Goal: Information Seeking & Learning: Learn about a topic

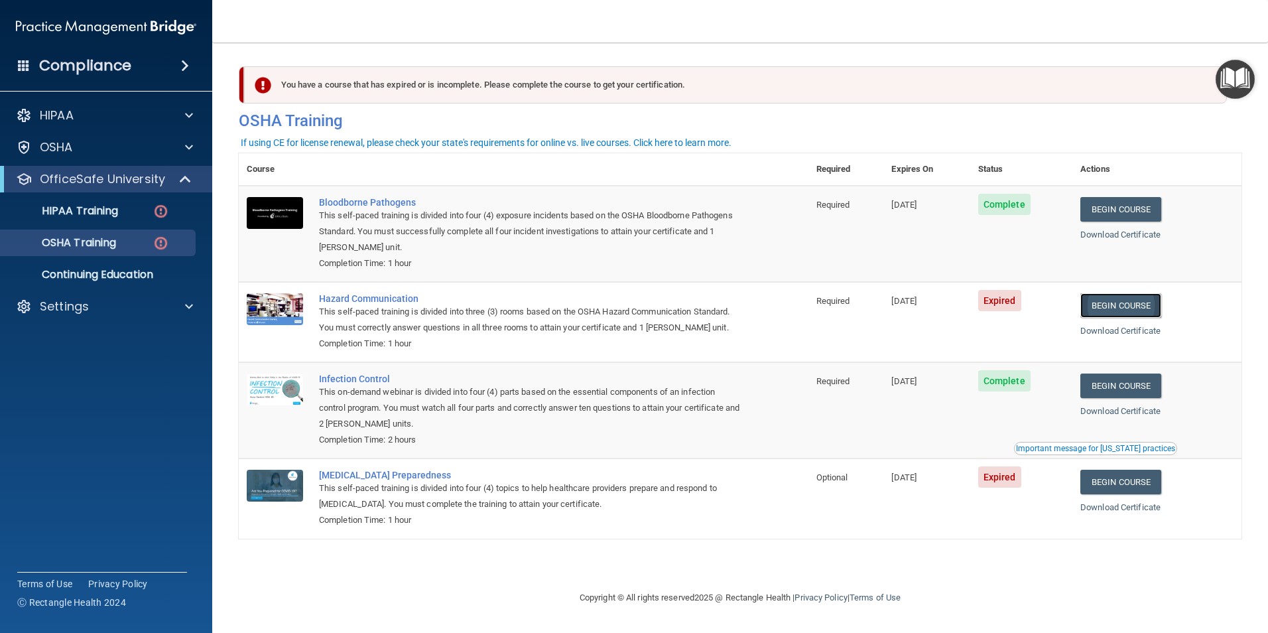
click at [1116, 304] on link "Begin Course" at bounding box center [1120, 305] width 81 height 25
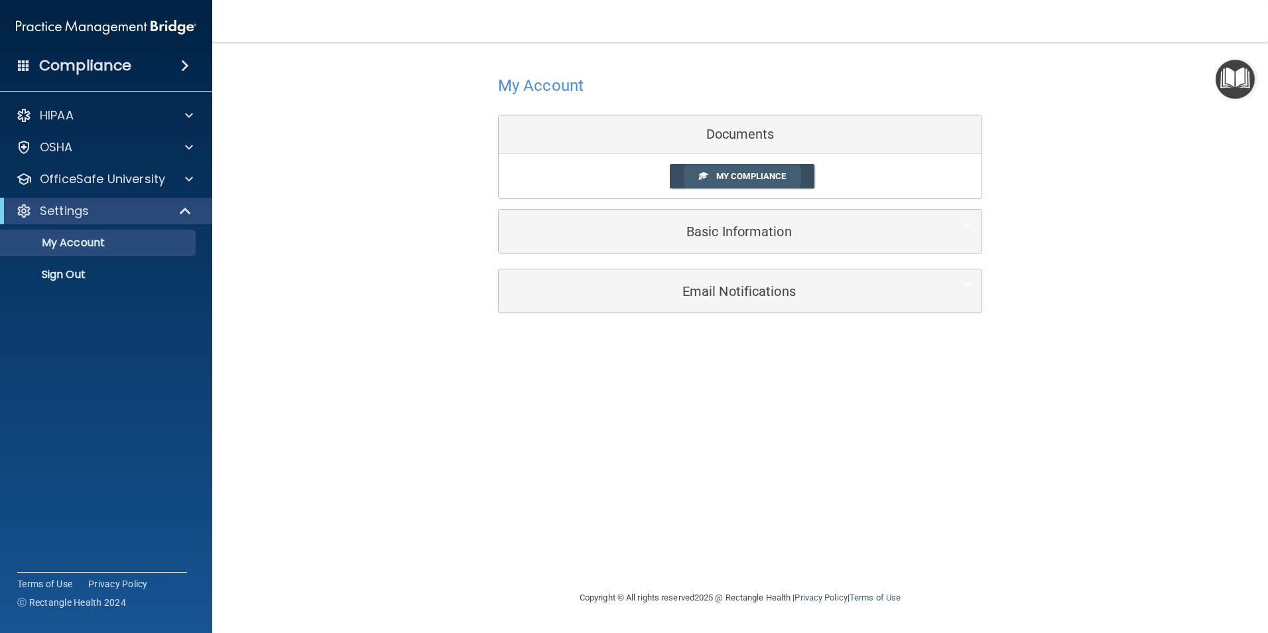
click at [765, 177] on span "My Compliance" at bounding box center [751, 176] width 70 height 10
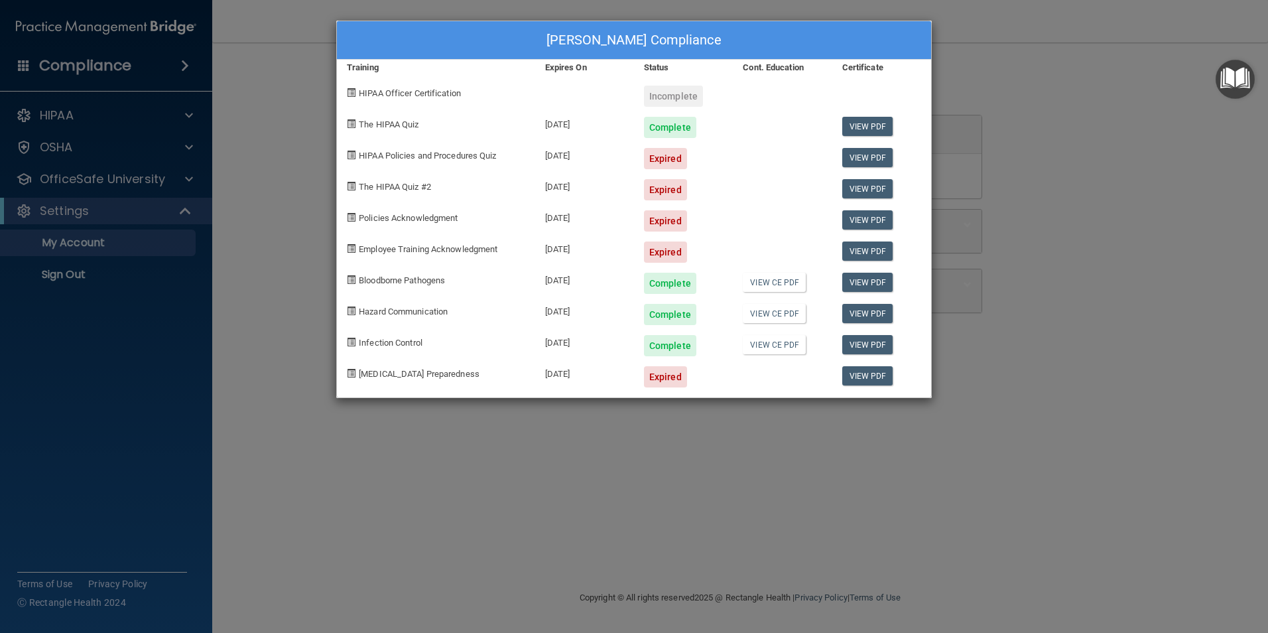
click at [274, 162] on div "Loretta Fracasse's Compliance Training Expires On Status Cont. Education Certif…" at bounding box center [634, 316] width 1268 height 633
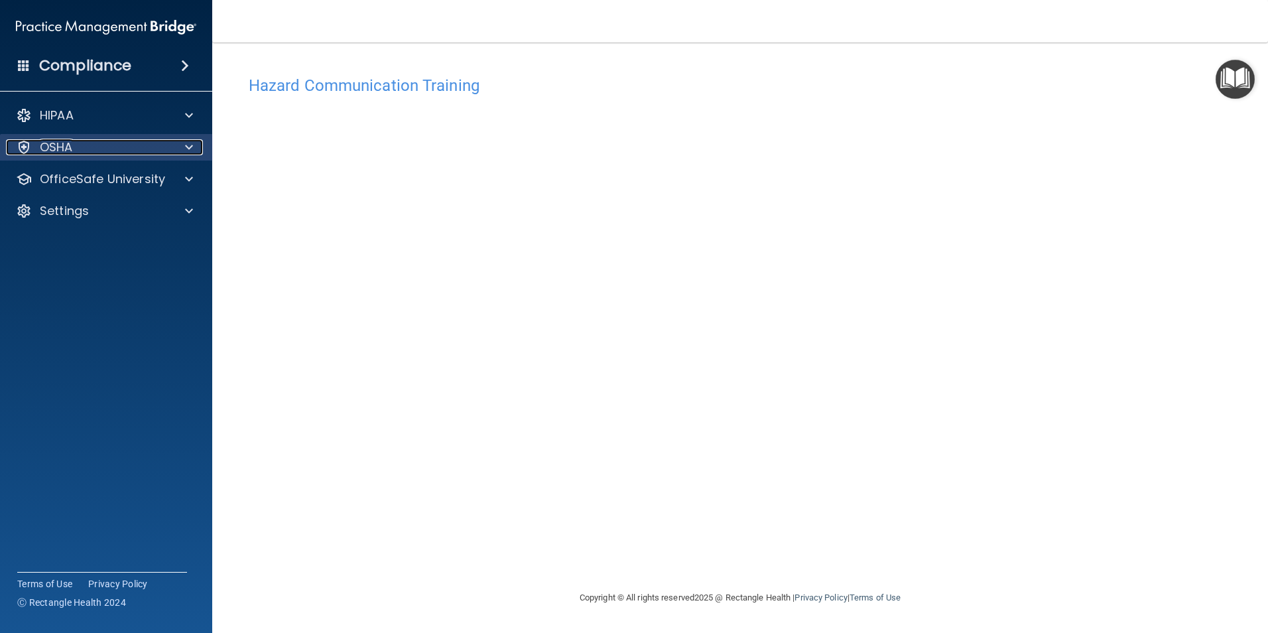
click at [189, 145] on span at bounding box center [189, 147] width 8 height 16
click at [184, 143] on div at bounding box center [186, 147] width 33 height 16
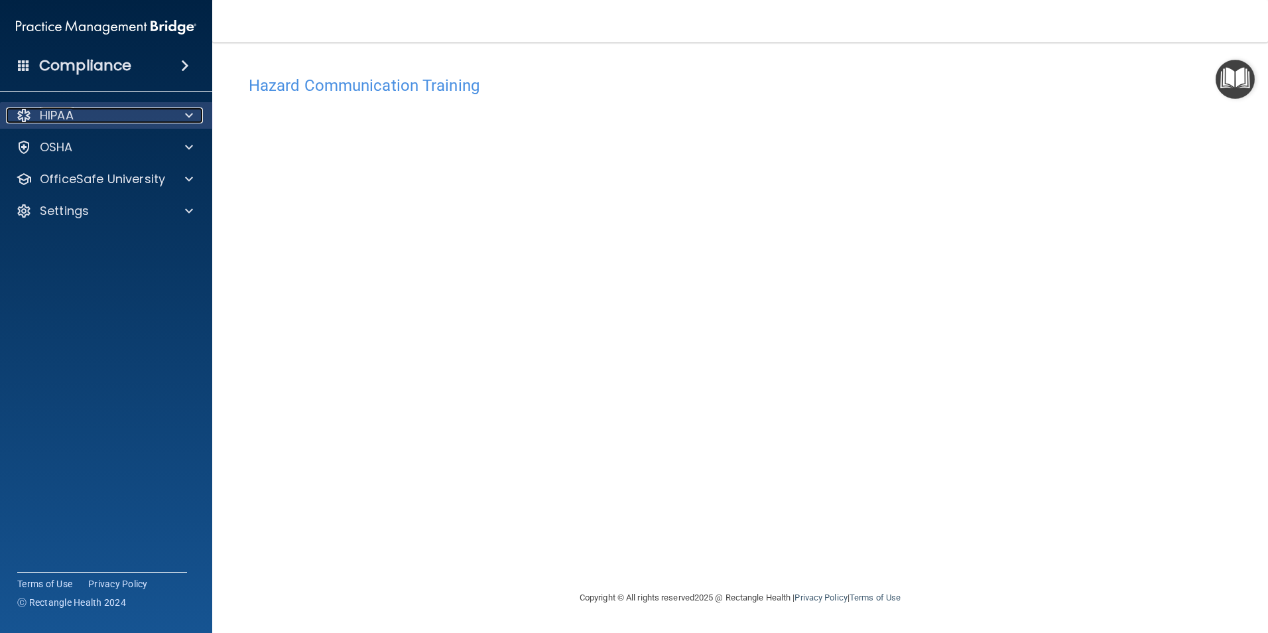
click at [188, 117] on span at bounding box center [189, 115] width 8 height 16
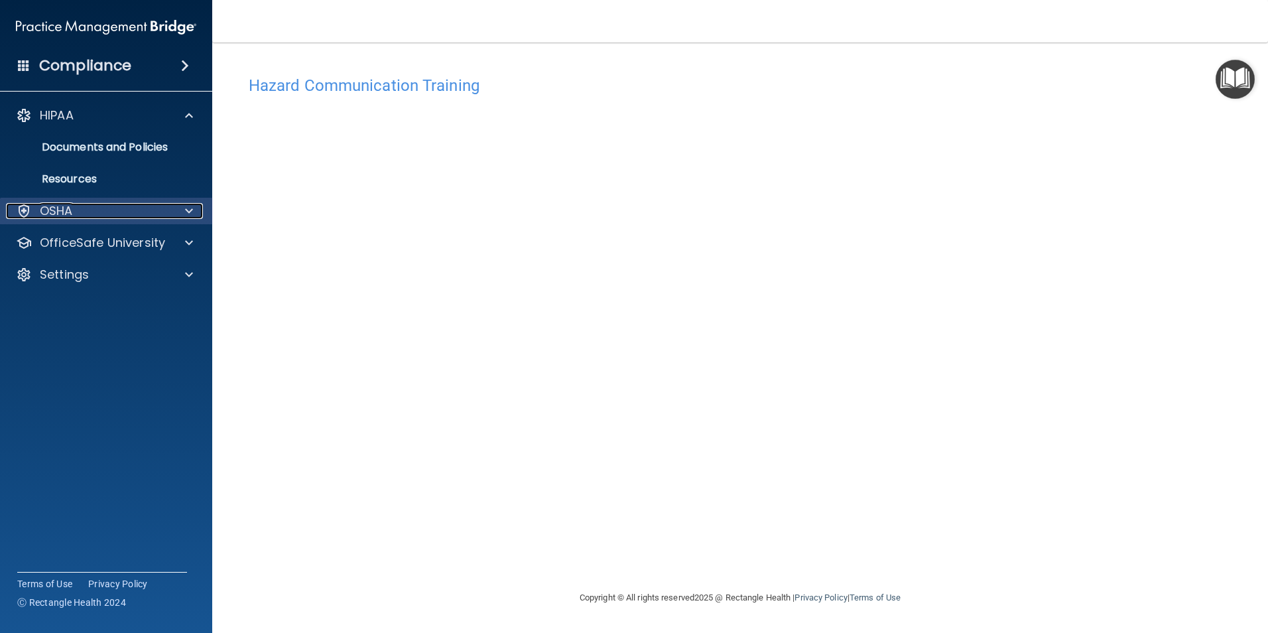
click at [188, 208] on span at bounding box center [189, 211] width 8 height 16
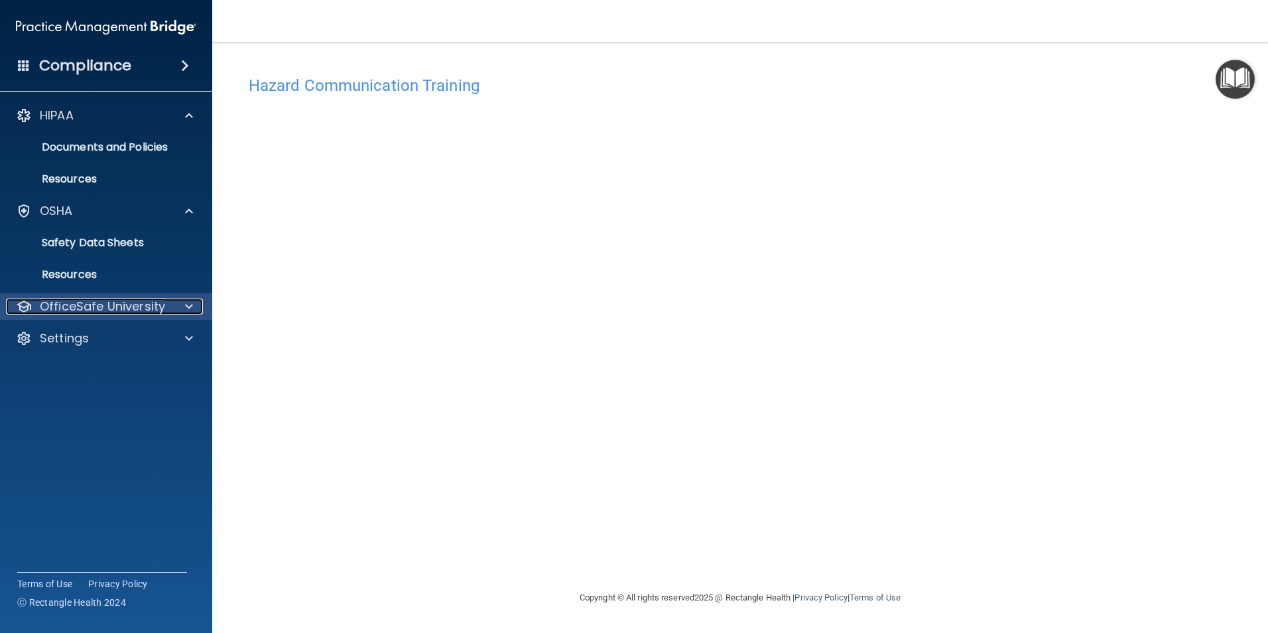
click at [163, 310] on p "OfficeSafe University" at bounding box center [102, 306] width 125 height 16
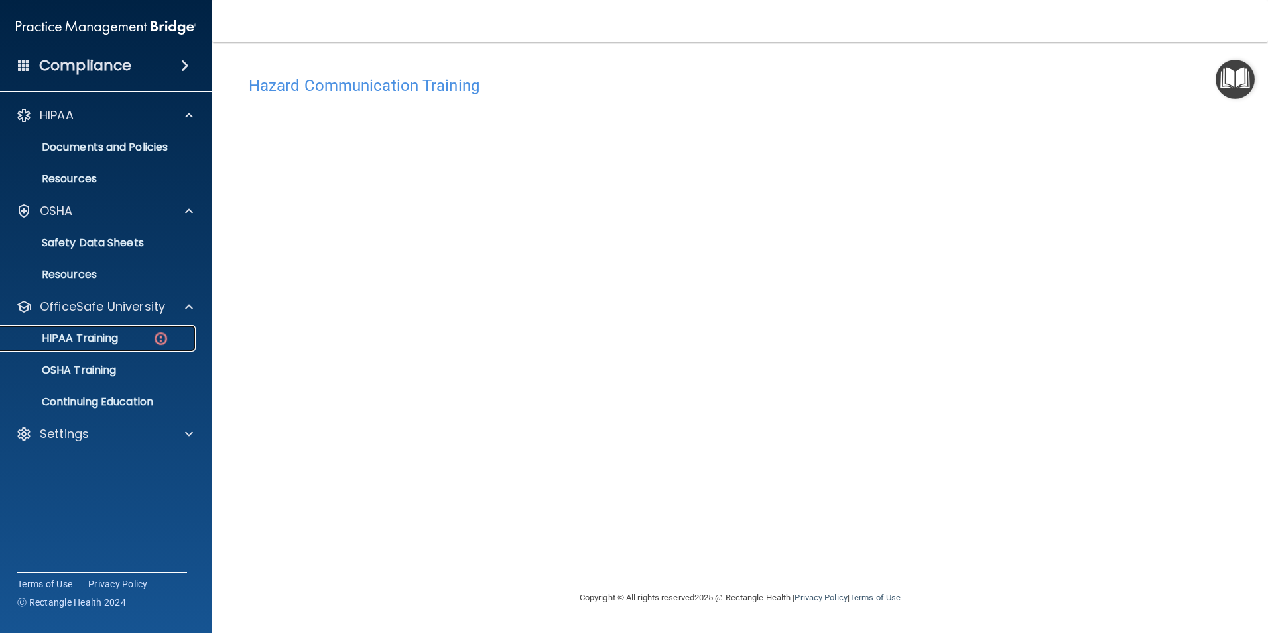
click at [133, 339] on div "HIPAA Training" at bounding box center [99, 338] width 181 height 13
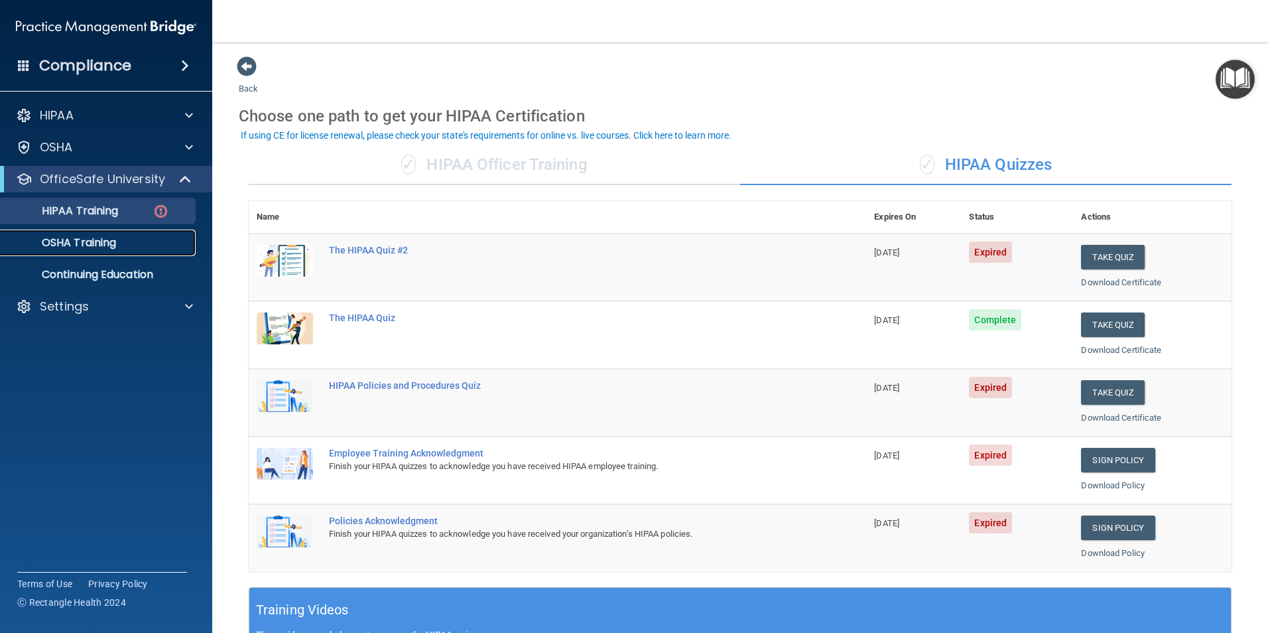
click at [105, 246] on p "OSHA Training" at bounding box center [62, 242] width 107 height 13
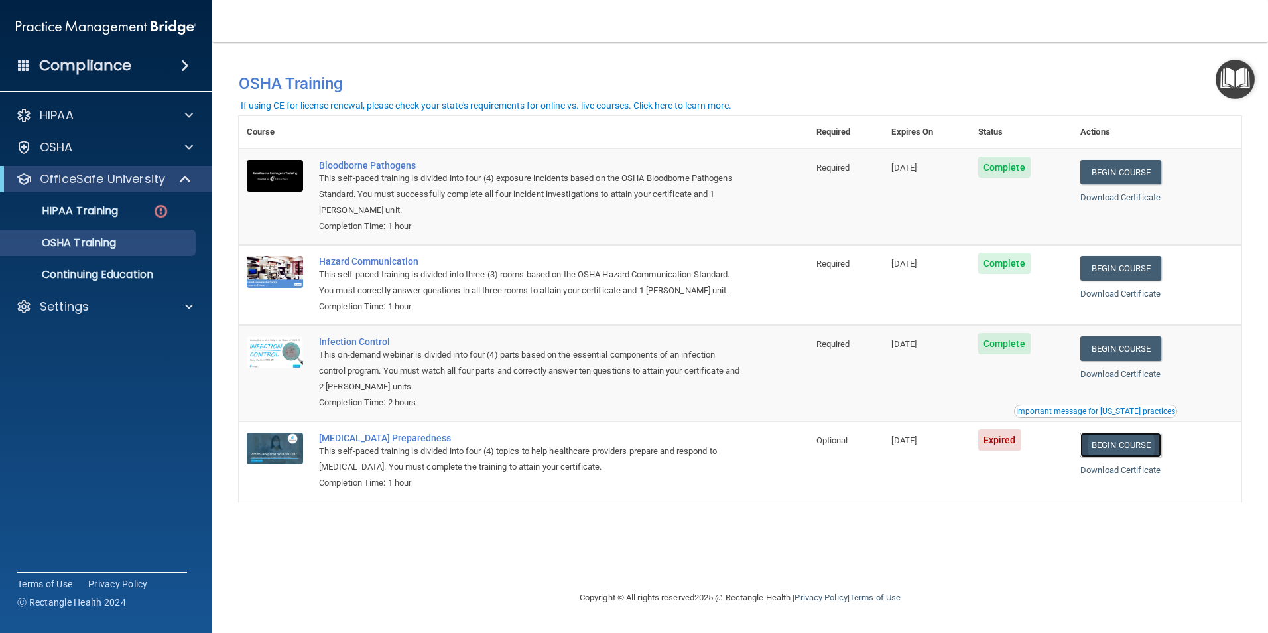
click at [1127, 442] on link "Begin Course" at bounding box center [1120, 444] width 81 height 25
click at [1137, 446] on link "Begin Course" at bounding box center [1120, 444] width 81 height 25
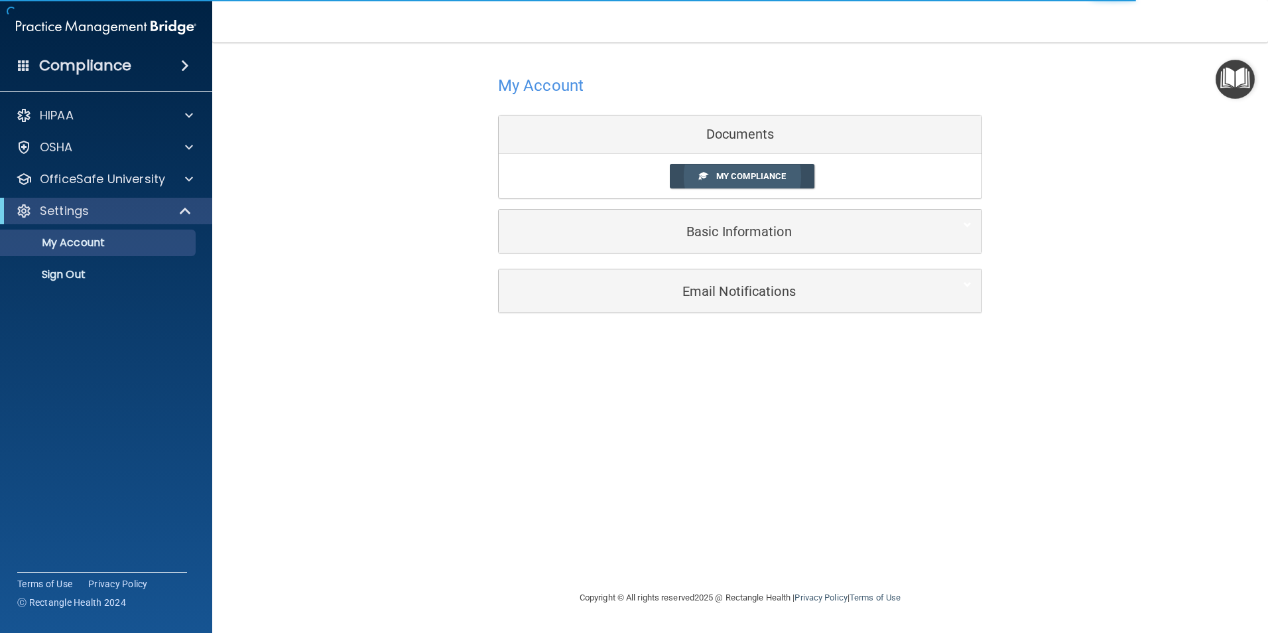
click at [739, 178] on span "My Compliance" at bounding box center [751, 176] width 70 height 10
click at [698, 166] on link "My Compliance" at bounding box center [742, 176] width 145 height 25
click at [736, 170] on link "My Compliance" at bounding box center [742, 176] width 145 height 25
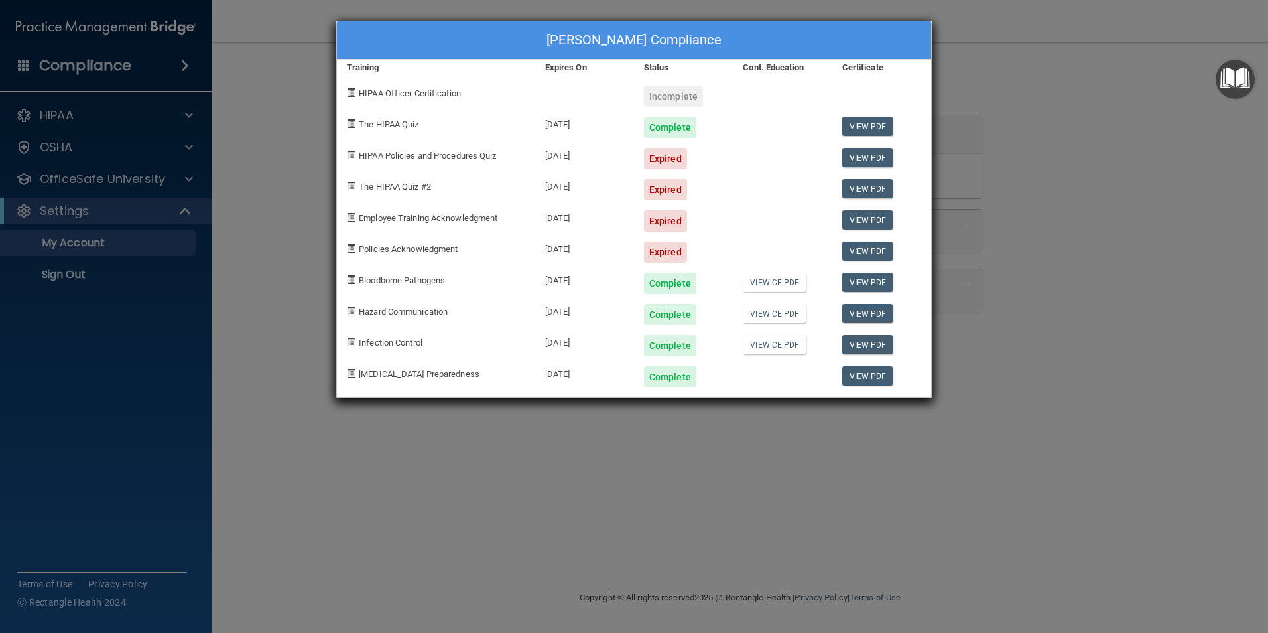
click at [269, 108] on div "Loretta Fracasse's Compliance Training Expires On Status Cont. Education Certif…" at bounding box center [634, 316] width 1268 height 633
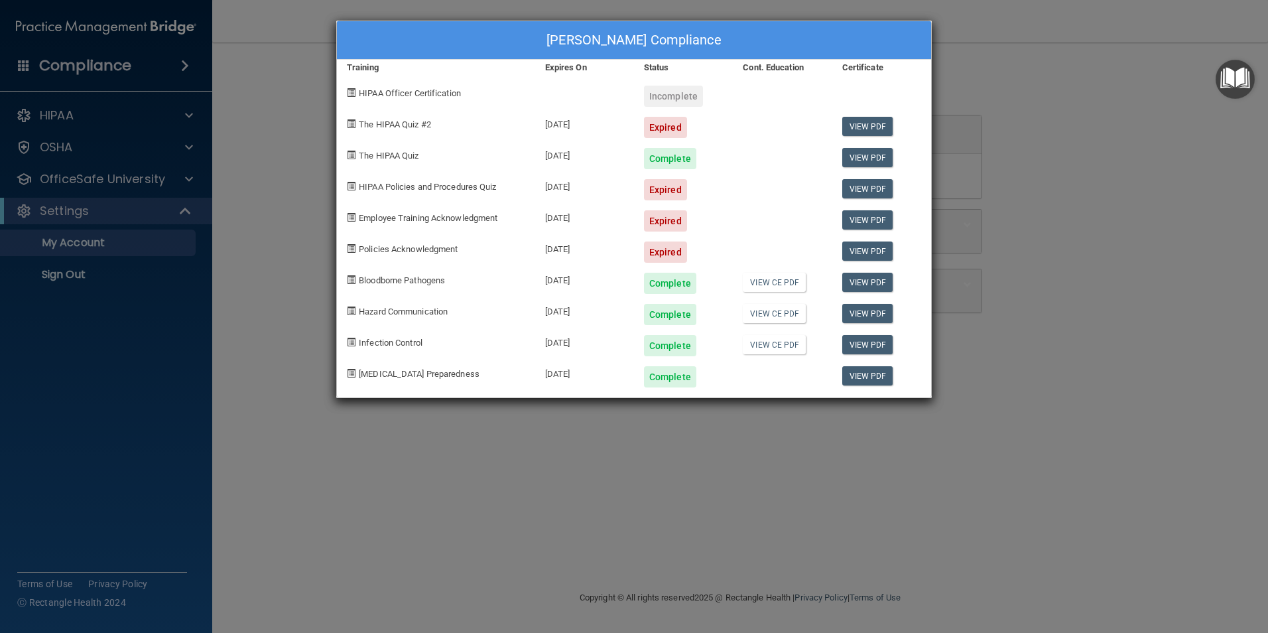
click at [265, 141] on div "Loretta Fracasse's Compliance Training Expires On Status Cont. Education Certif…" at bounding box center [634, 316] width 1268 height 633
click at [246, 179] on div "Loretta Fracasse's Compliance Training Expires On Status Cont. Education Certif…" at bounding box center [634, 316] width 1268 height 633
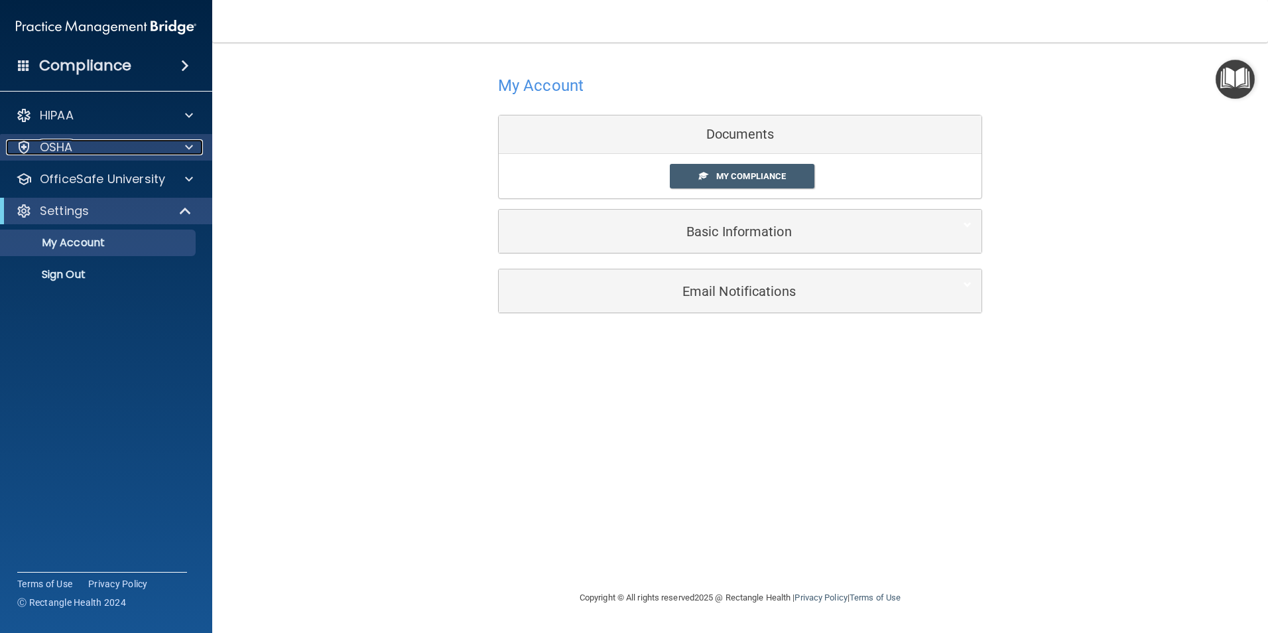
click at [192, 141] on span at bounding box center [189, 147] width 8 height 16
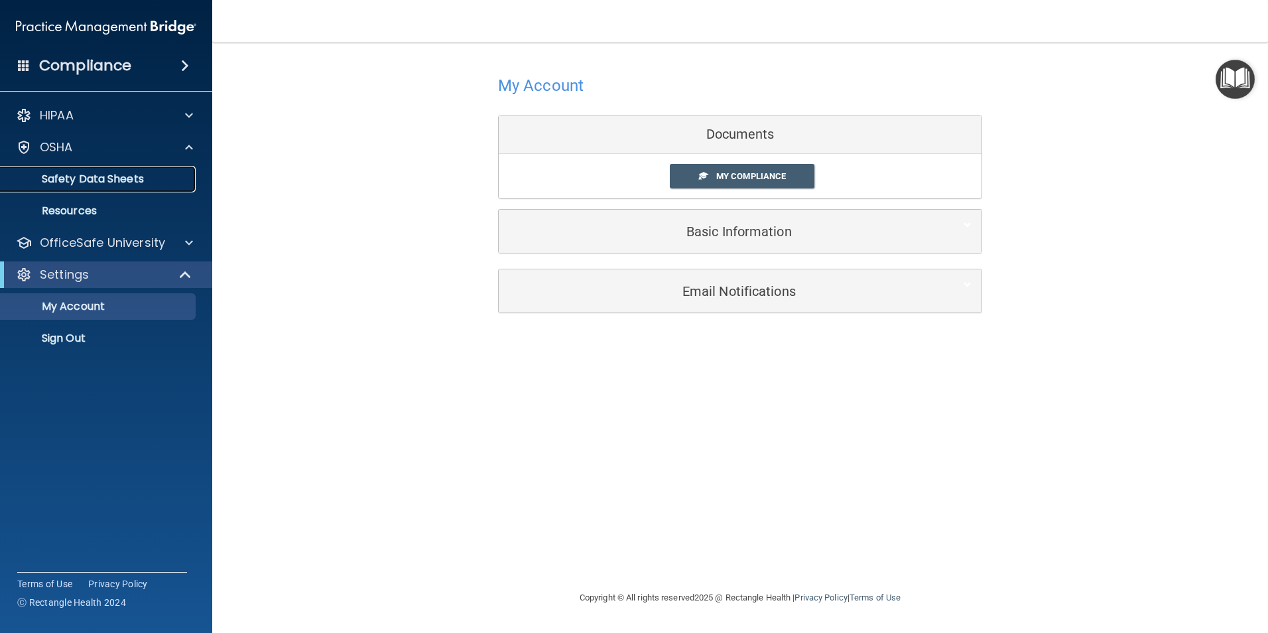
click at [143, 190] on link "Safety Data Sheets" at bounding box center [91, 179] width 209 height 27
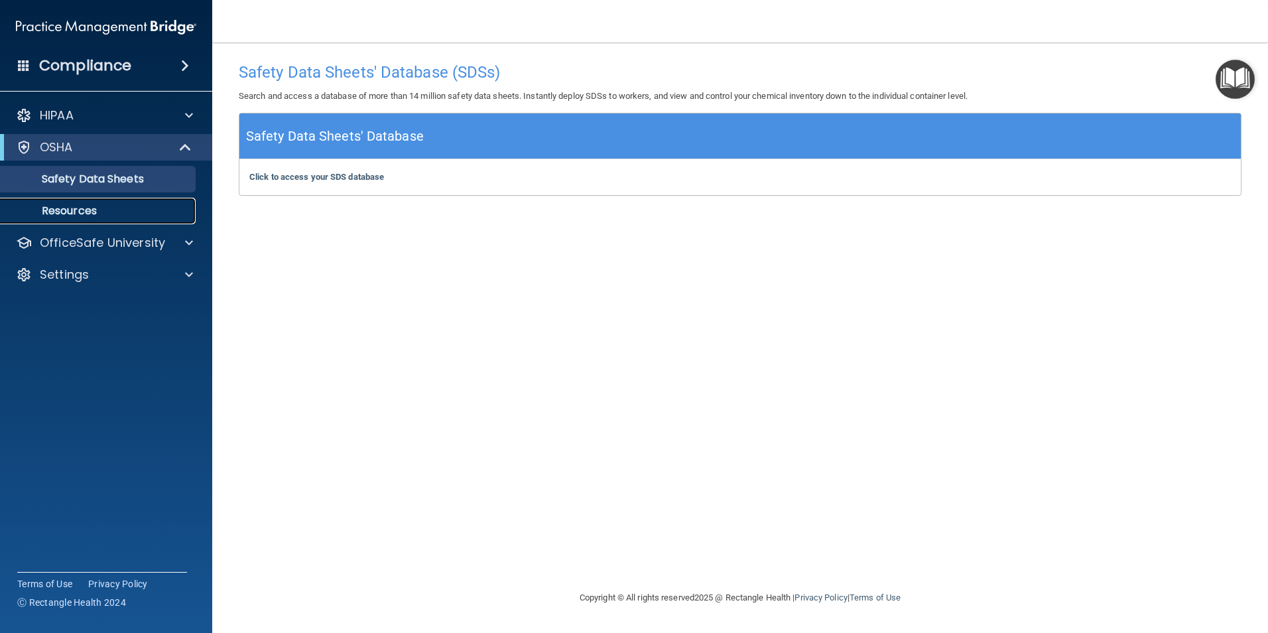
click at [135, 204] on link "Resources" at bounding box center [91, 211] width 209 height 27
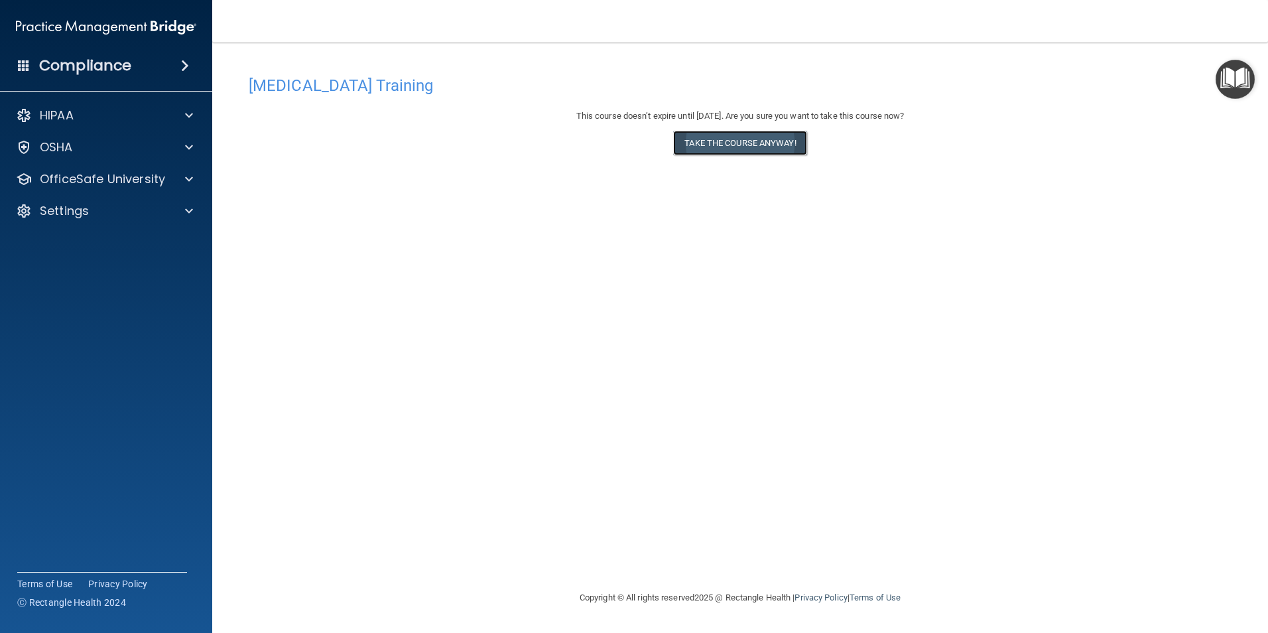
click at [751, 140] on button "Take the course anyway!" at bounding box center [739, 143] width 133 height 25
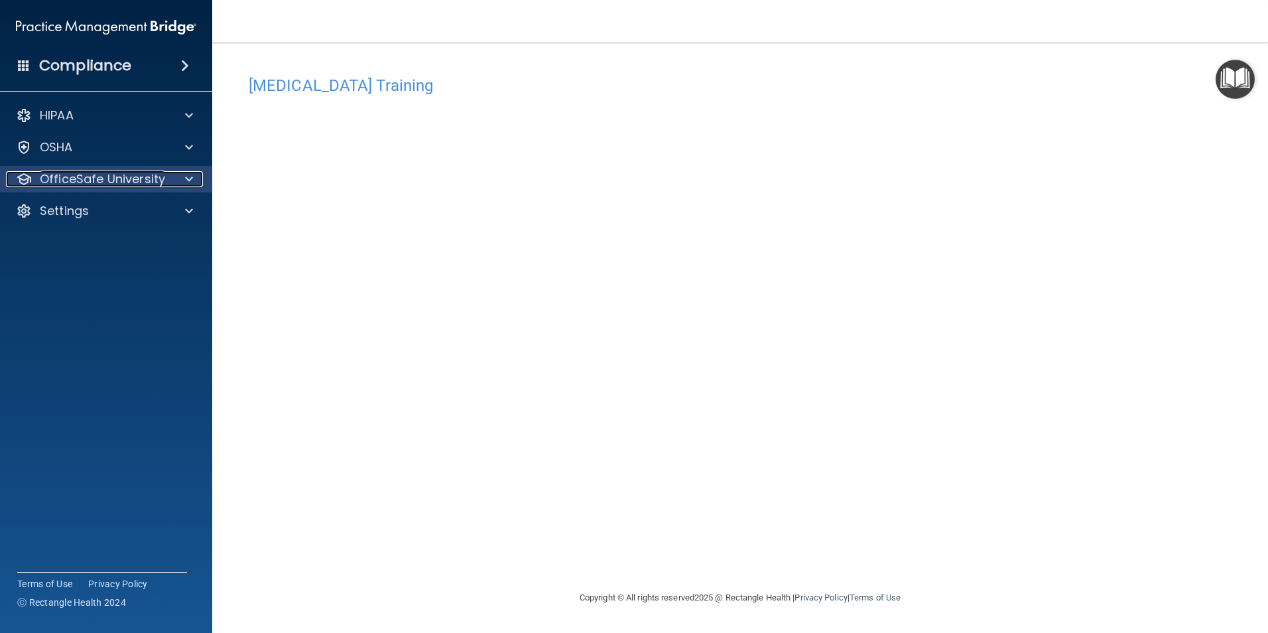
click at [125, 185] on p "OfficeSafe University" at bounding box center [102, 179] width 125 height 16
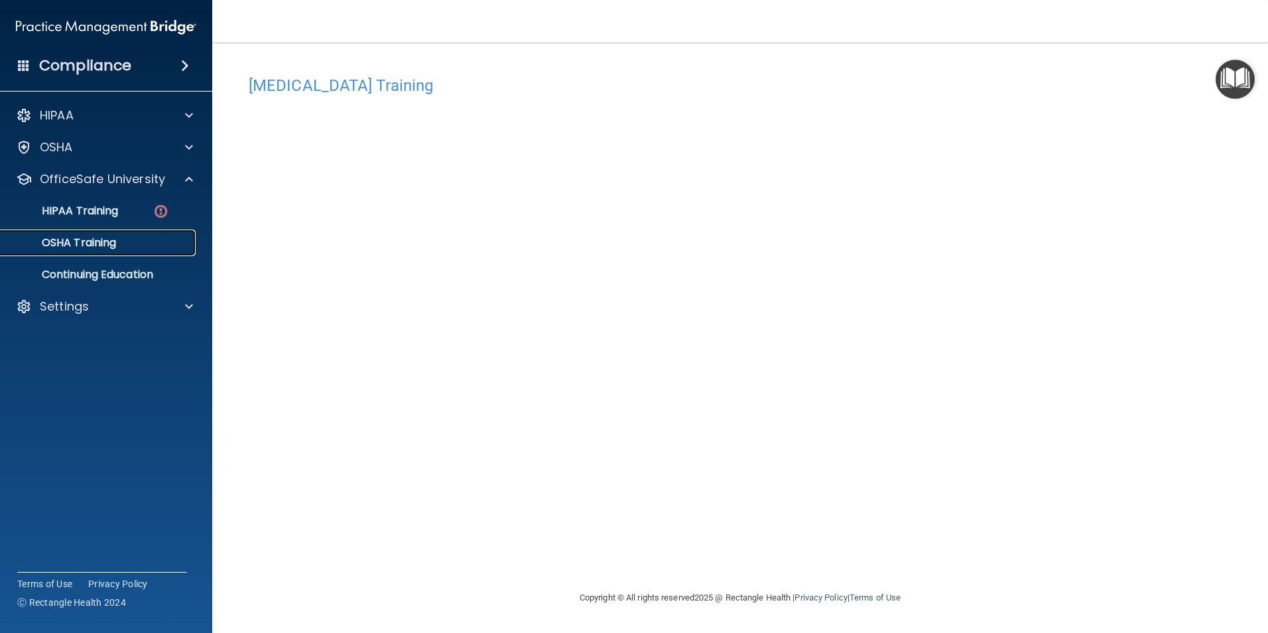
click at [85, 241] on p "OSHA Training" at bounding box center [62, 242] width 107 height 13
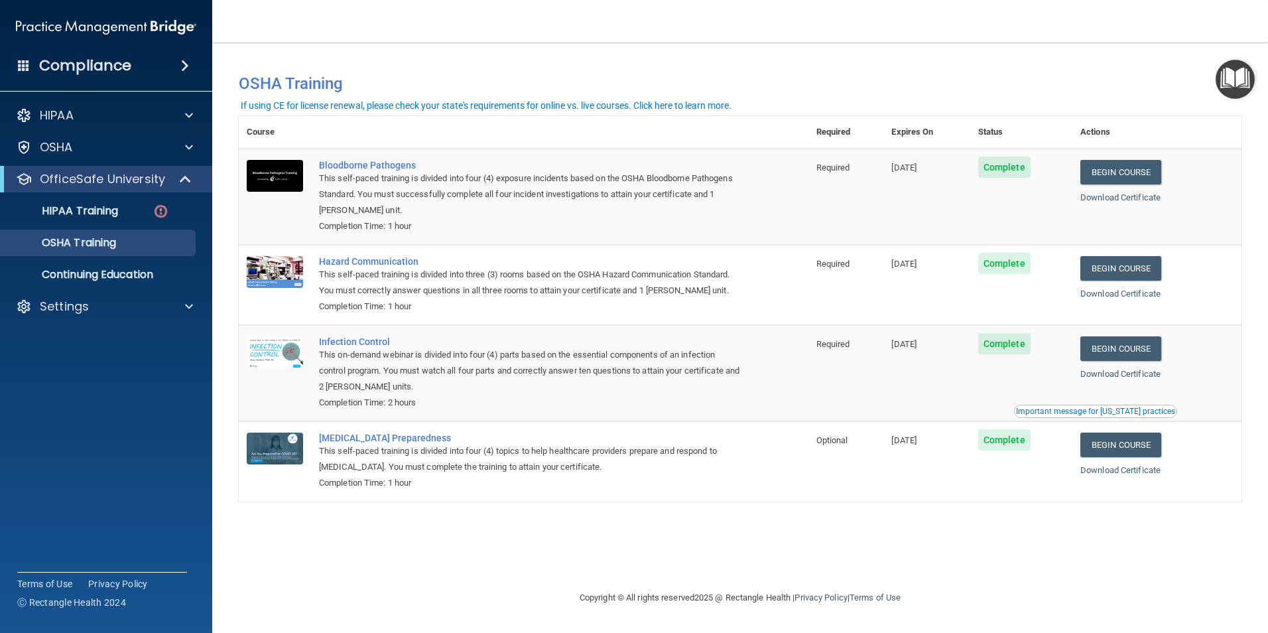
click at [1034, 501] on td "Complete" at bounding box center [1021, 461] width 102 height 80
click at [118, 223] on link "HIPAA Training" at bounding box center [91, 211] width 209 height 27
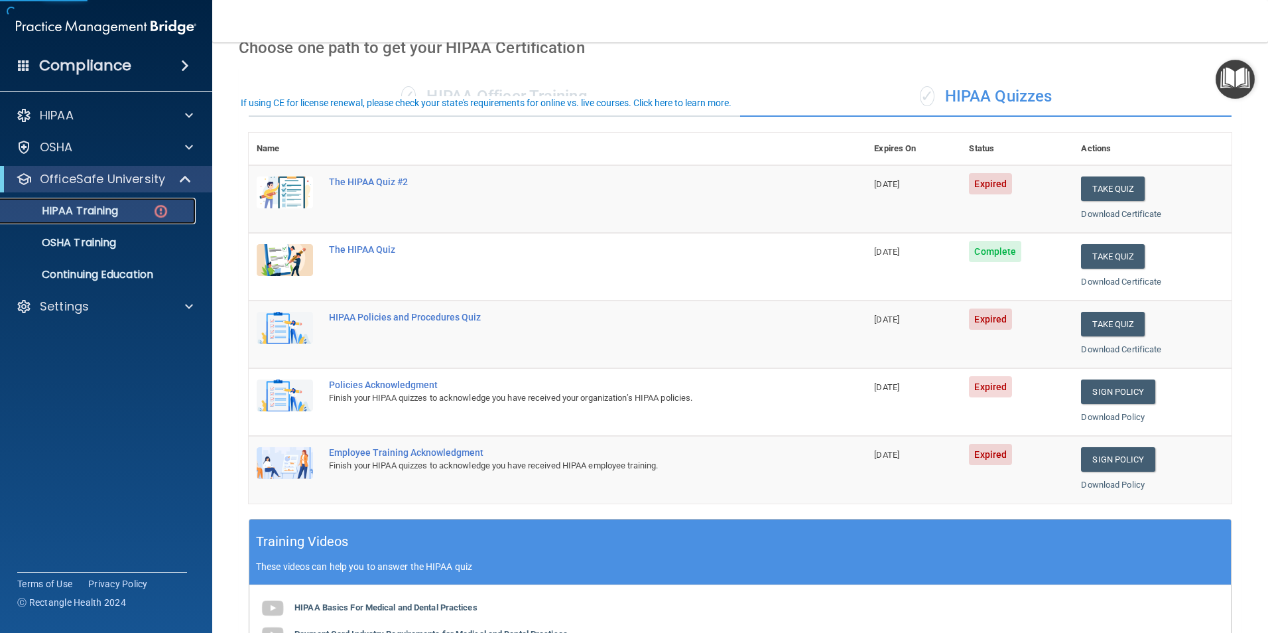
scroll to position [133, 0]
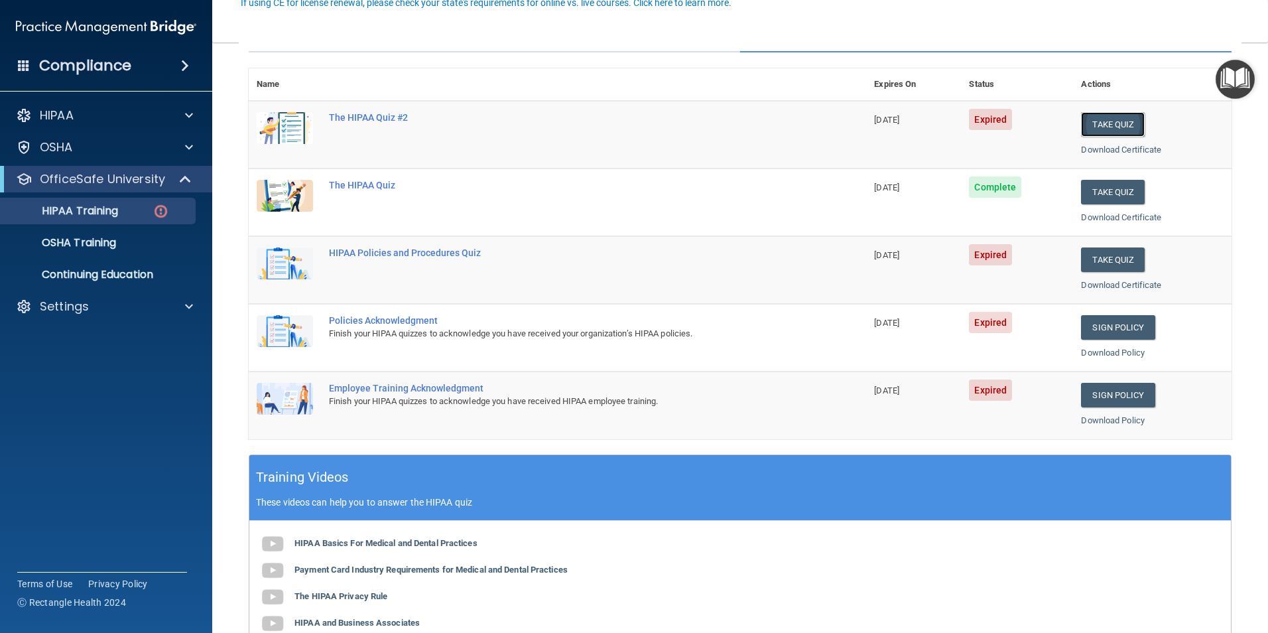
click at [1089, 124] on button "Take Quiz" at bounding box center [1113, 124] width 64 height 25
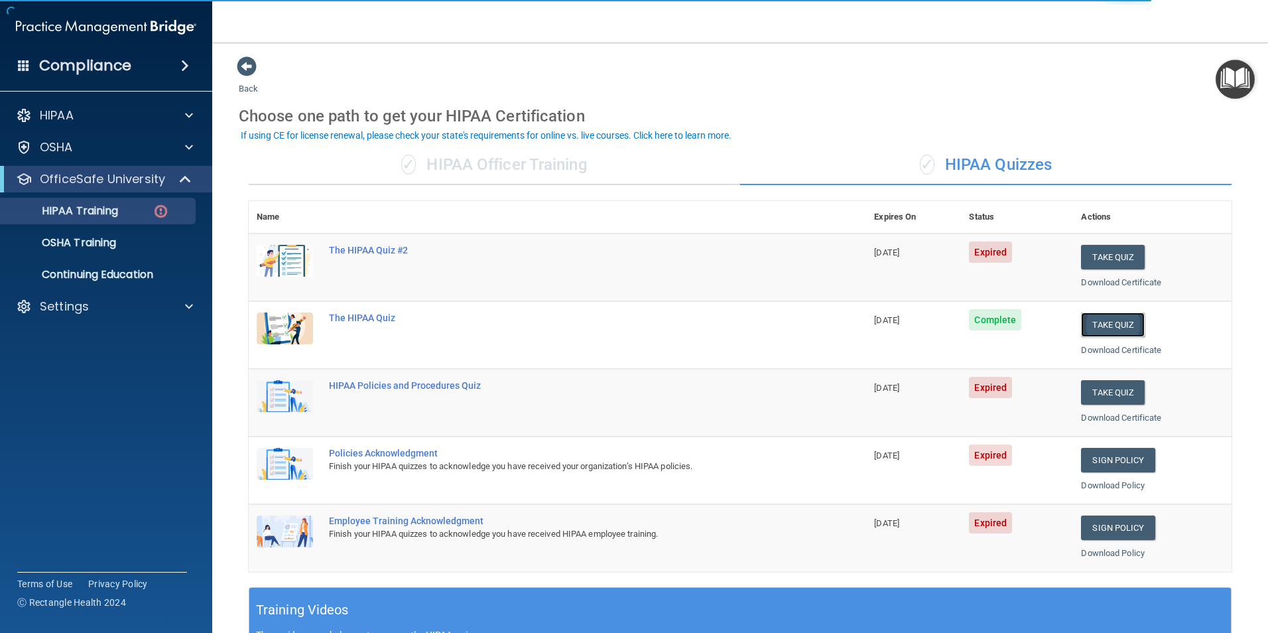
click at [1091, 320] on button "Take Quiz" at bounding box center [1113, 324] width 64 height 25
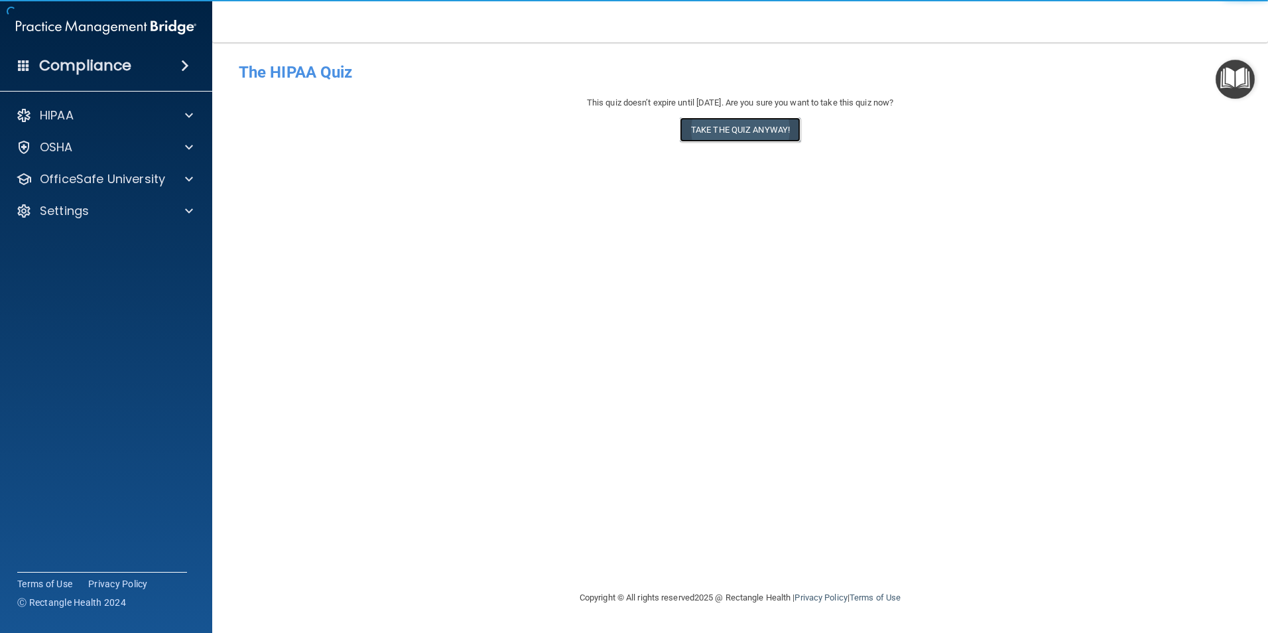
click at [754, 129] on button "Take the quiz anyway!" at bounding box center [740, 129] width 121 height 25
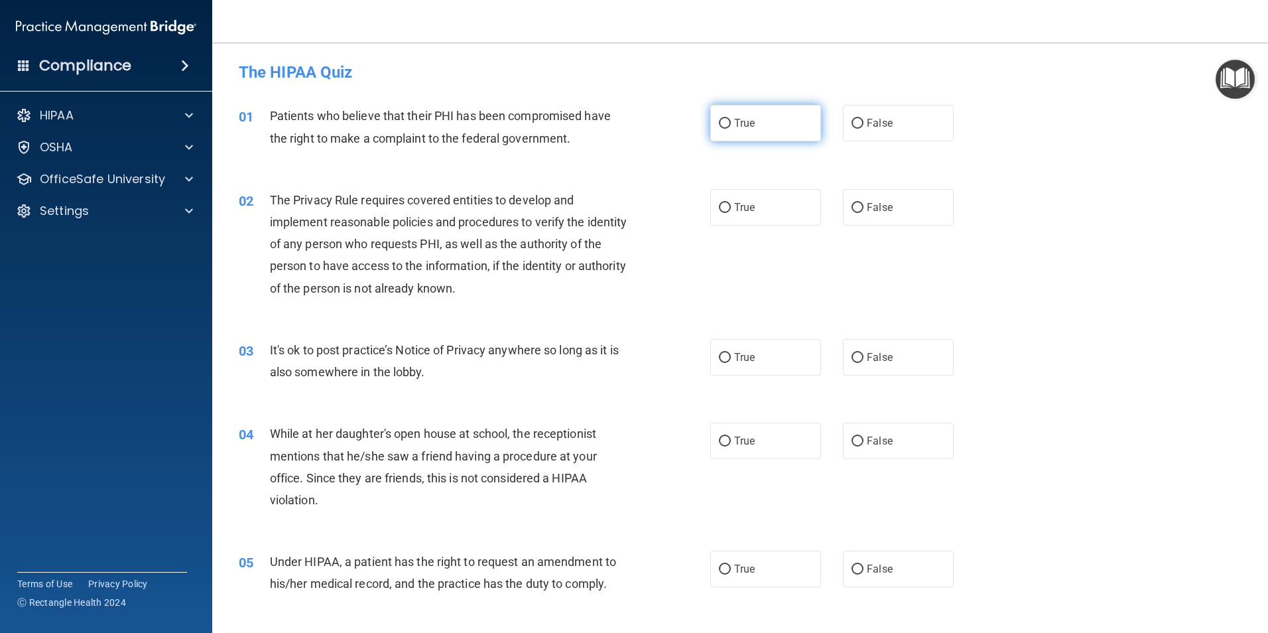
click at [724, 123] on input "True" at bounding box center [725, 124] width 12 height 10
radio input "true"
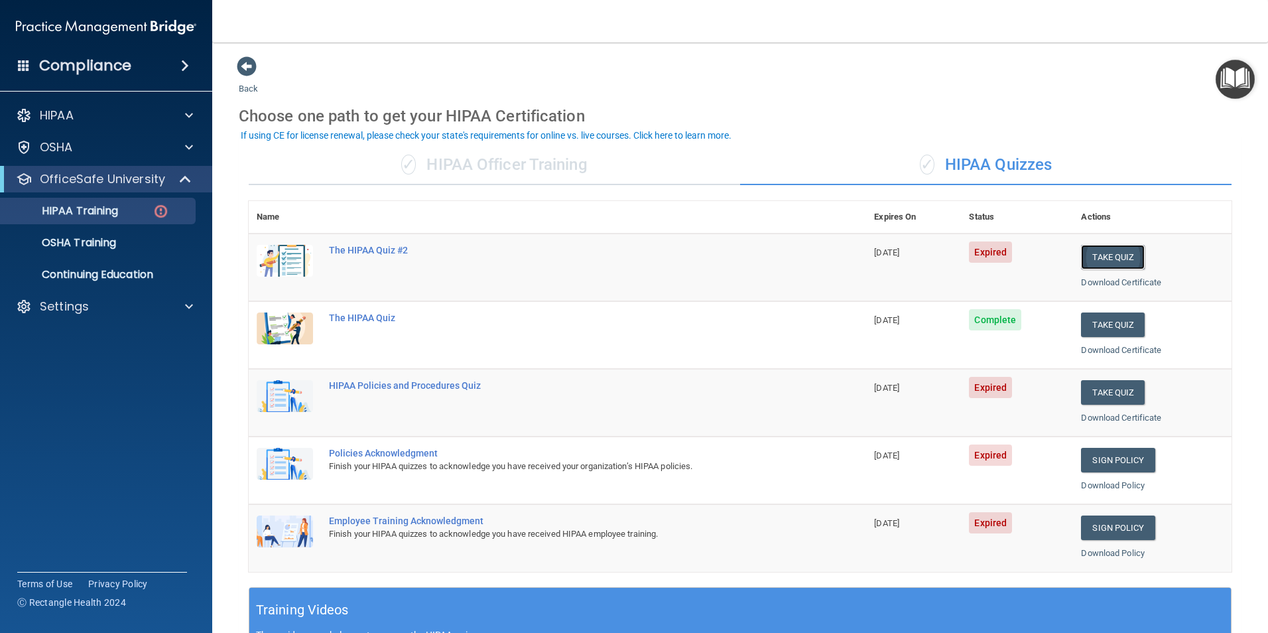
click at [1103, 257] on button "Take Quiz" at bounding box center [1113, 257] width 64 height 25
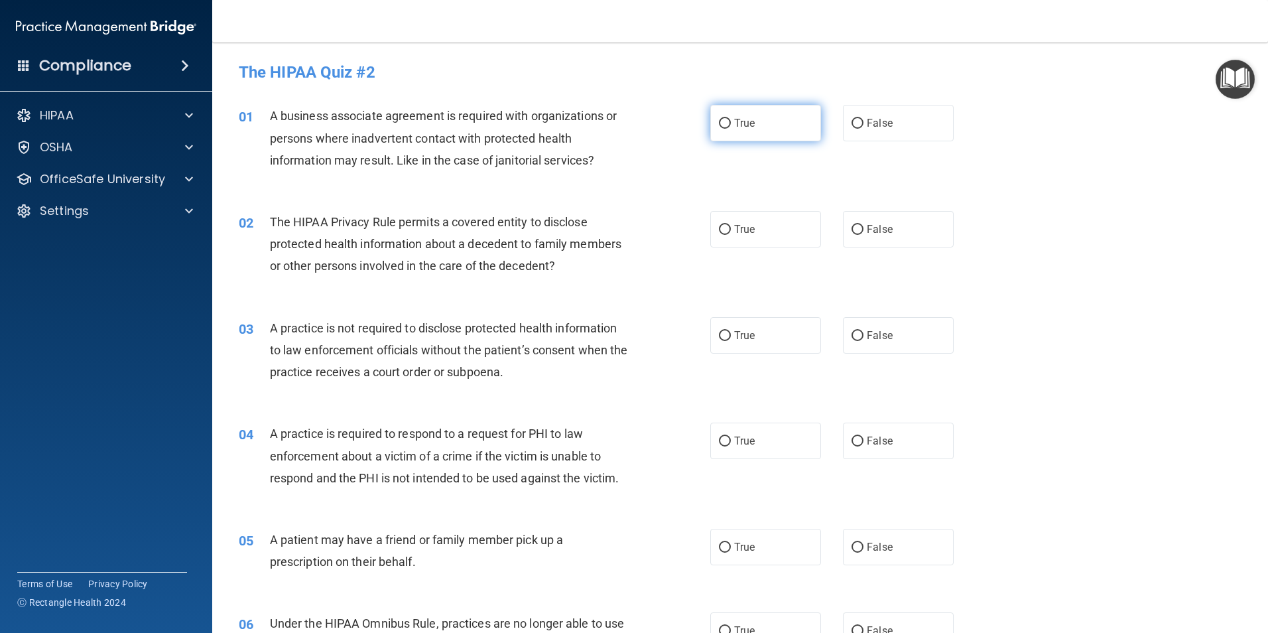
click at [711, 121] on label "True" at bounding box center [765, 123] width 111 height 36
click at [719, 121] on input "True" at bounding box center [725, 124] width 12 height 10
radio input "true"
click at [721, 229] on input "True" at bounding box center [725, 230] width 12 height 10
radio input "true"
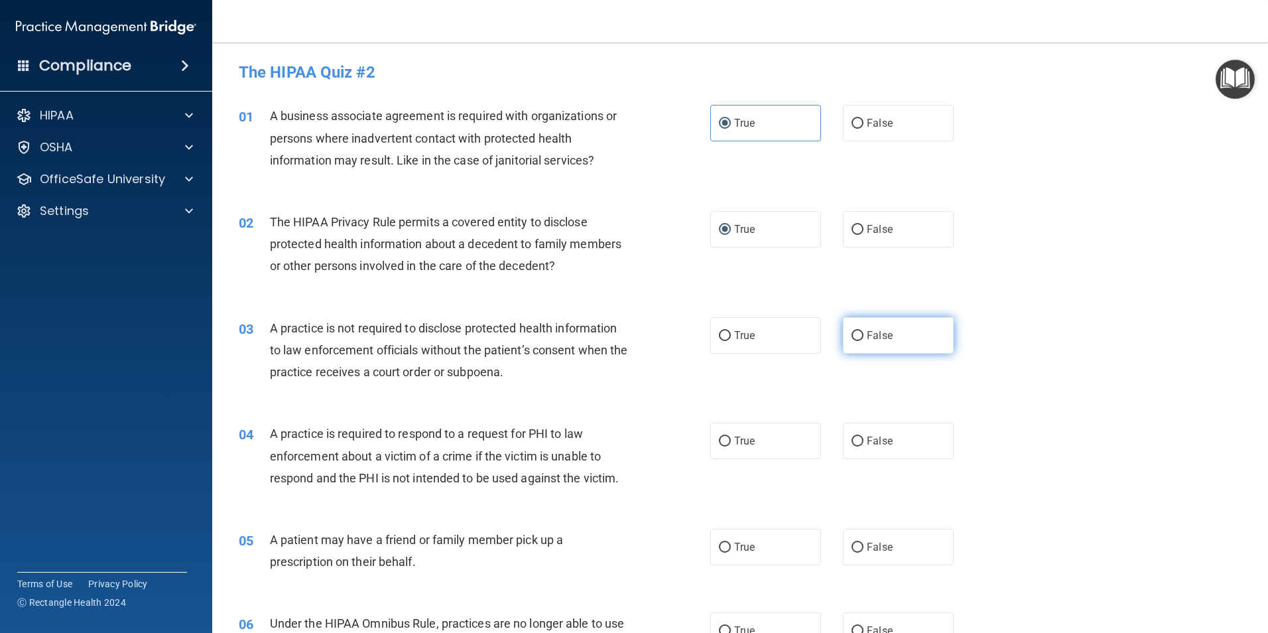
click at [855, 332] on input "False" at bounding box center [857, 336] width 12 height 10
radio input "true"
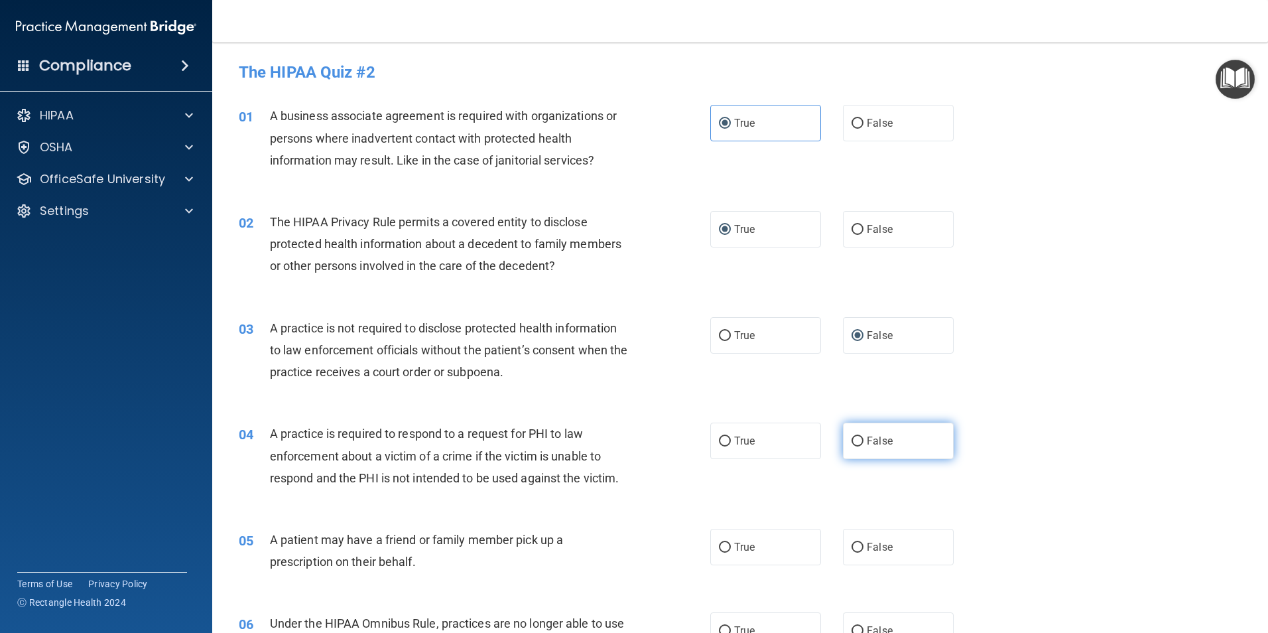
click at [851, 442] on input "False" at bounding box center [857, 441] width 12 height 10
radio input "true"
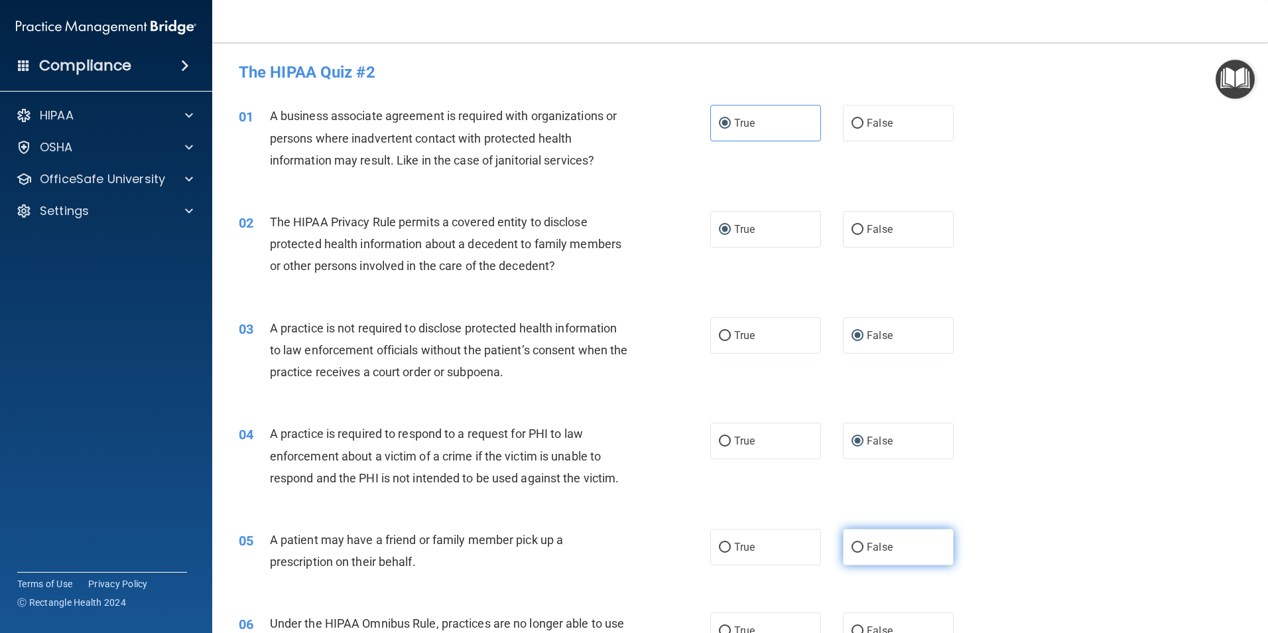
click at [852, 547] on input "False" at bounding box center [857, 547] width 12 height 10
radio input "true"
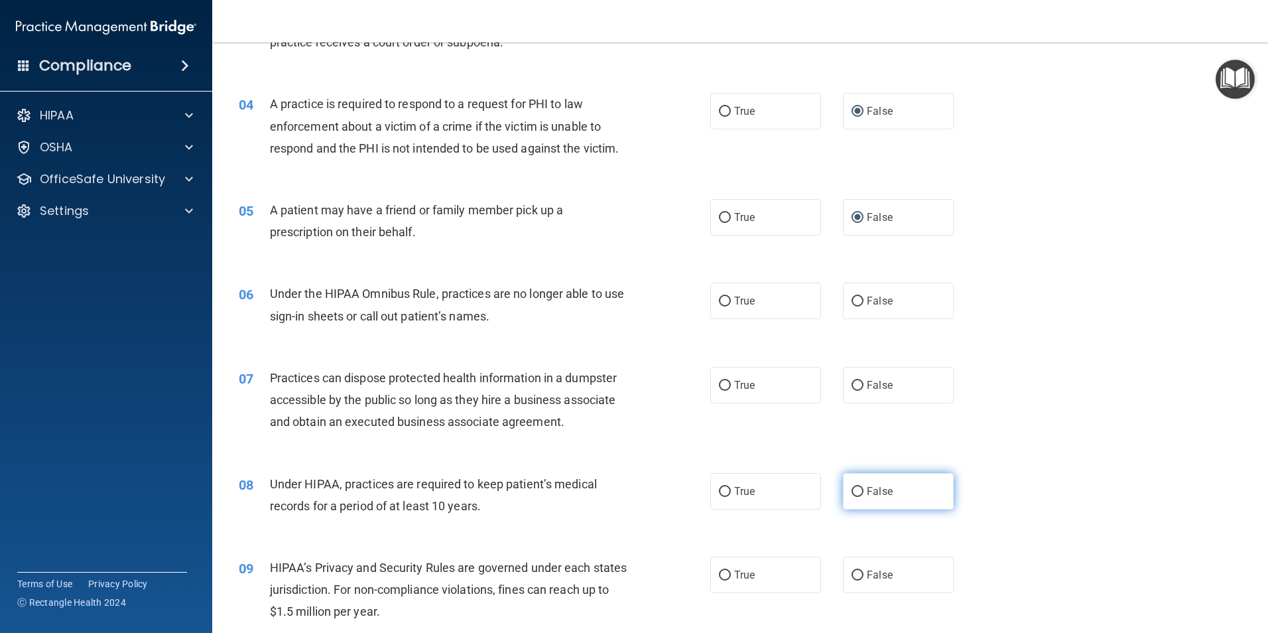
scroll to position [332, 0]
click at [719, 296] on input "True" at bounding box center [725, 299] width 12 height 10
radio input "true"
click at [712, 385] on label "True" at bounding box center [765, 383] width 111 height 36
click at [719, 385] on input "True" at bounding box center [725, 384] width 12 height 10
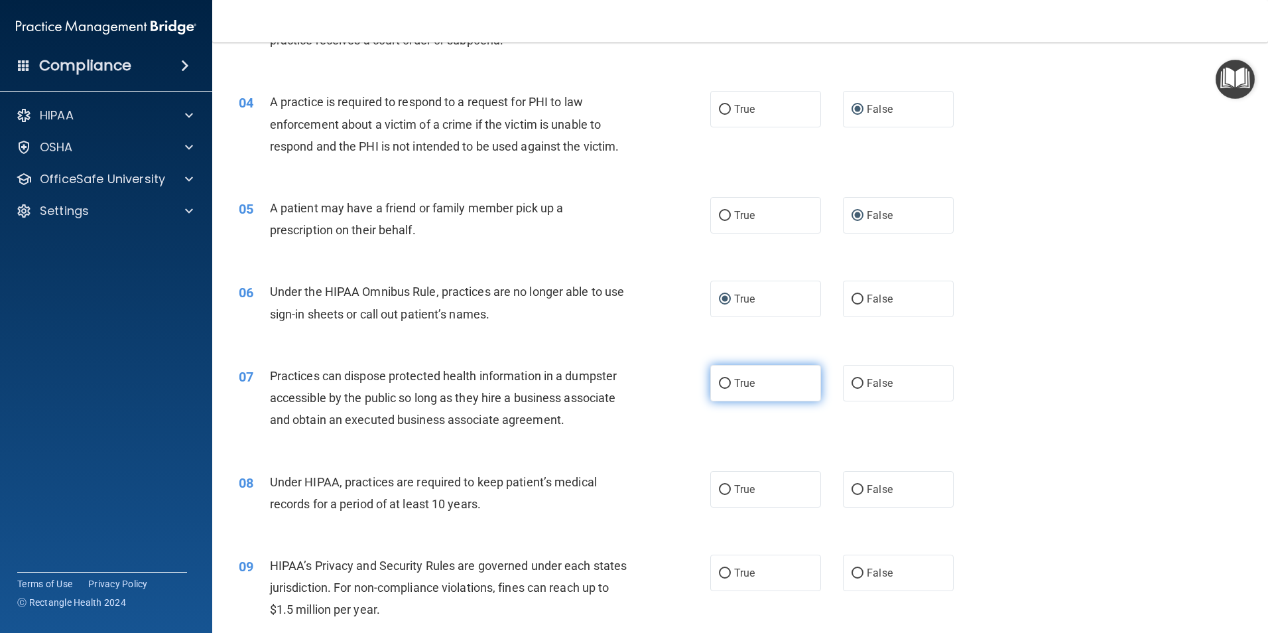
radio input "true"
click at [720, 490] on input "True" at bounding box center [725, 490] width 12 height 10
radio input "true"
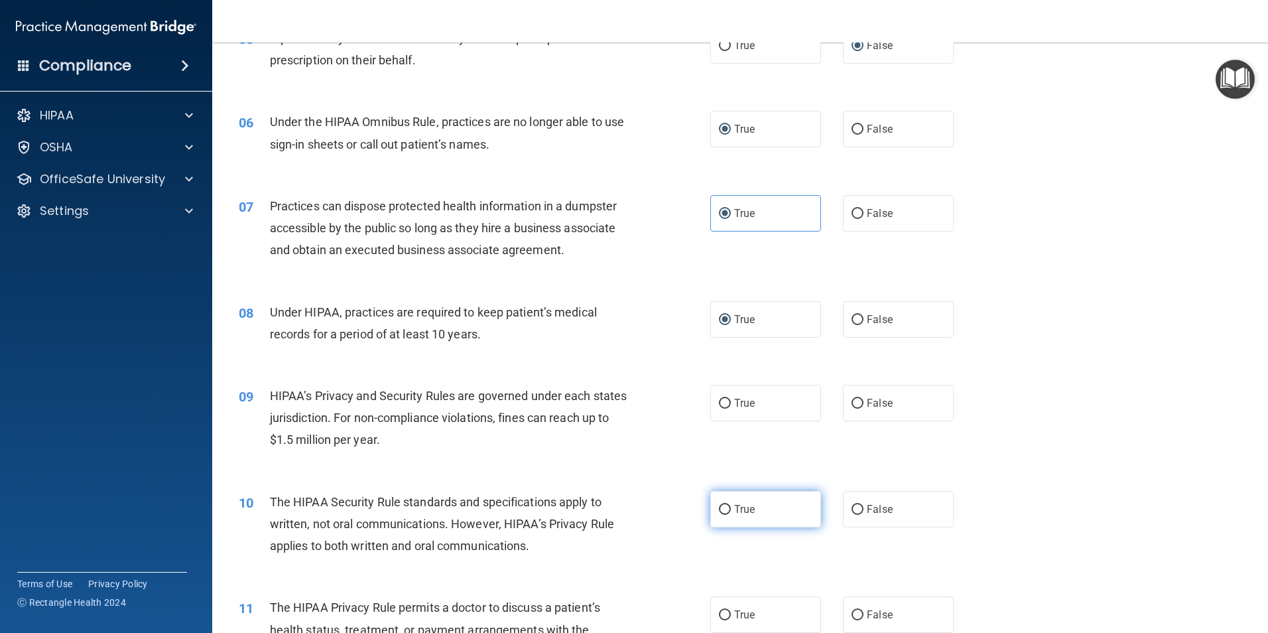
scroll to position [530, 0]
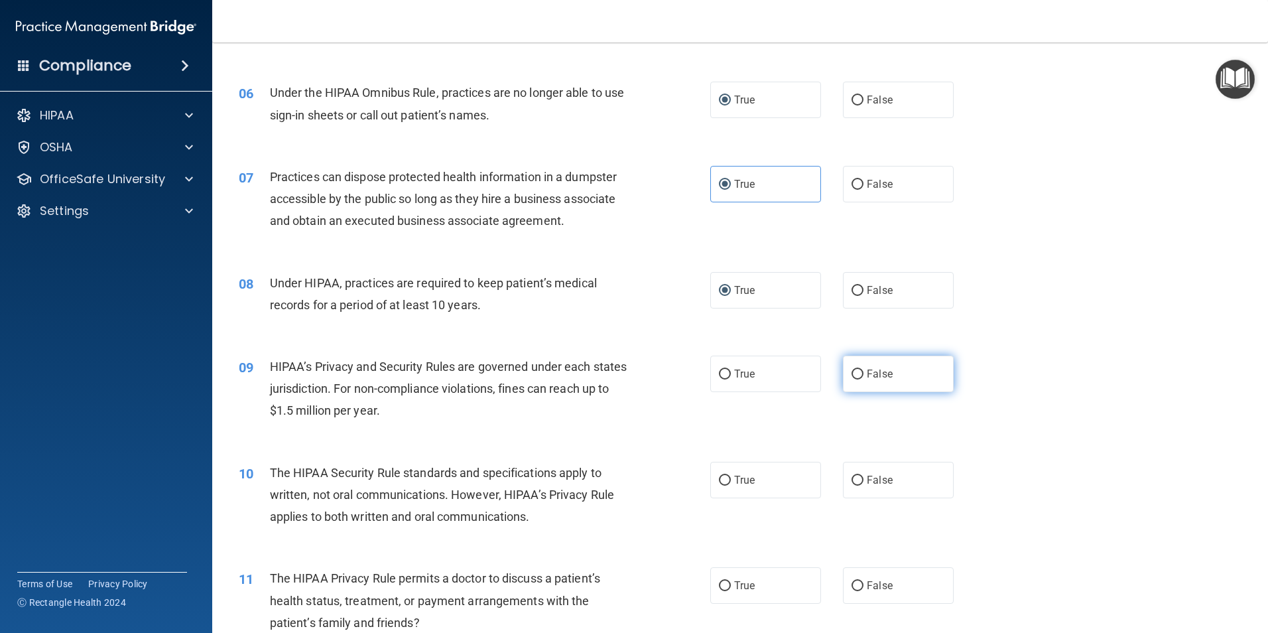
click at [843, 379] on label "False" at bounding box center [898, 373] width 111 height 36
click at [851, 379] on input "False" at bounding box center [857, 374] width 12 height 10
radio input "true"
click at [851, 482] on input "False" at bounding box center [857, 480] width 12 height 10
radio input "true"
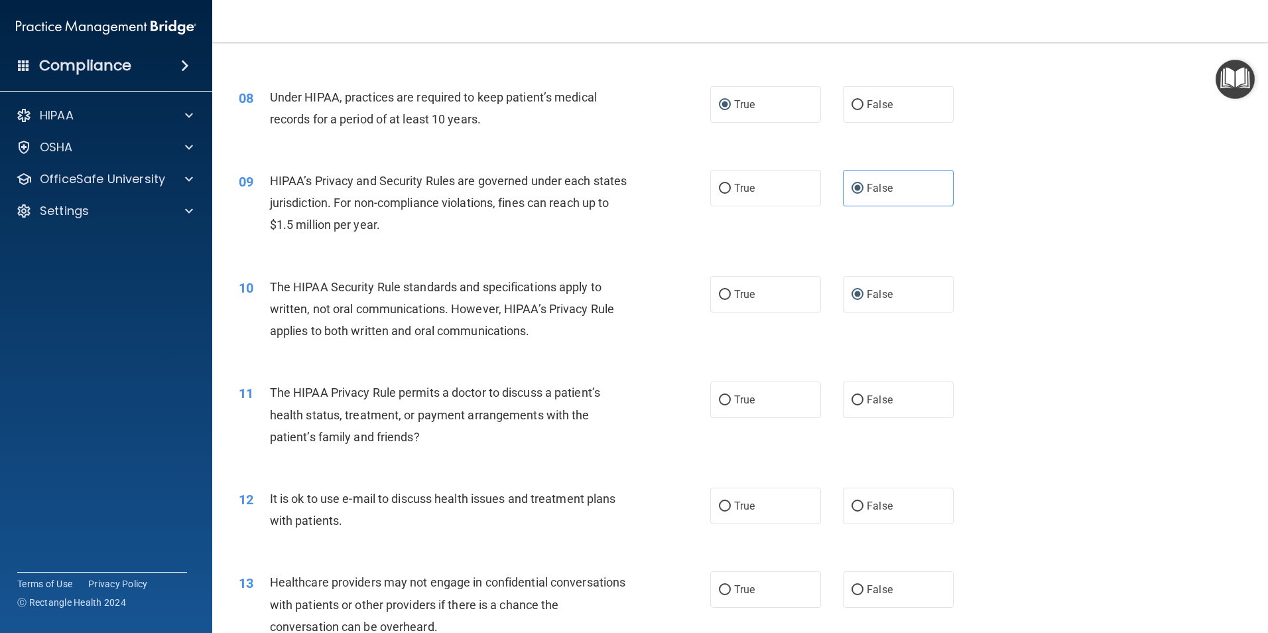
scroll to position [729, 0]
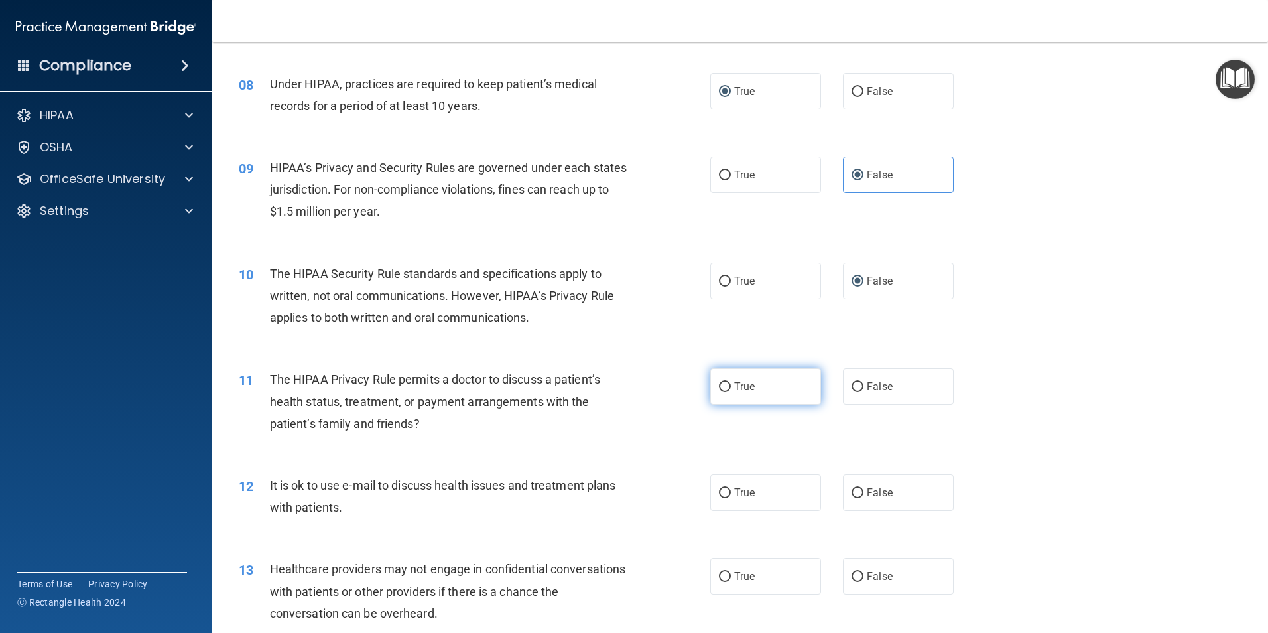
click at [723, 389] on input "True" at bounding box center [725, 387] width 12 height 10
radio input "true"
click at [719, 491] on input "True" at bounding box center [725, 493] width 12 height 10
radio input "true"
click at [719, 577] on input "True" at bounding box center [725, 577] width 12 height 10
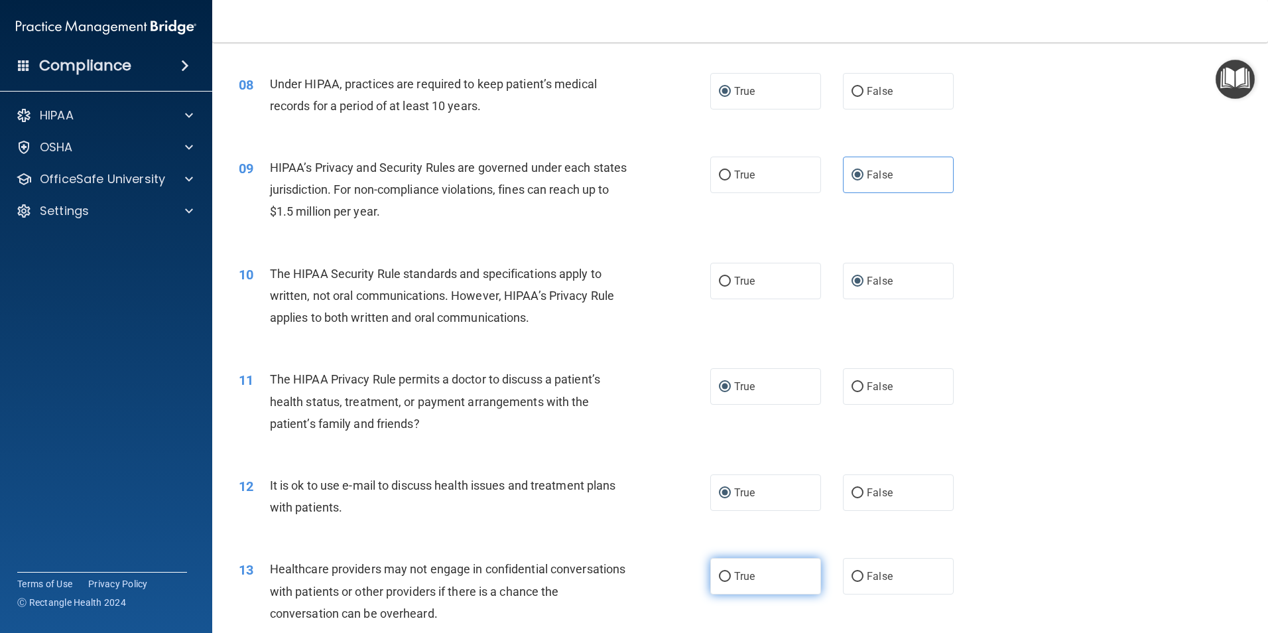
radio input "true"
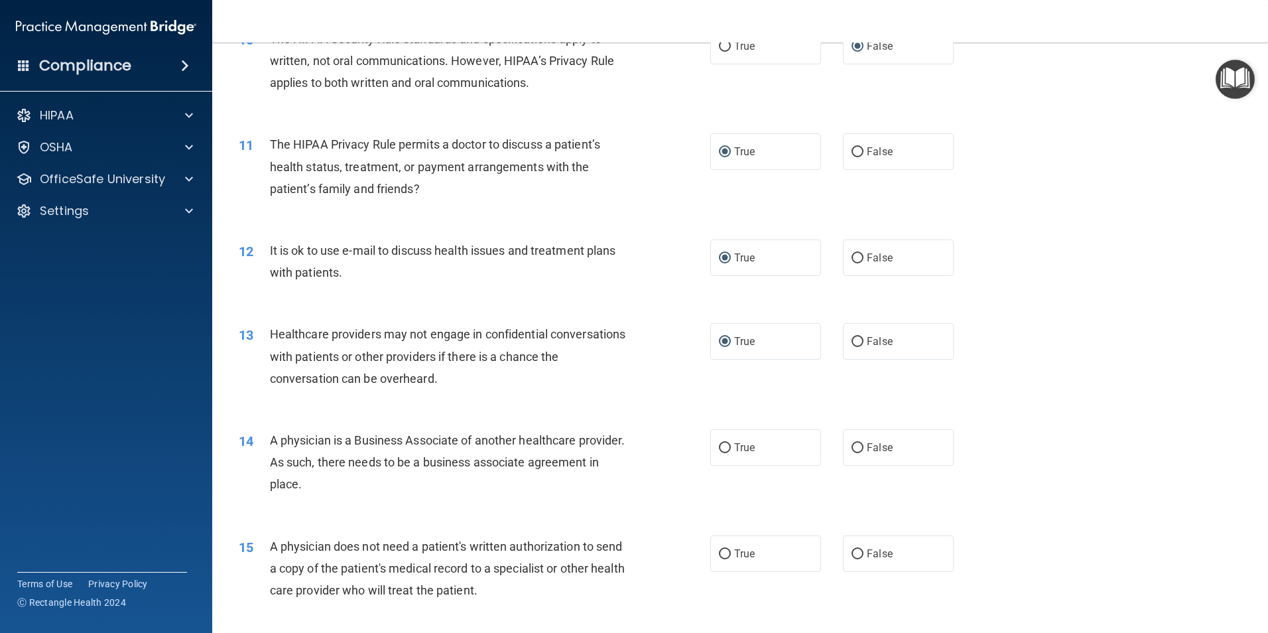
scroll to position [995, 0]
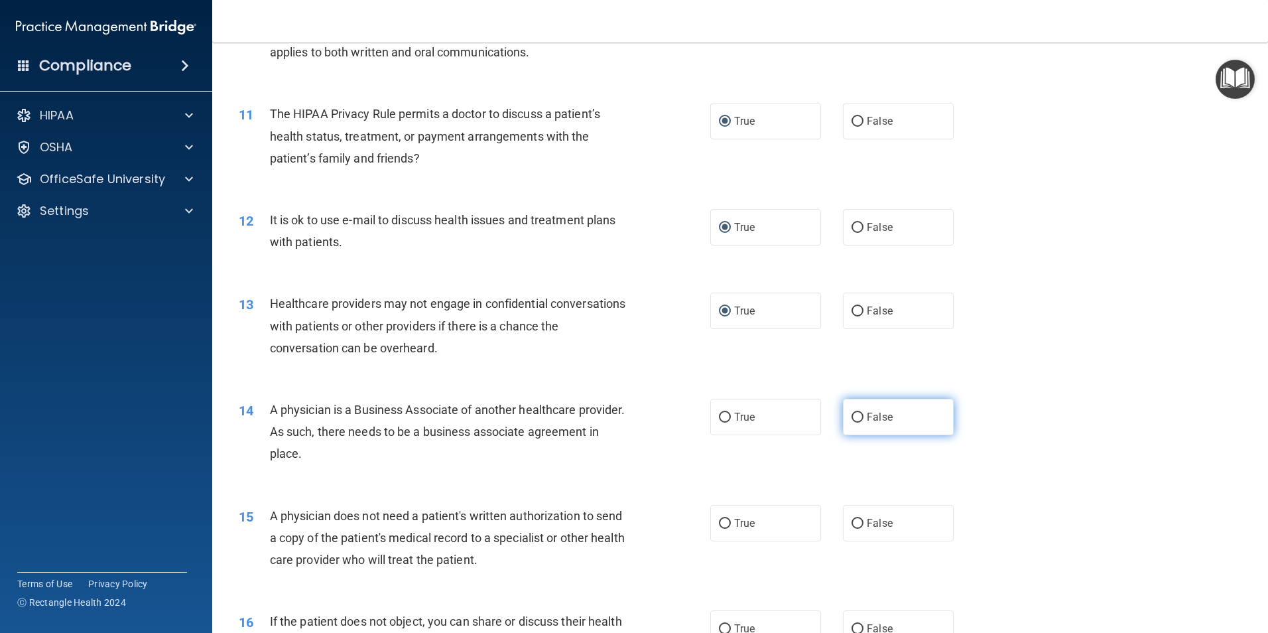
click at [851, 414] on input "False" at bounding box center [857, 417] width 12 height 10
radio input "true"
click at [855, 525] on input "False" at bounding box center [857, 524] width 12 height 10
radio input "true"
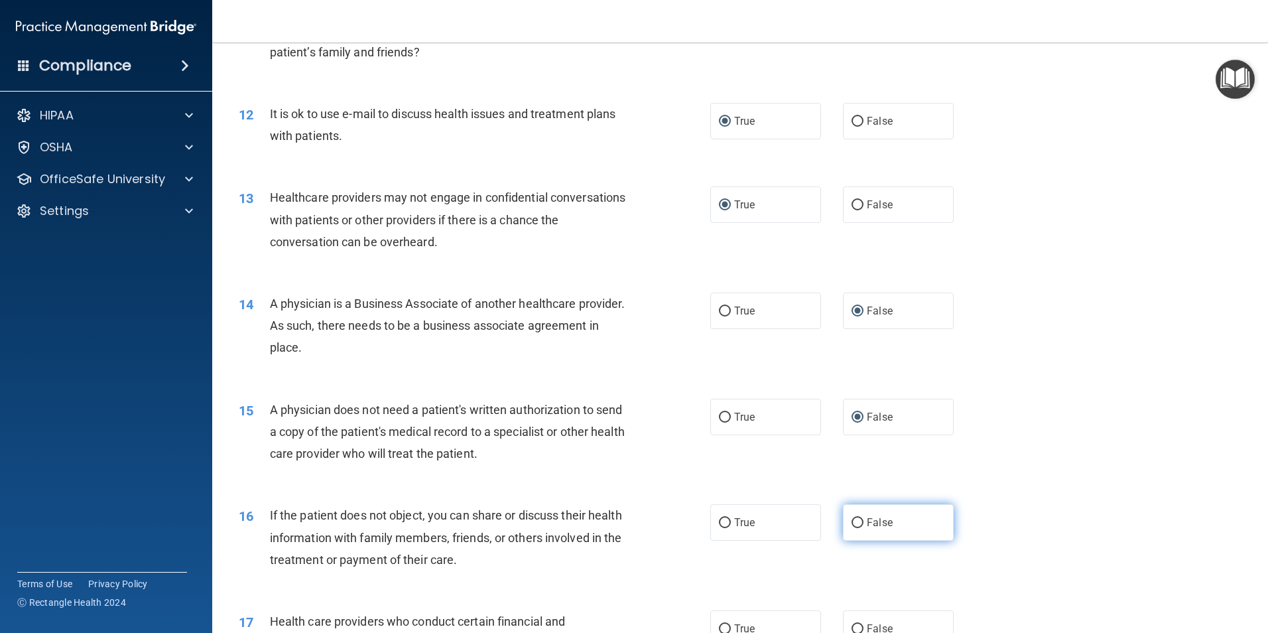
scroll to position [1127, 0]
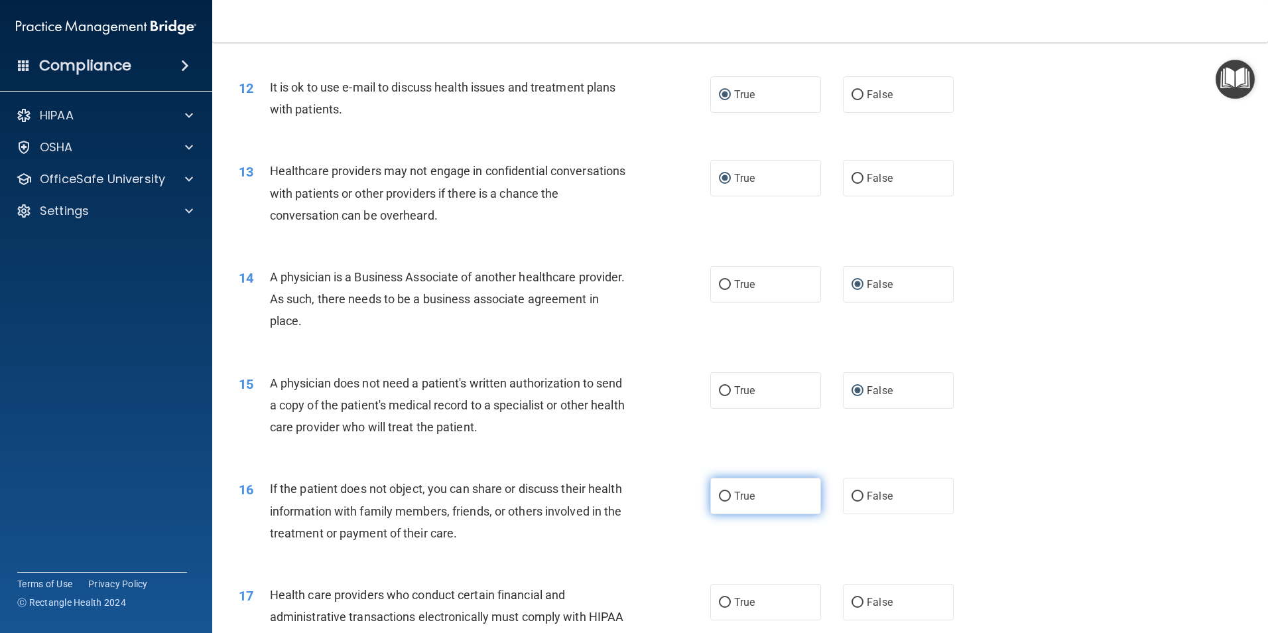
click at [719, 495] on input "True" at bounding box center [725, 496] width 12 height 10
radio input "true"
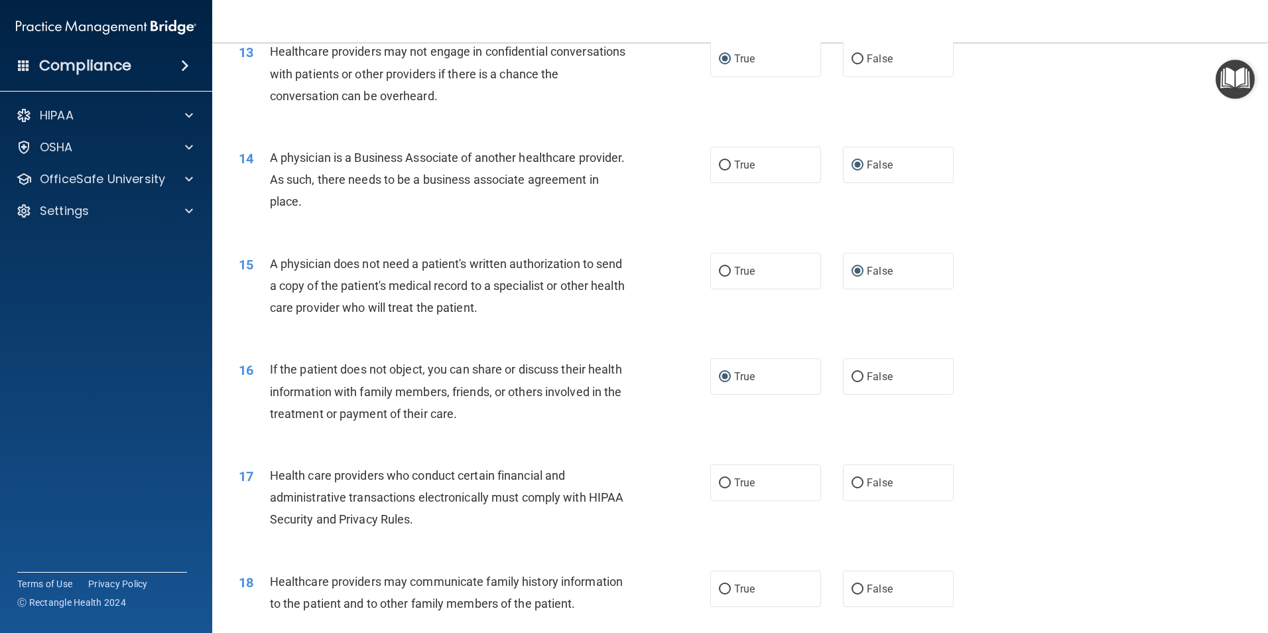
scroll to position [1260, 0]
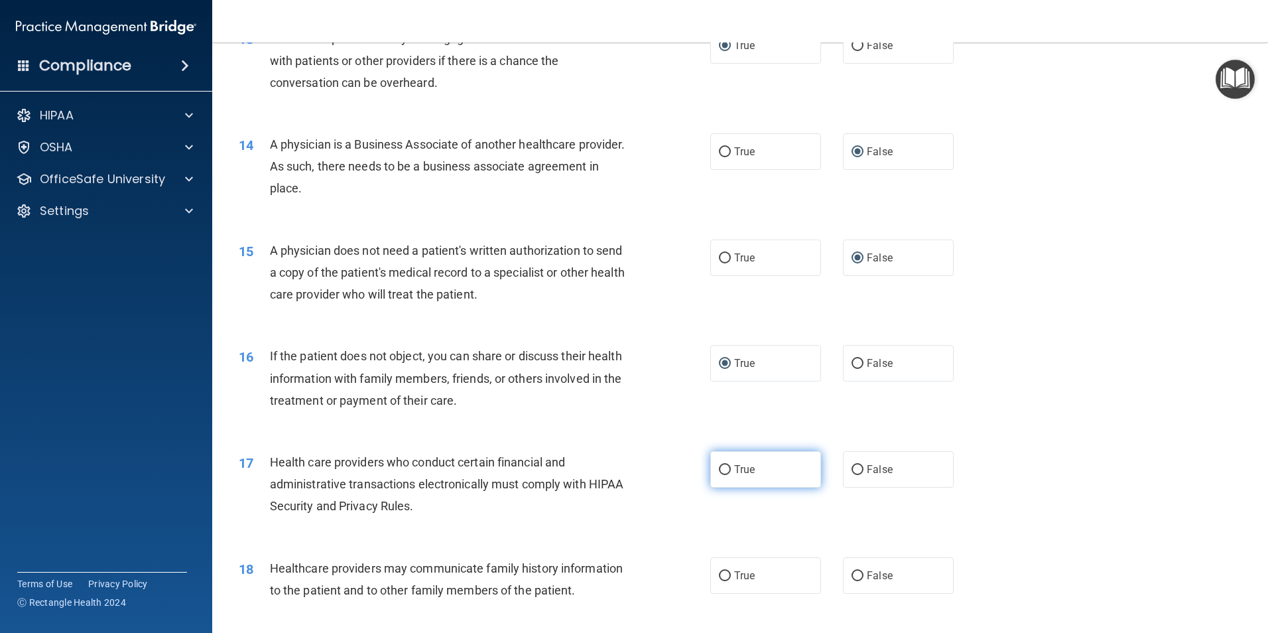
click at [721, 475] on label "True" at bounding box center [765, 469] width 111 height 36
click at [727, 465] on label "True" at bounding box center [765, 469] width 111 height 36
click at [727, 465] on input "True" at bounding box center [725, 470] width 12 height 10
radio input "true"
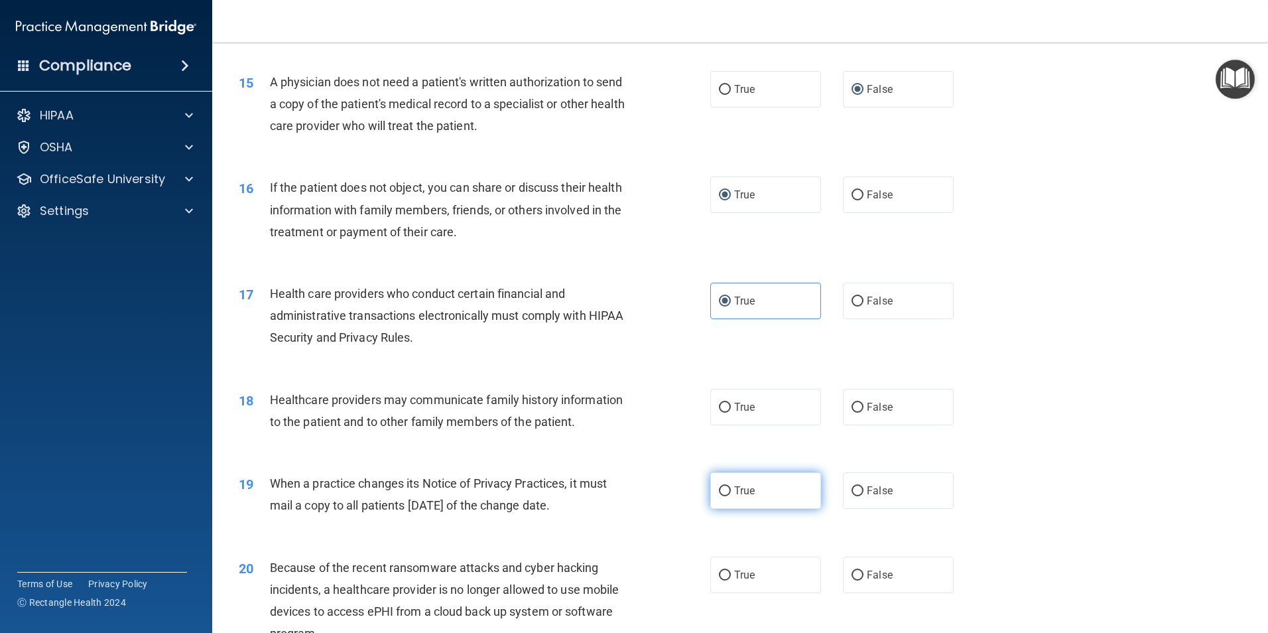
scroll to position [1459, 0]
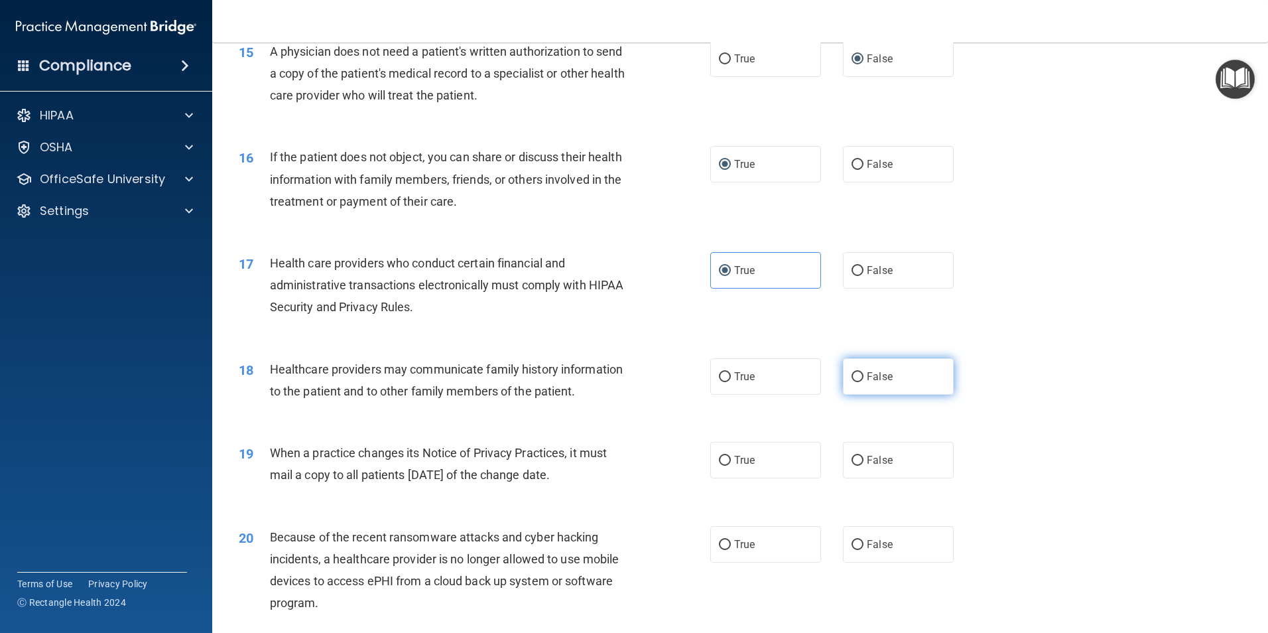
click at [858, 377] on label "False" at bounding box center [898, 376] width 111 height 36
click at [858, 377] on input "False" at bounding box center [857, 377] width 12 height 10
radio input "true"
click at [719, 460] on input "True" at bounding box center [725, 461] width 12 height 10
radio input "true"
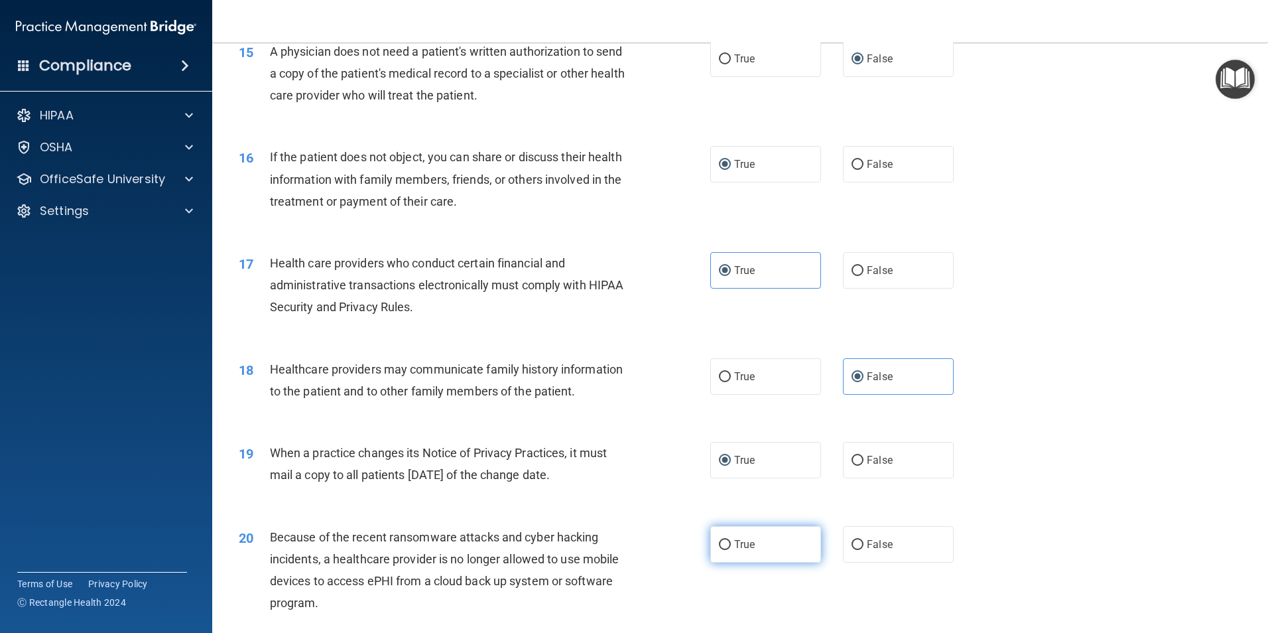
click at [719, 540] on input "True" at bounding box center [725, 545] width 12 height 10
radio input "true"
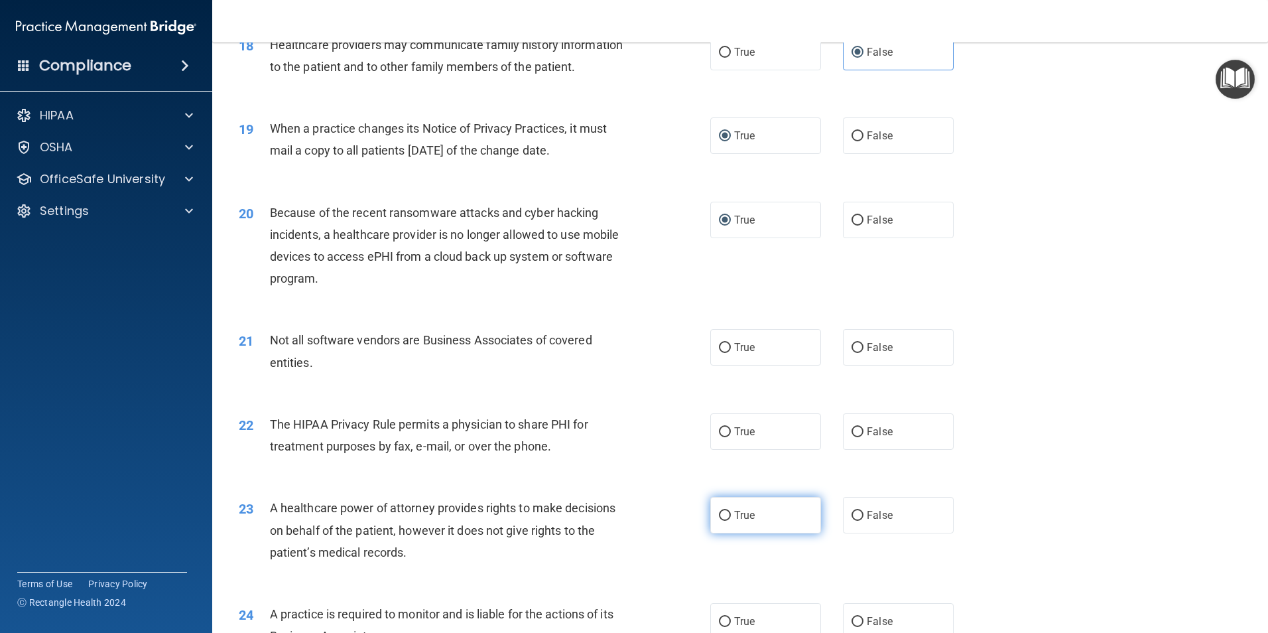
scroll to position [1790, 0]
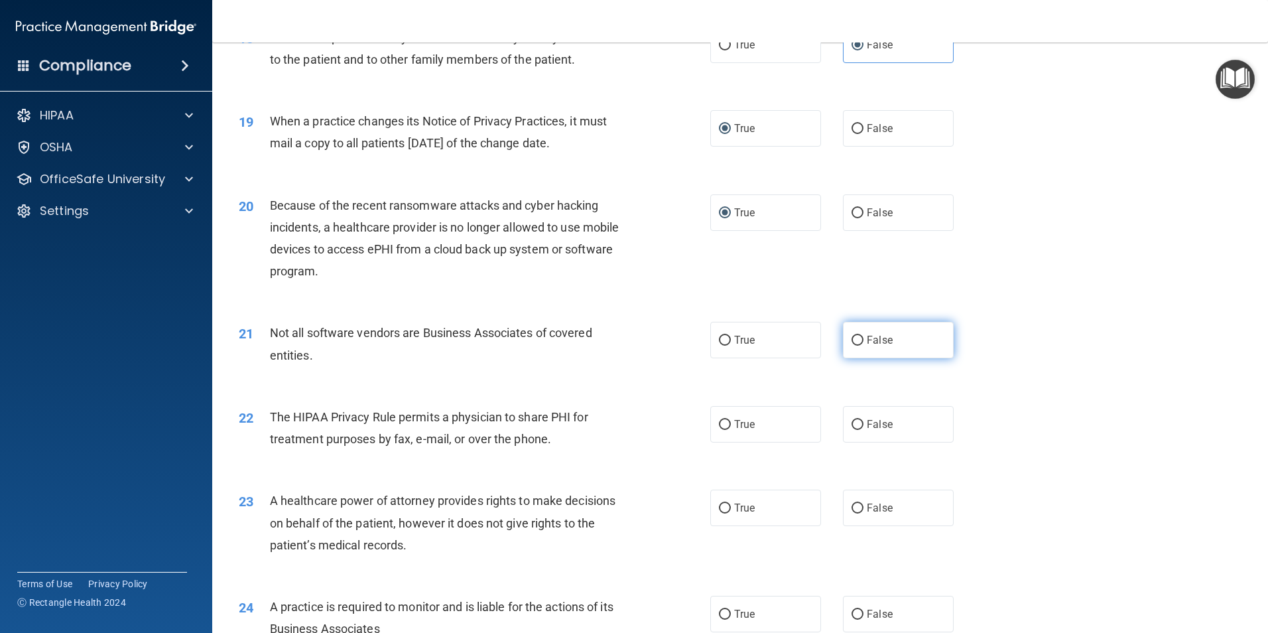
click at [851, 336] on input "False" at bounding box center [857, 341] width 12 height 10
radio input "true"
click at [723, 420] on input "True" at bounding box center [725, 425] width 12 height 10
radio input "true"
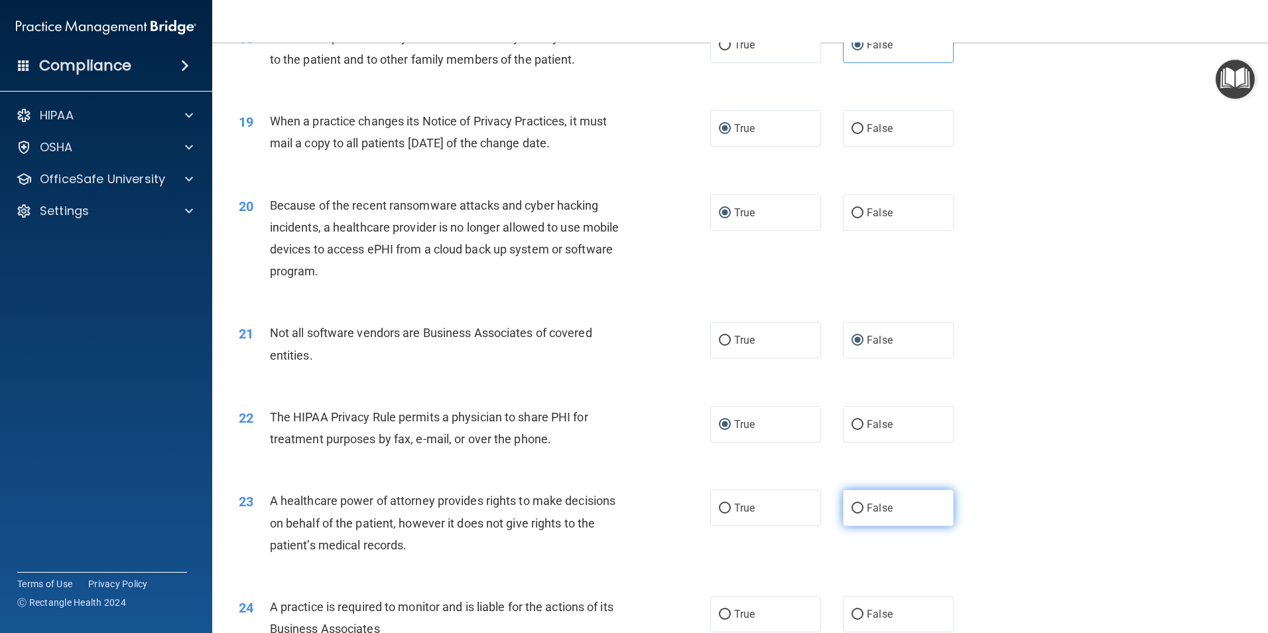
click at [854, 507] on input "False" at bounding box center [857, 508] width 12 height 10
radio input "true"
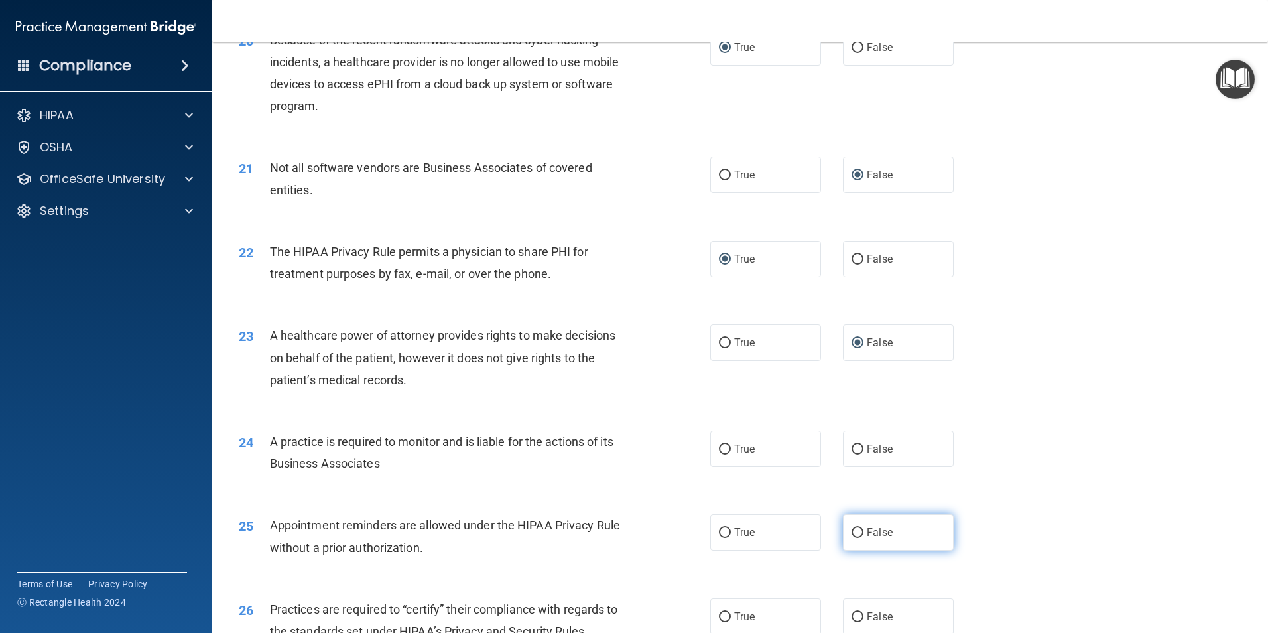
scroll to position [1989, 0]
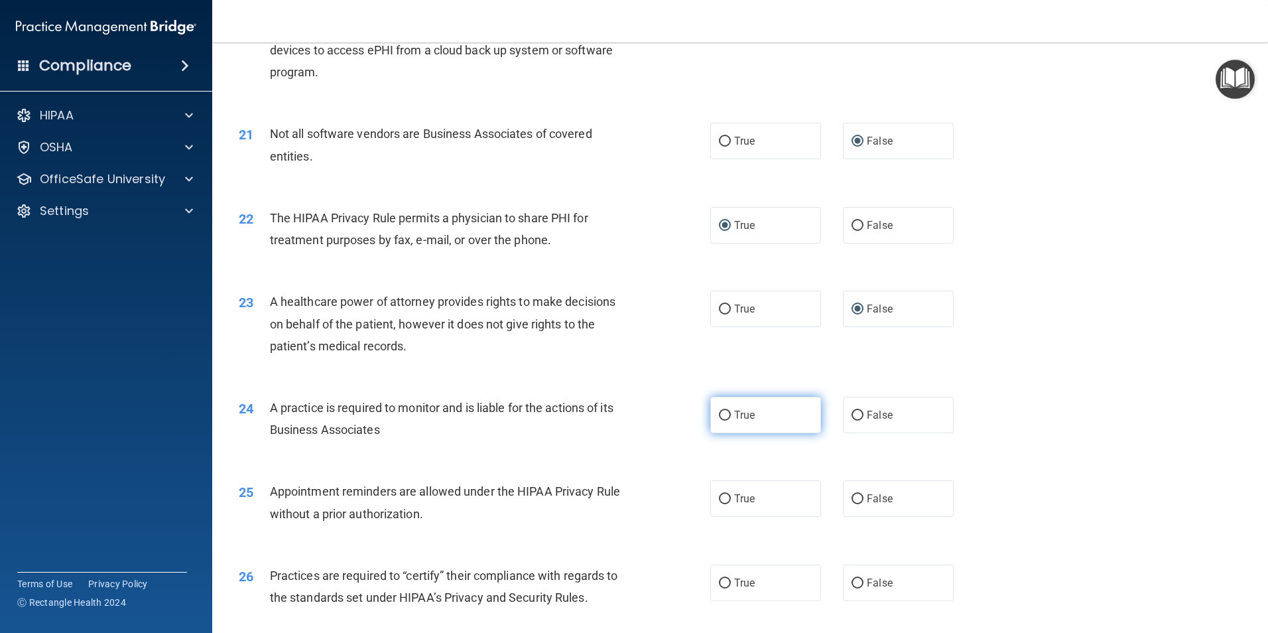
click at [724, 416] on input "True" at bounding box center [725, 415] width 12 height 10
radio input "true"
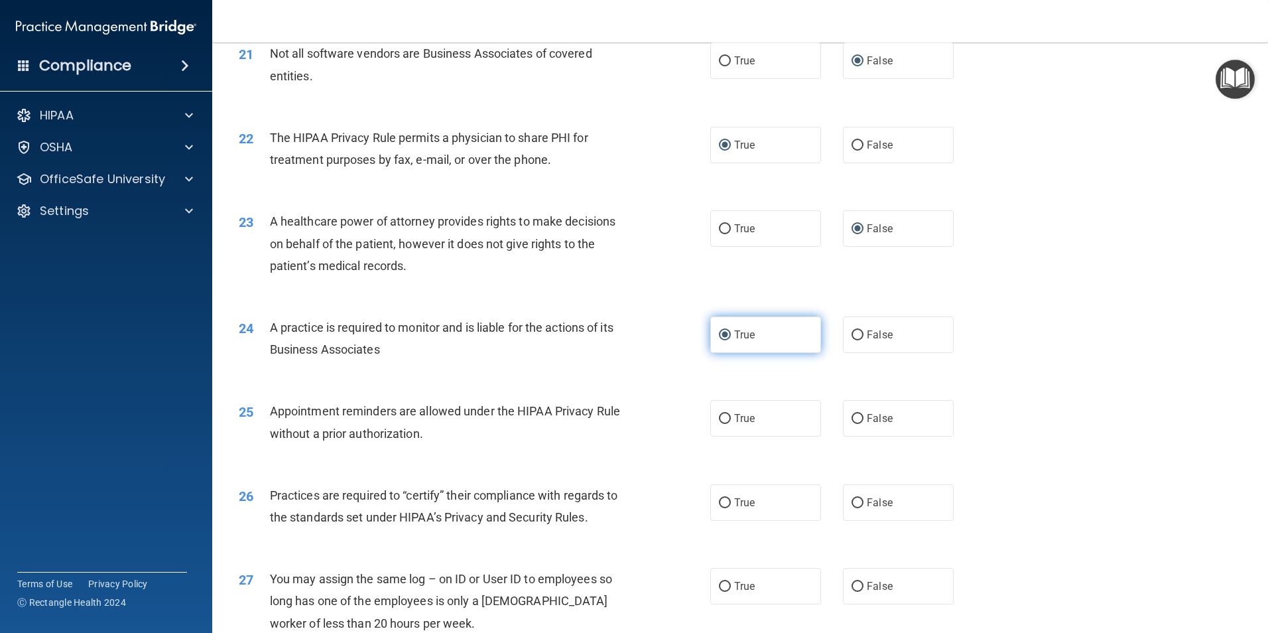
scroll to position [2122, 0]
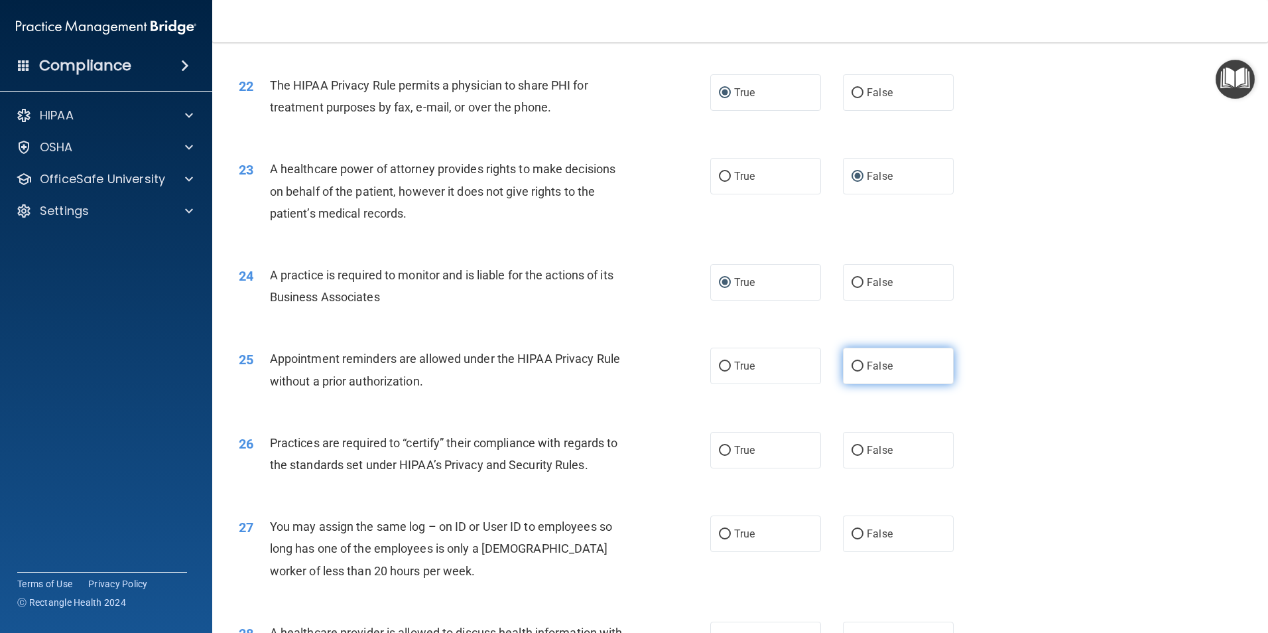
click at [858, 365] on label "False" at bounding box center [898, 365] width 111 height 36
click at [858, 365] on input "False" at bounding box center [857, 366] width 12 height 10
radio input "true"
click at [723, 448] on input "True" at bounding box center [725, 451] width 12 height 10
radio input "true"
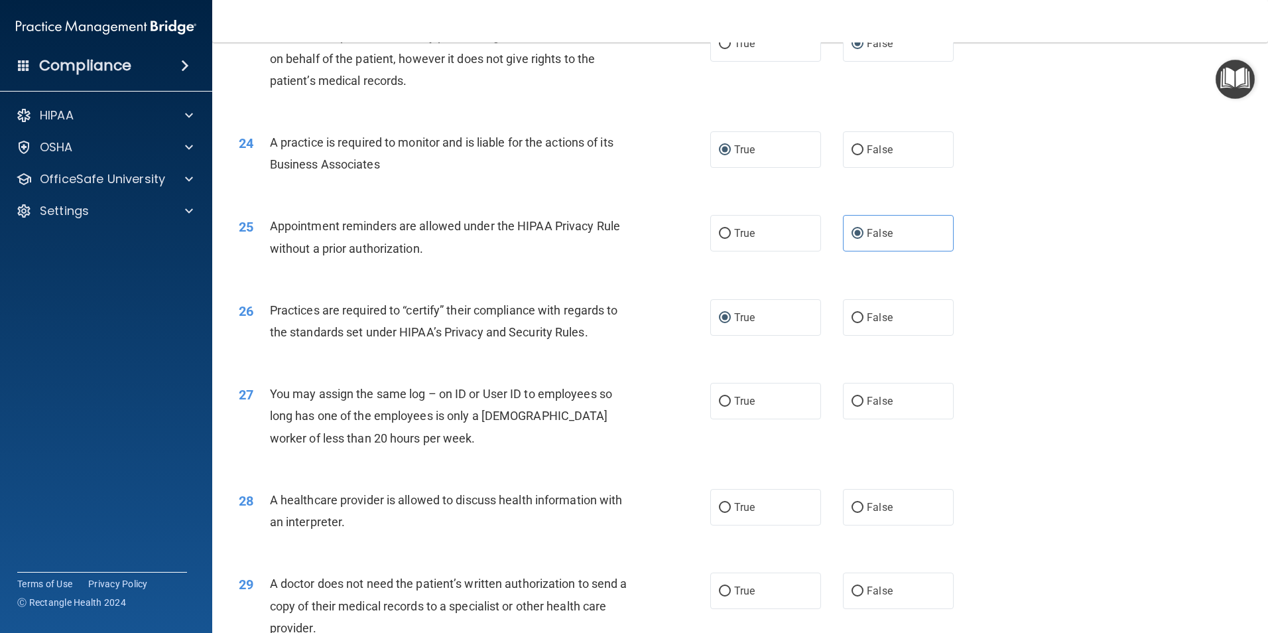
scroll to position [2321, 0]
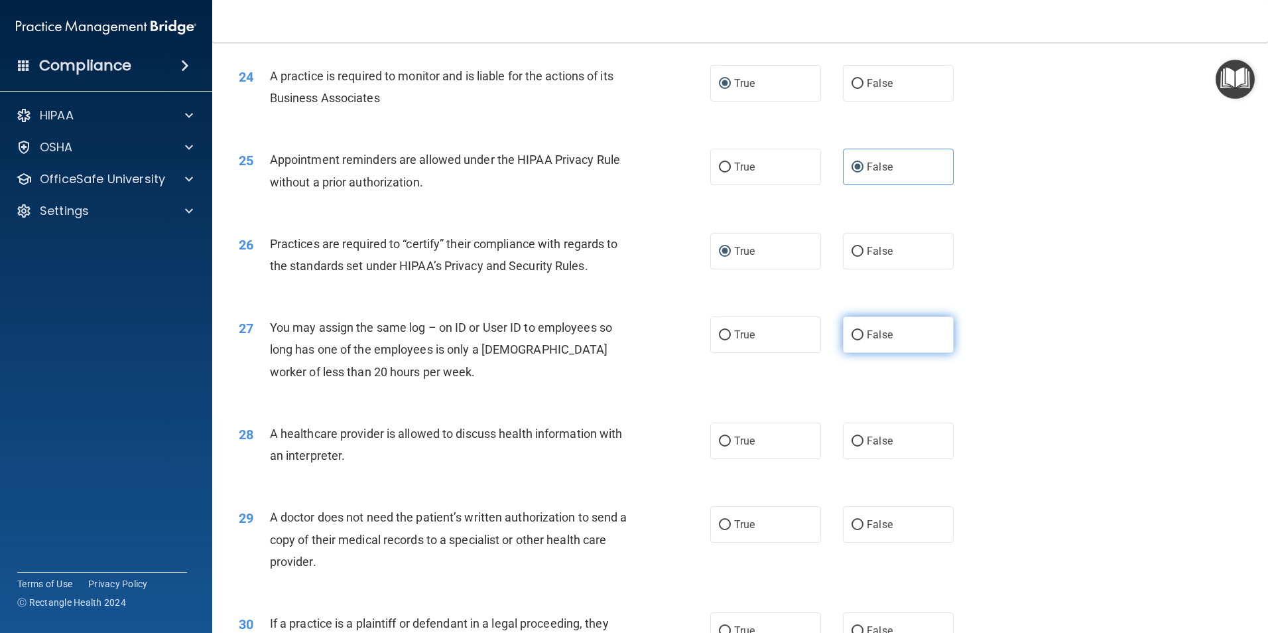
click at [853, 332] on input "False" at bounding box center [857, 335] width 12 height 10
radio input "true"
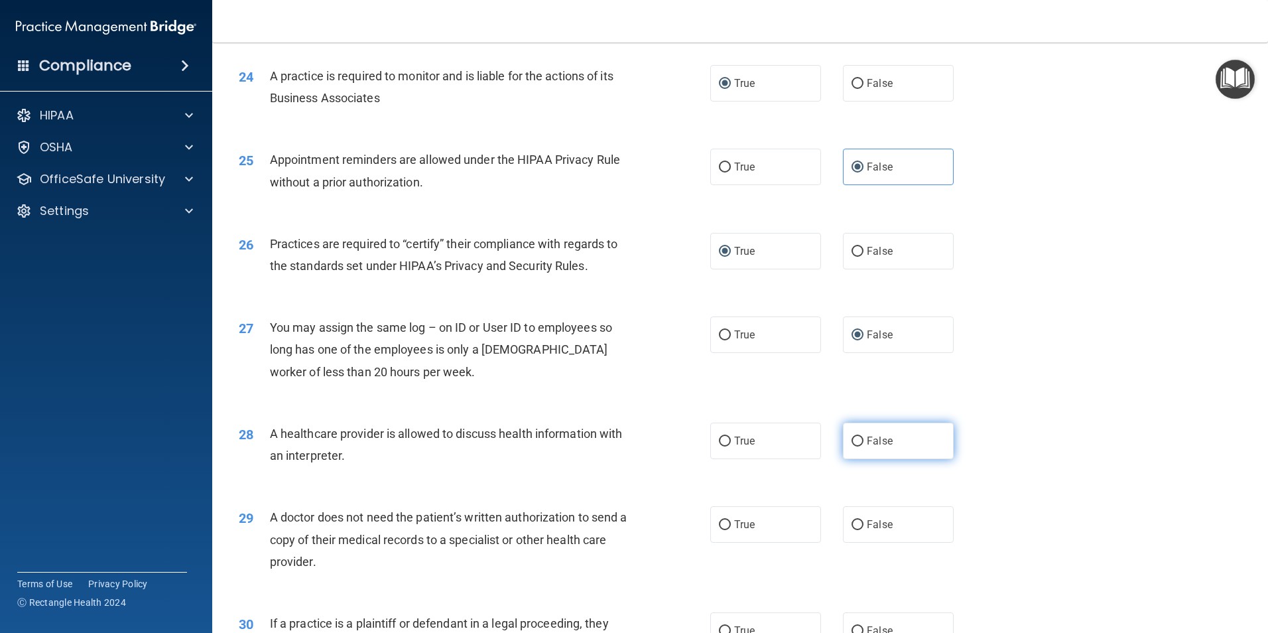
click at [853, 440] on input "False" at bounding box center [857, 441] width 12 height 10
radio input "true"
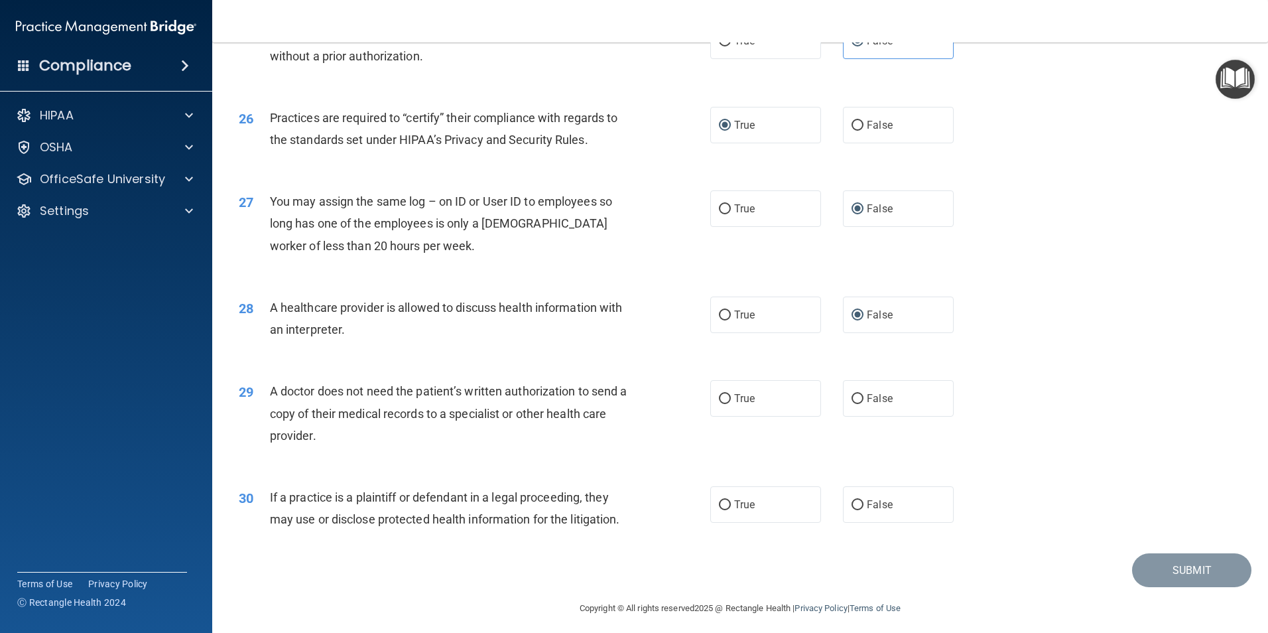
scroll to position [2453, 0]
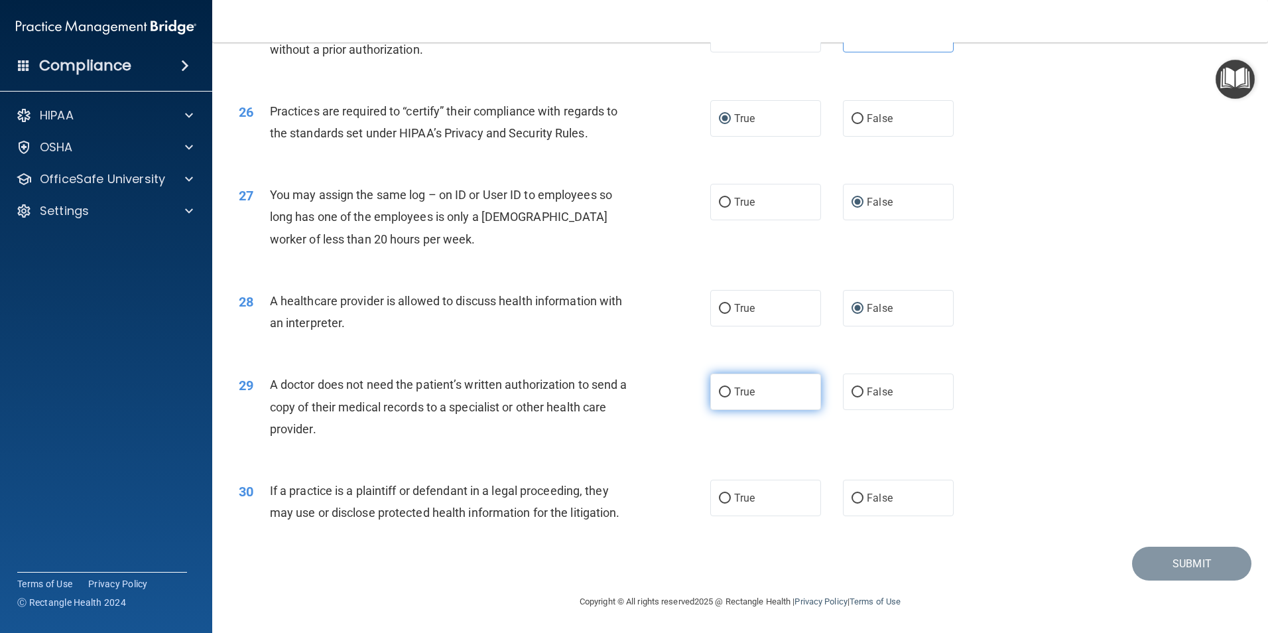
click at [719, 390] on input "True" at bounding box center [725, 392] width 12 height 10
radio input "true"
click at [855, 491] on label "False" at bounding box center [898, 497] width 111 height 36
click at [855, 493] on input "False" at bounding box center [857, 498] width 12 height 10
radio input "true"
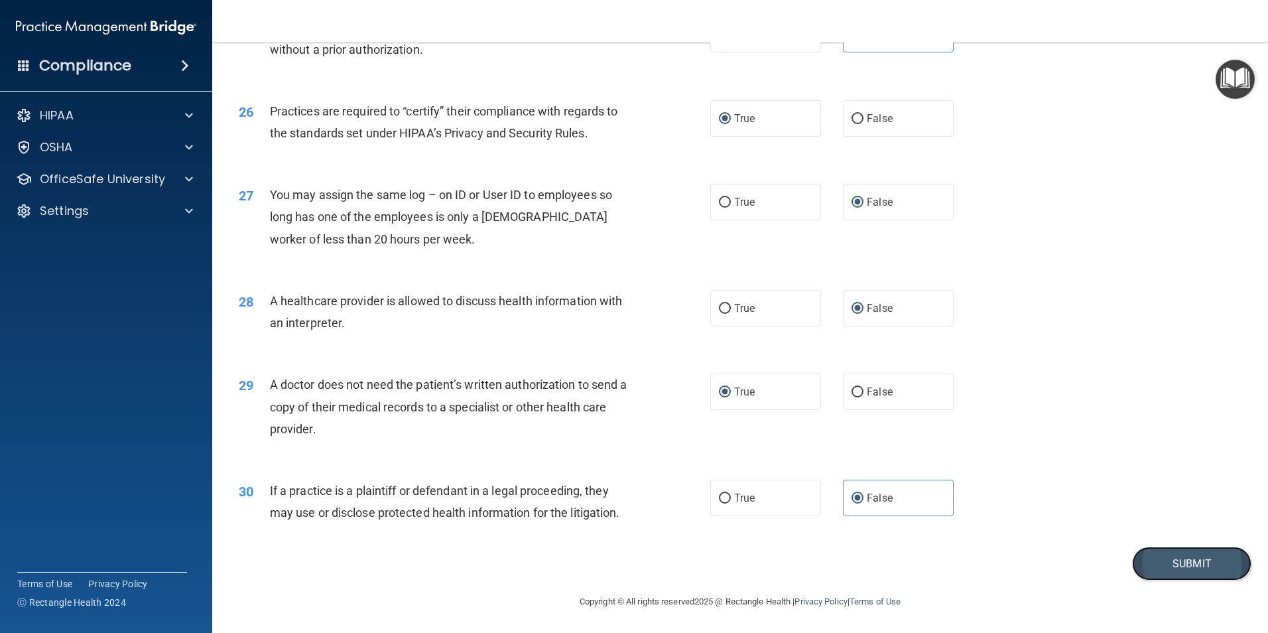
click at [1193, 564] on button "Submit" at bounding box center [1191, 563] width 119 height 34
click at [1180, 564] on button "Submit" at bounding box center [1191, 563] width 119 height 34
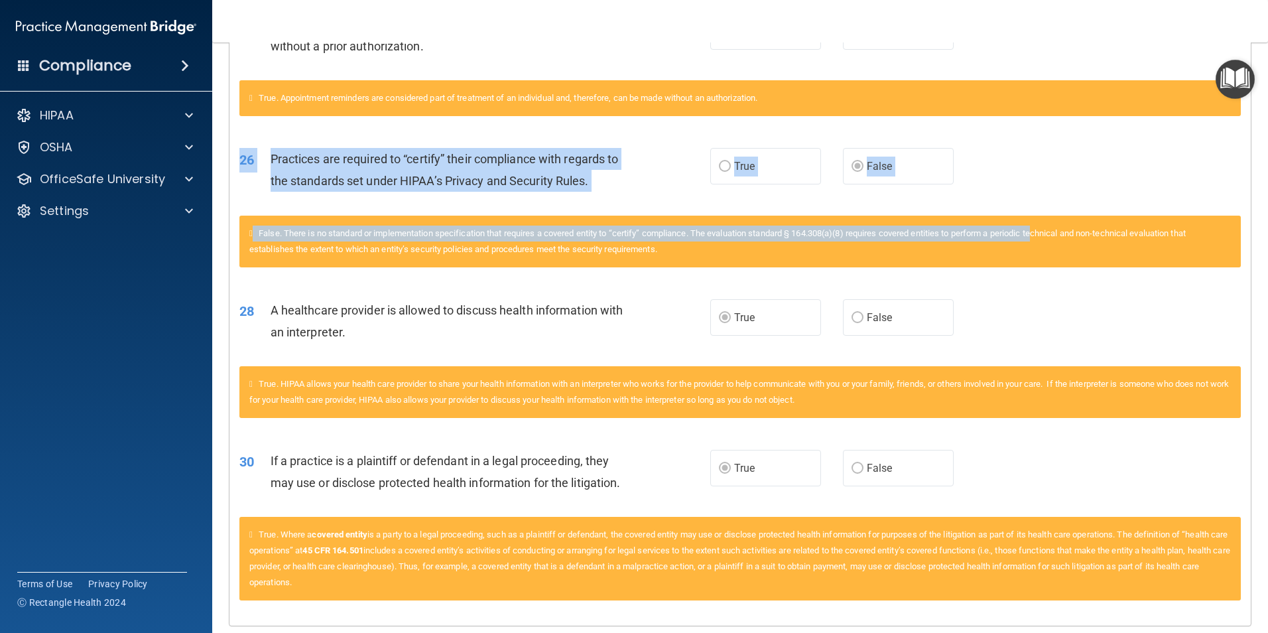
drag, startPoint x: 1050, startPoint y: 237, endPoint x: 1063, endPoint y: 215, distance: 25.6
click at [1060, 216] on div "26 Practices are required to “certify” their compliance with regards to the sta…" at bounding box center [739, 206] width 1001 height 151
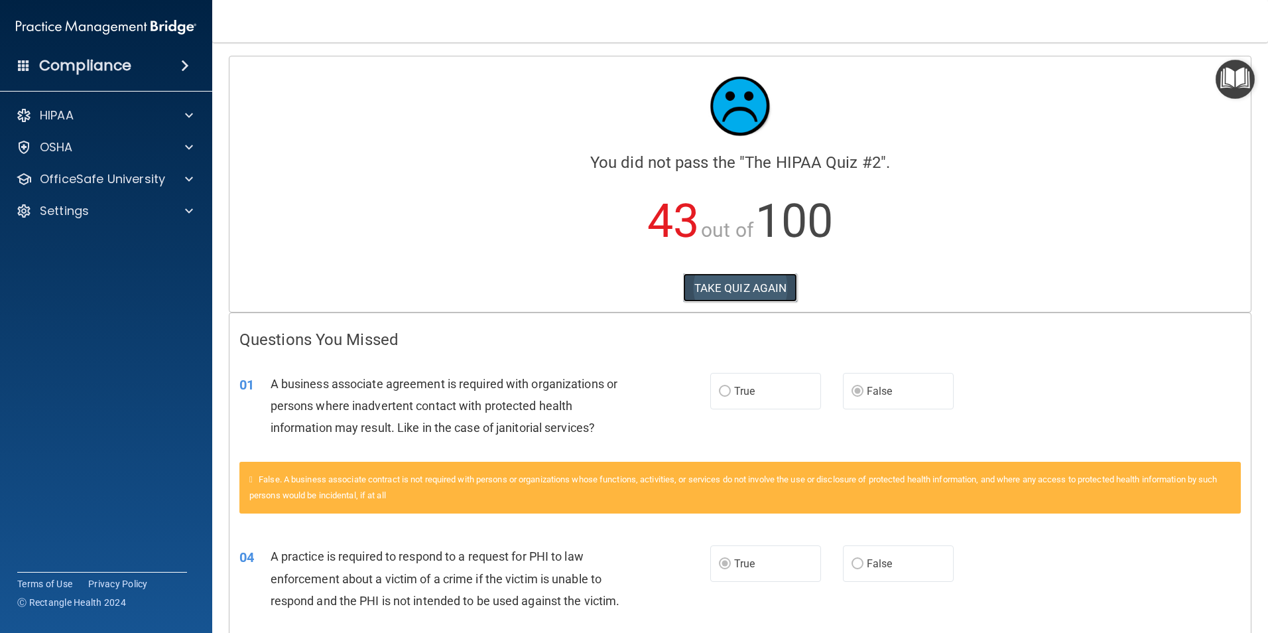
click at [713, 286] on button "TAKE QUIZ AGAIN" at bounding box center [740, 287] width 115 height 29
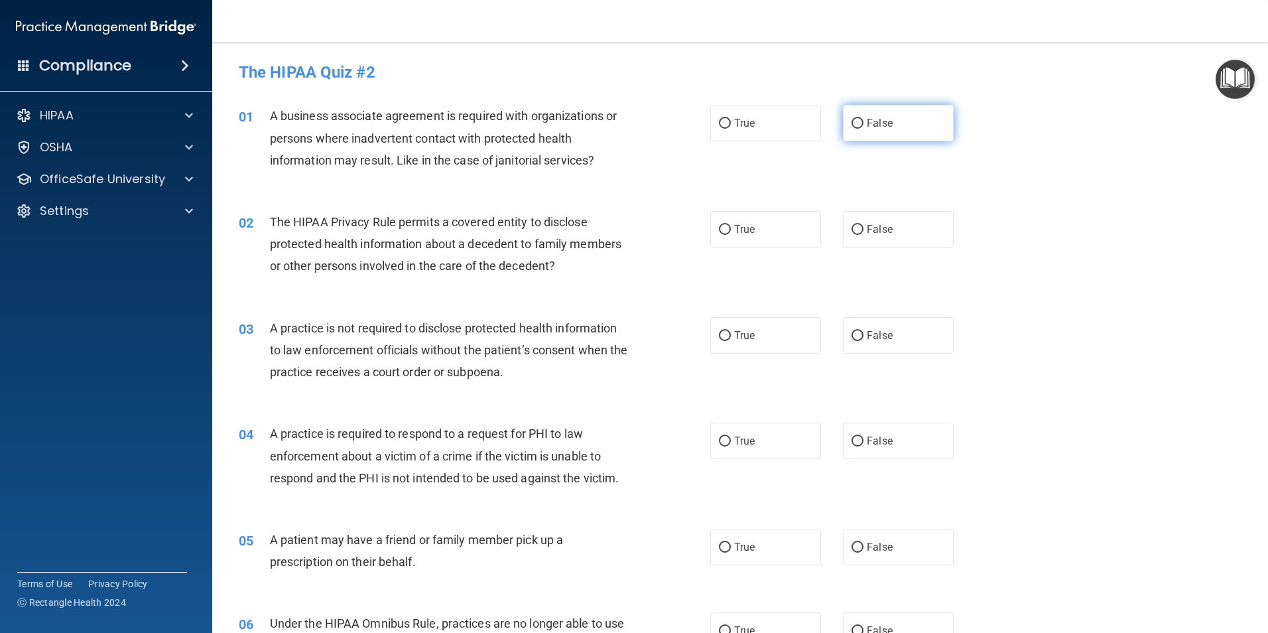
click at [851, 119] on input "False" at bounding box center [857, 124] width 12 height 10
radio input "true"
click at [723, 228] on input "True" at bounding box center [725, 230] width 12 height 10
radio input "true"
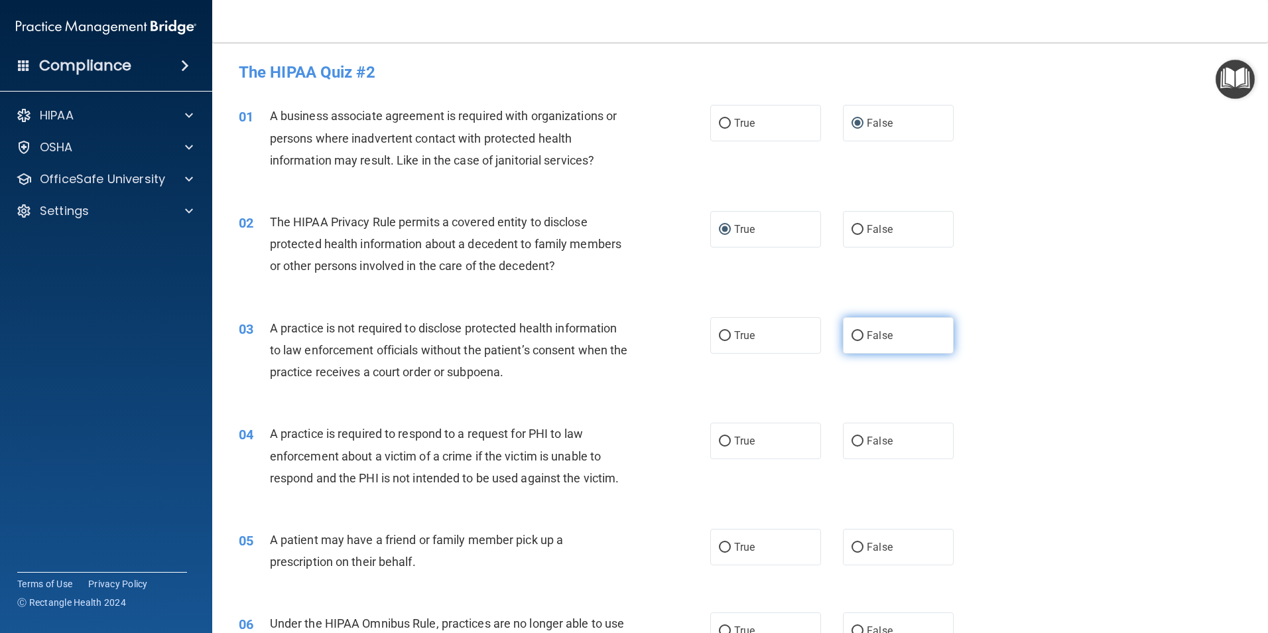
click at [851, 334] on input "False" at bounding box center [857, 336] width 12 height 10
radio input "true"
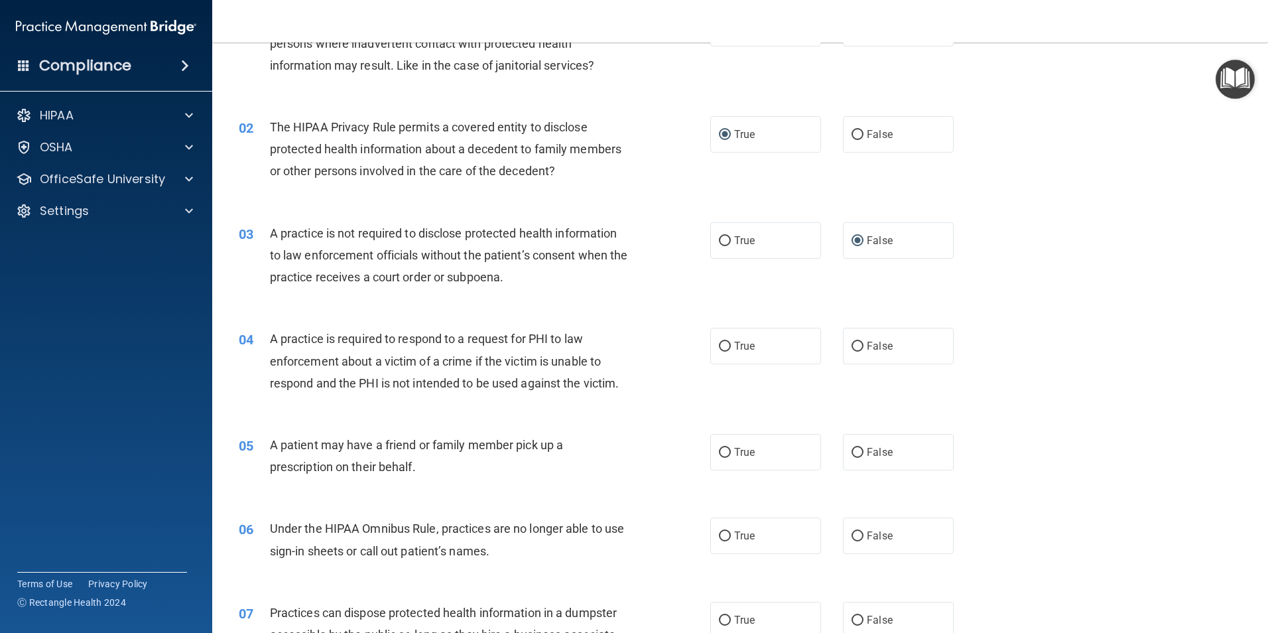
scroll to position [199, 0]
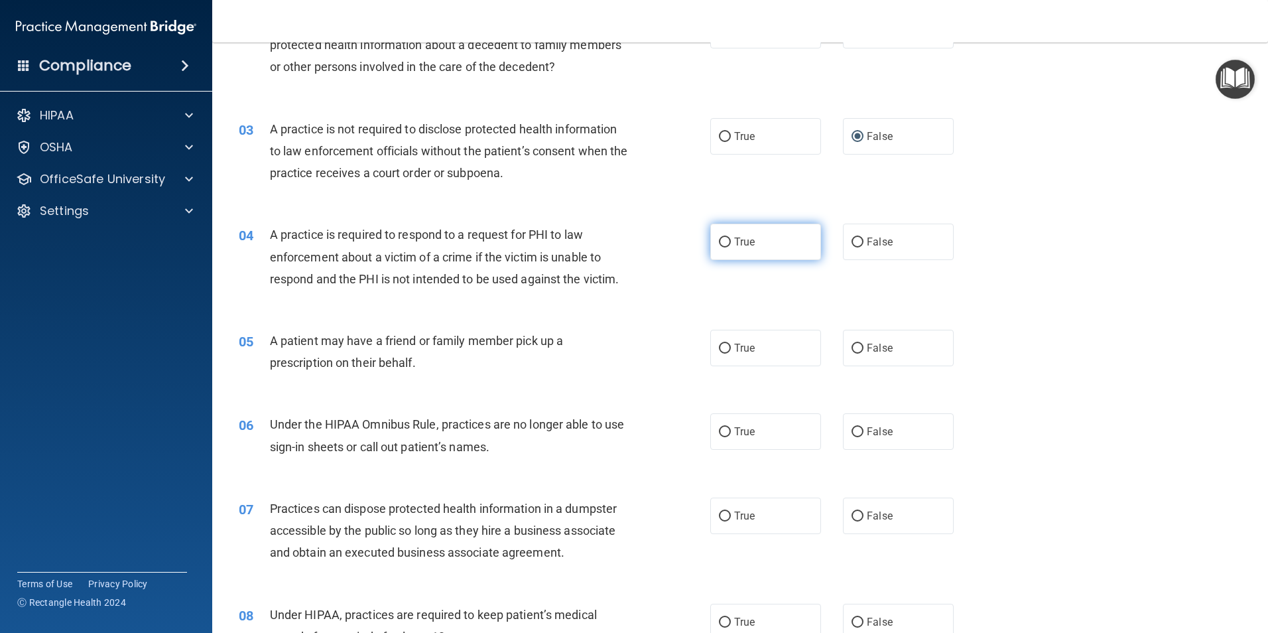
click at [719, 237] on input "True" at bounding box center [725, 242] width 12 height 10
radio input "true"
click at [720, 346] on input "True" at bounding box center [725, 348] width 12 height 10
radio input "true"
click at [851, 430] on input "False" at bounding box center [857, 432] width 12 height 10
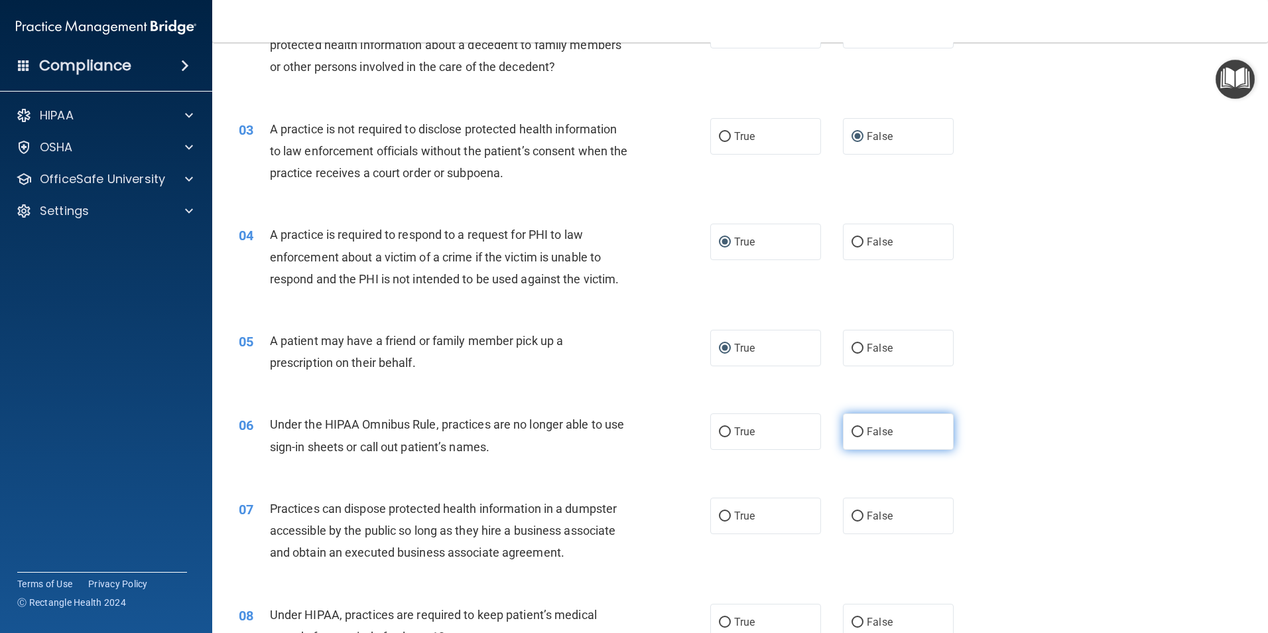
radio input "true"
click at [721, 428] on input "True" at bounding box center [725, 432] width 12 height 10
radio input "true"
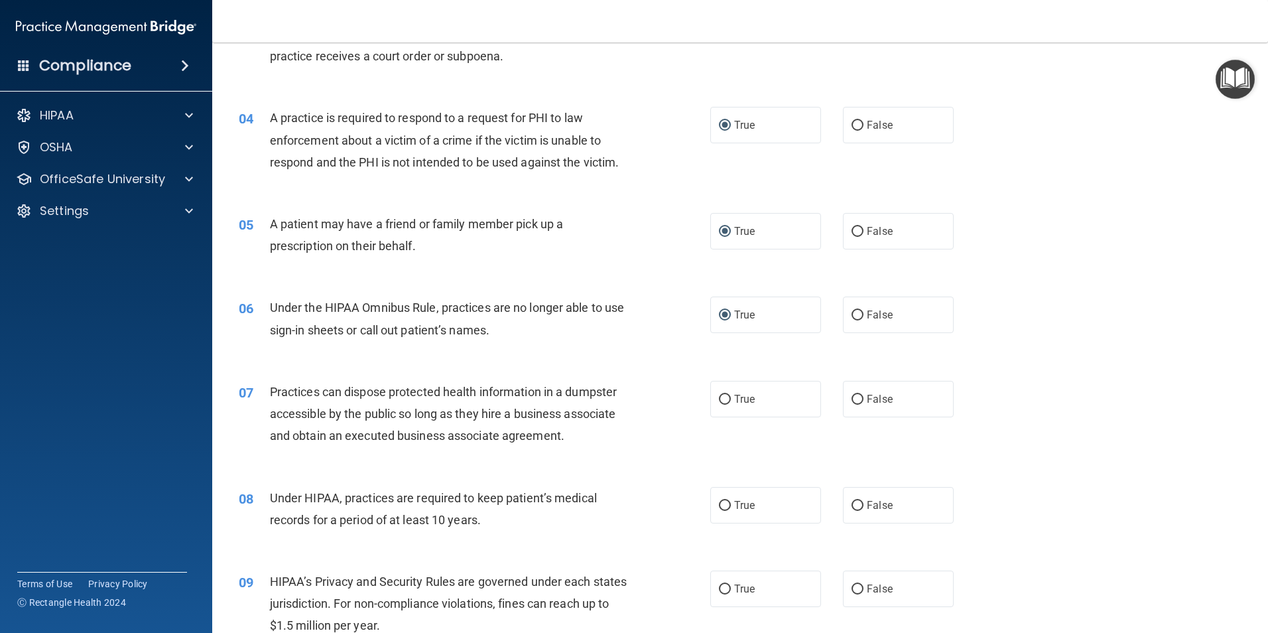
scroll to position [332, 0]
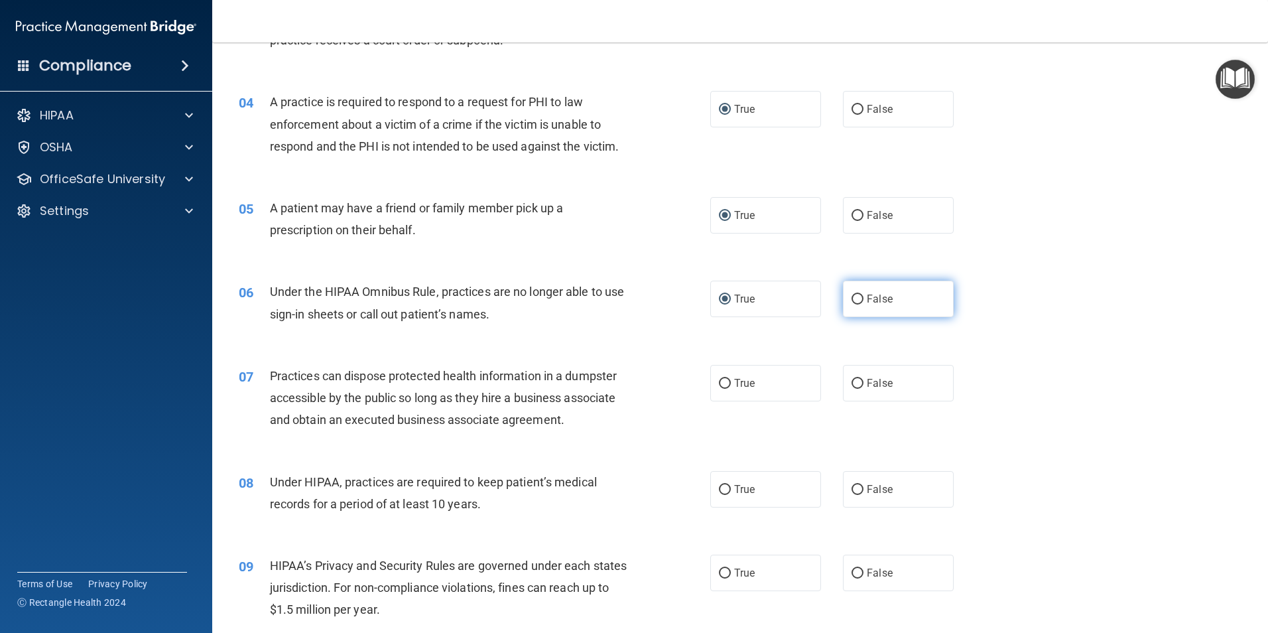
click at [851, 294] on input "False" at bounding box center [857, 299] width 12 height 10
radio input "true"
radio input "false"
click at [851, 383] on input "False" at bounding box center [857, 384] width 12 height 10
radio input "true"
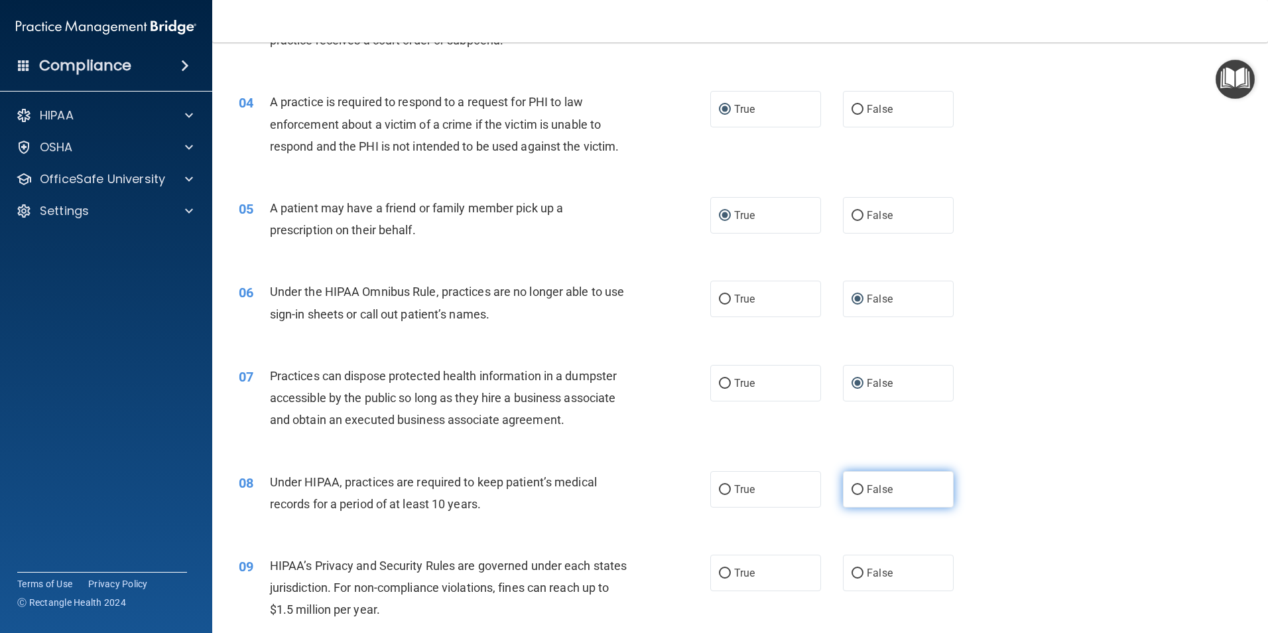
click at [851, 493] on input "False" at bounding box center [857, 490] width 12 height 10
radio input "true"
click at [854, 576] on input "False" at bounding box center [857, 573] width 12 height 10
radio input "true"
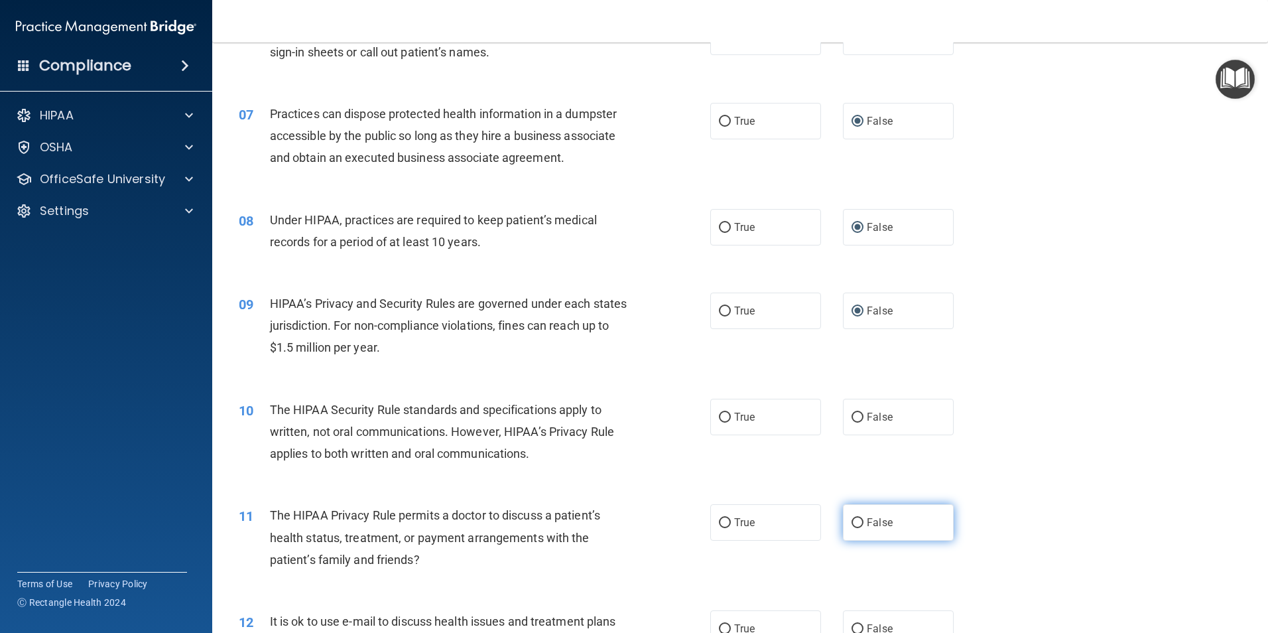
scroll to position [597, 0]
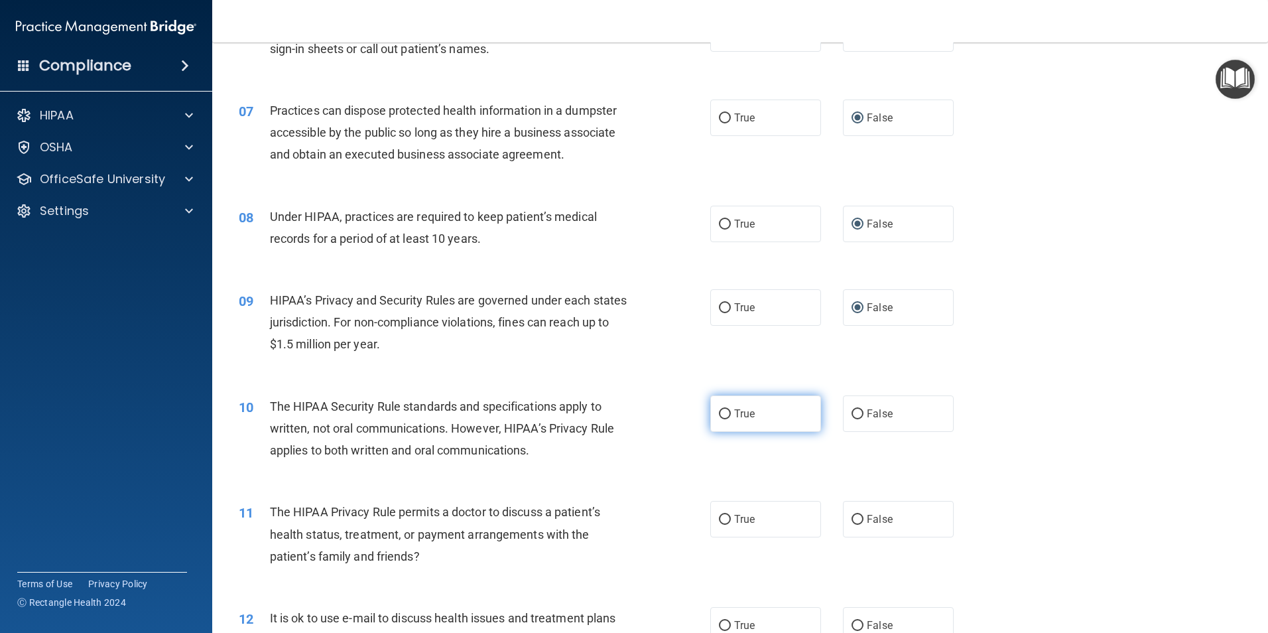
click at [710, 411] on label "True" at bounding box center [765, 413] width 111 height 36
click at [719, 411] on input "True" at bounding box center [725, 414] width 12 height 10
radio input "true"
click at [725, 520] on input "True" at bounding box center [725, 520] width 12 height 10
radio input "true"
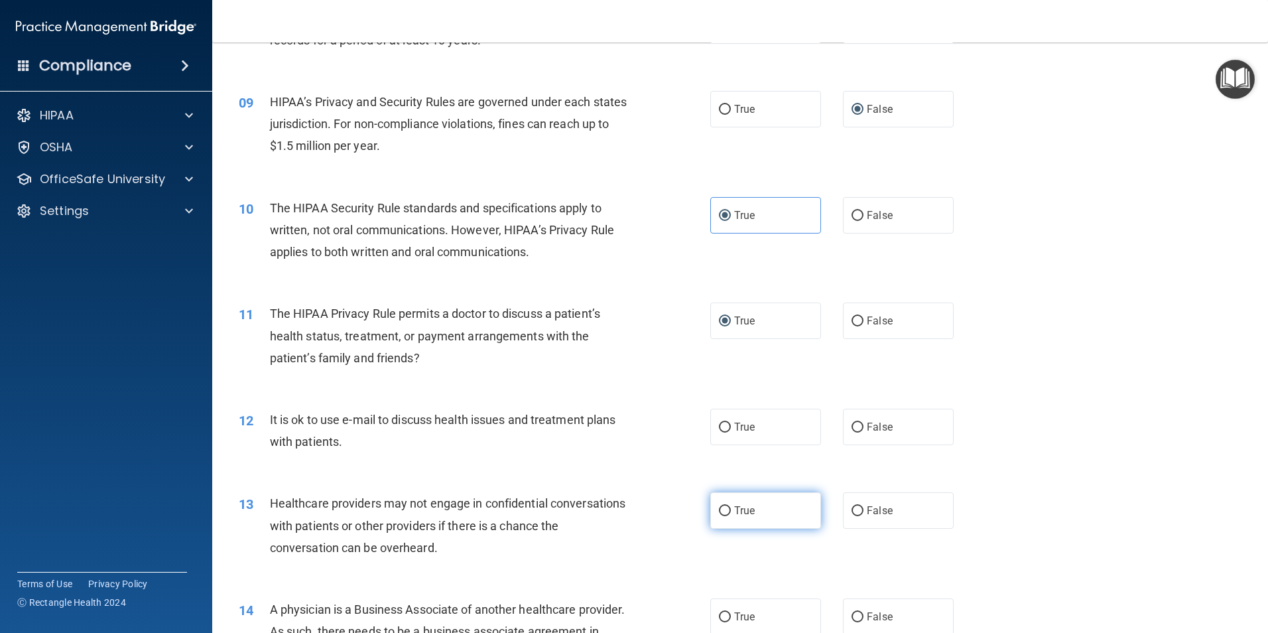
scroll to position [862, 0]
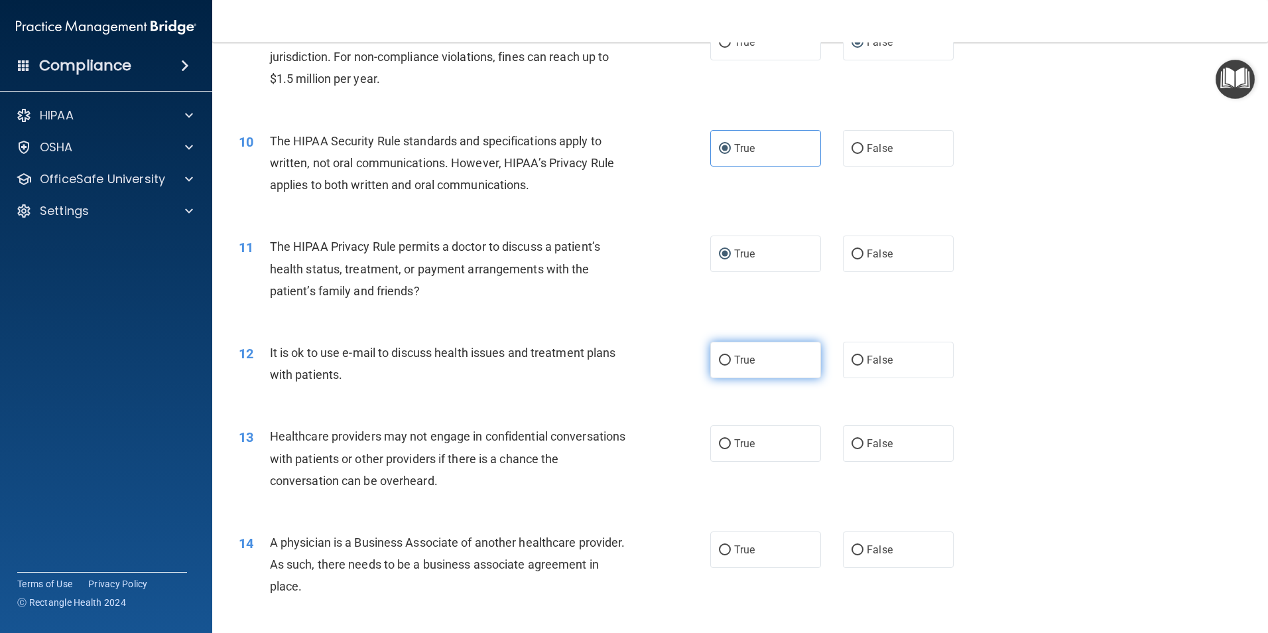
click at [723, 353] on label "True" at bounding box center [765, 359] width 111 height 36
click at [723, 355] on input "True" at bounding box center [725, 360] width 12 height 10
radio input "true"
click at [857, 448] on input "False" at bounding box center [857, 444] width 12 height 10
radio input "true"
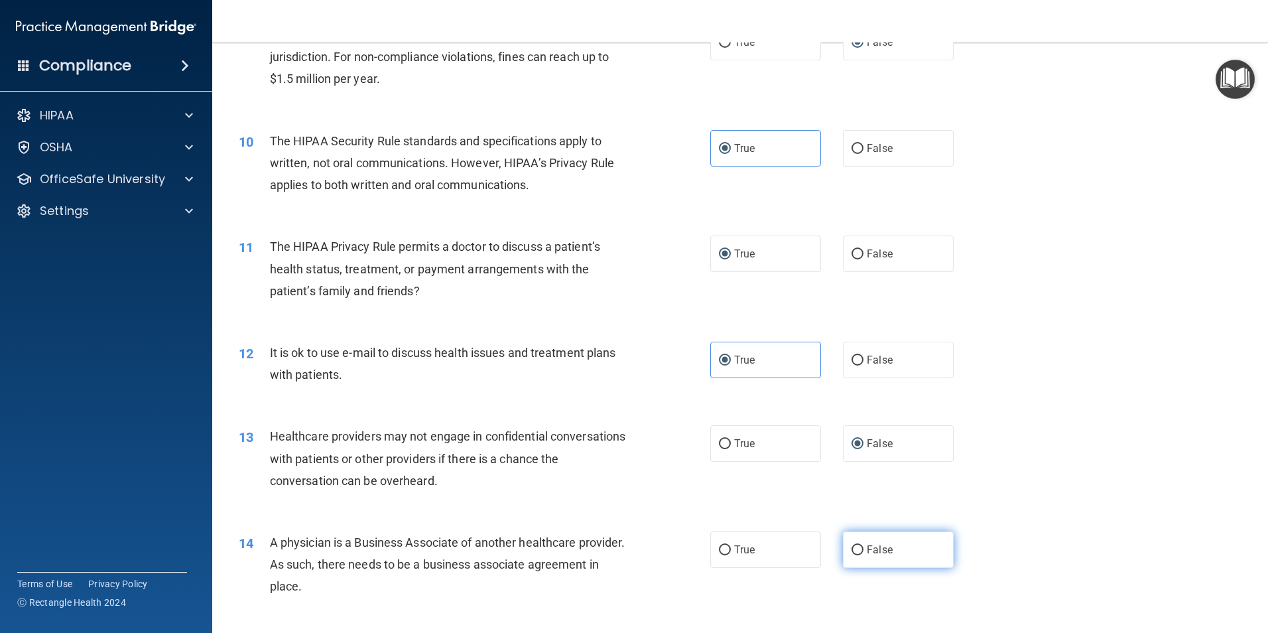
click at [851, 546] on input "False" at bounding box center [857, 550] width 12 height 10
radio input "true"
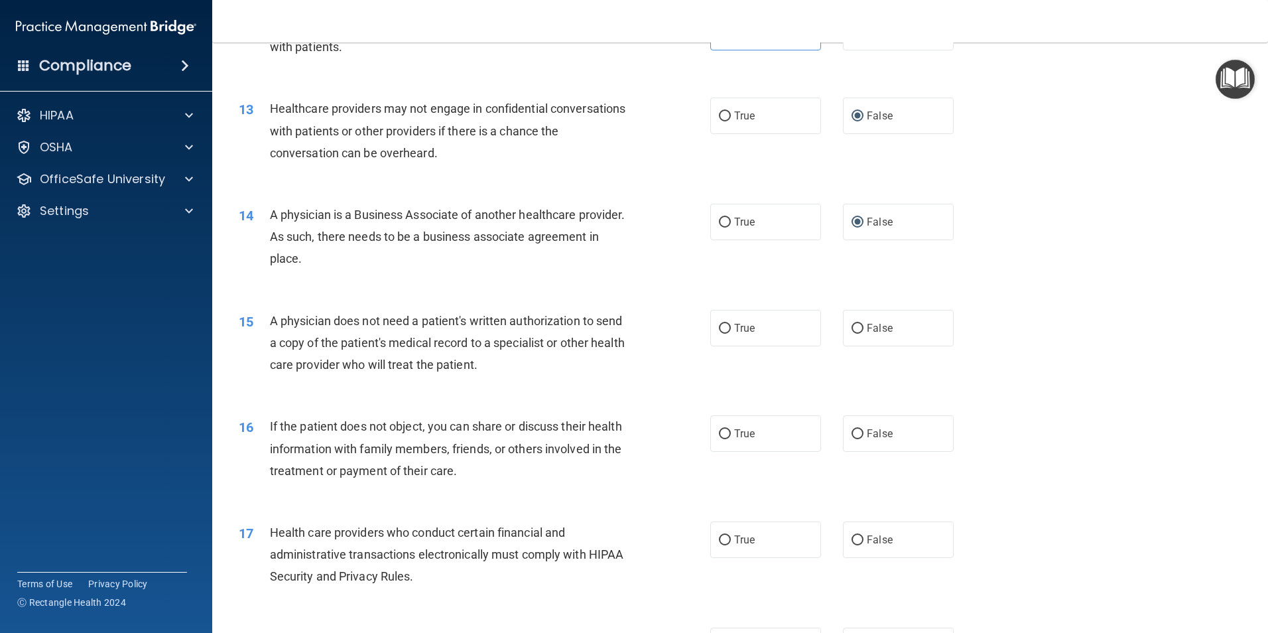
scroll to position [1193, 0]
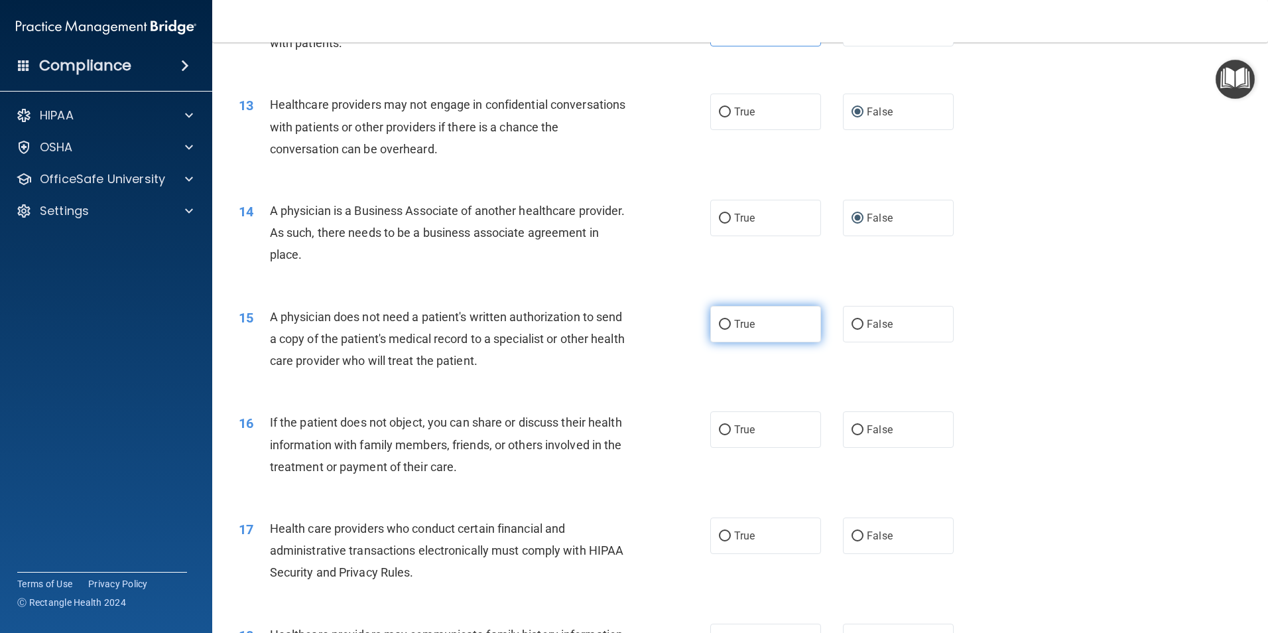
click at [722, 322] on input "True" at bounding box center [725, 325] width 12 height 10
radio input "true"
click at [721, 428] on input "True" at bounding box center [725, 430] width 12 height 10
radio input "true"
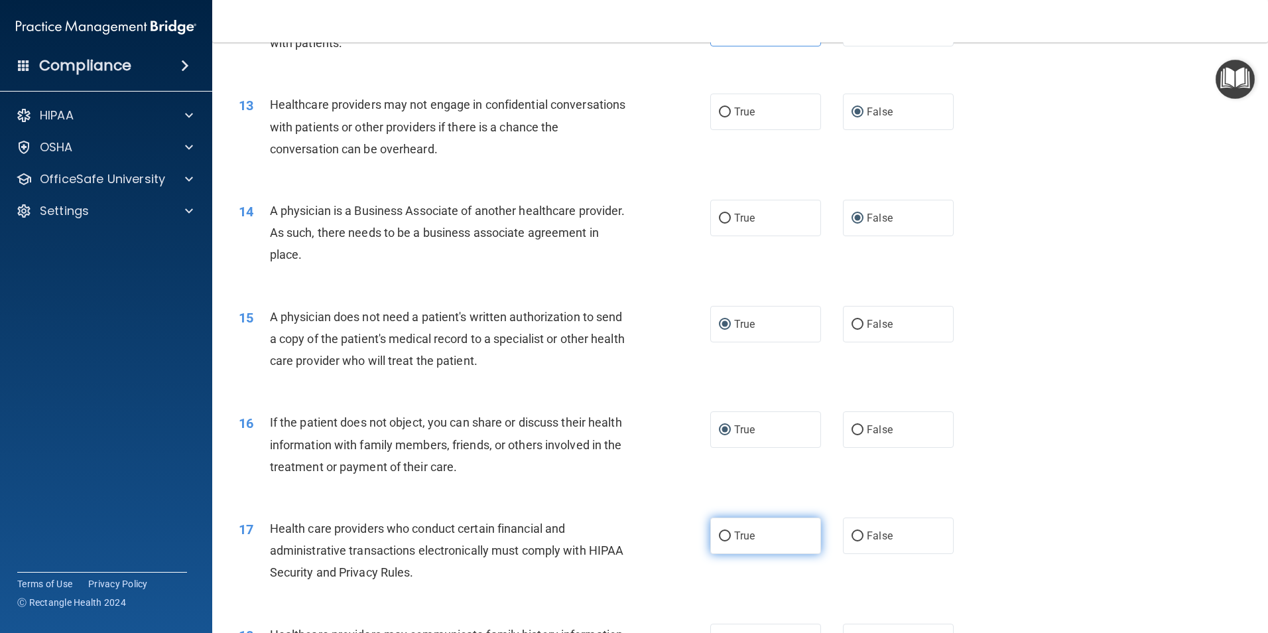
click at [719, 533] on input "True" at bounding box center [725, 536] width 12 height 10
radio input "true"
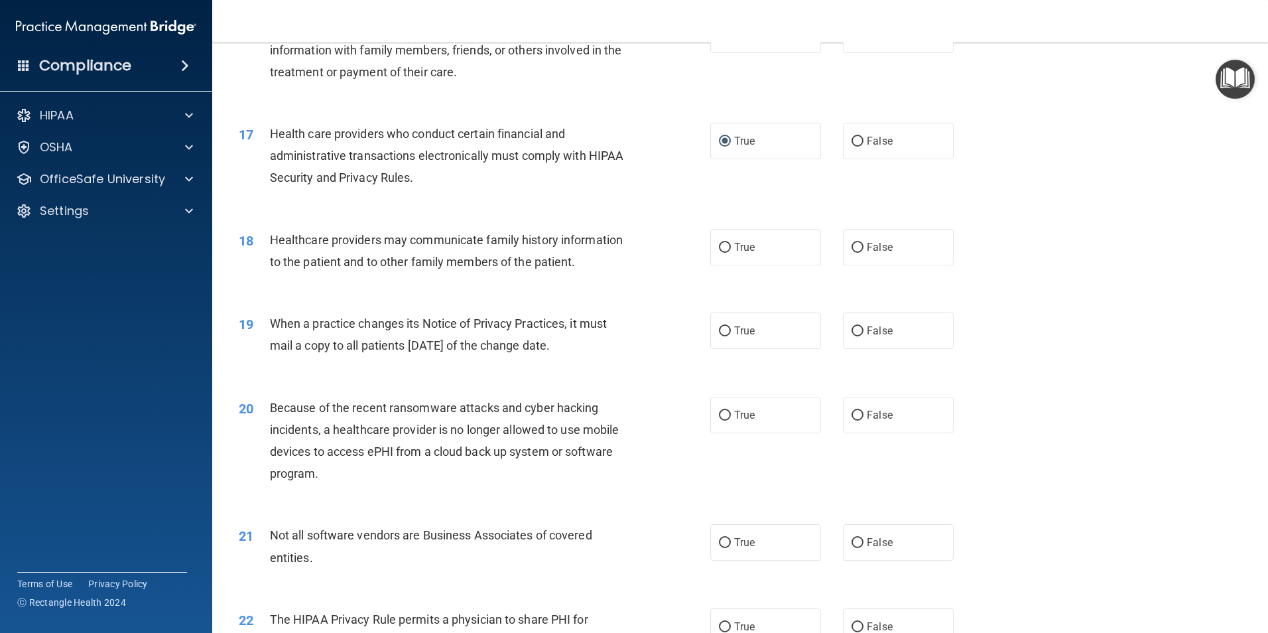
scroll to position [1591, 0]
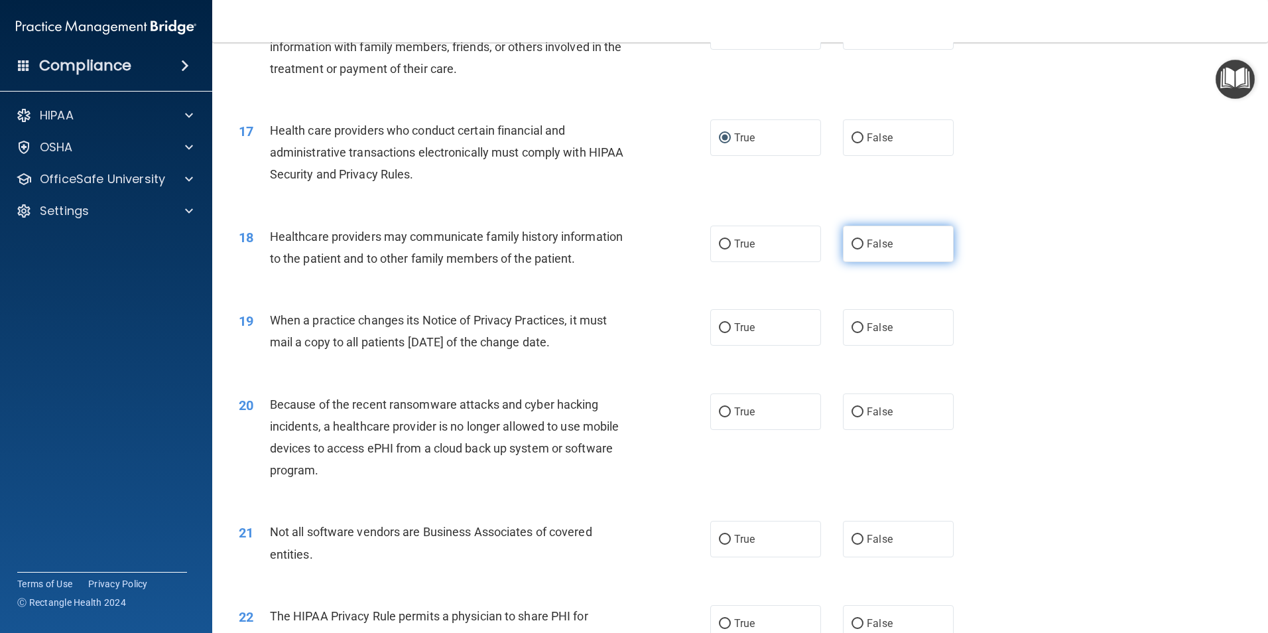
click at [844, 233] on label "False" at bounding box center [898, 243] width 111 height 36
click at [851, 239] on input "False" at bounding box center [857, 244] width 12 height 10
radio input "true"
click at [851, 330] on input "False" at bounding box center [857, 328] width 12 height 10
radio input "true"
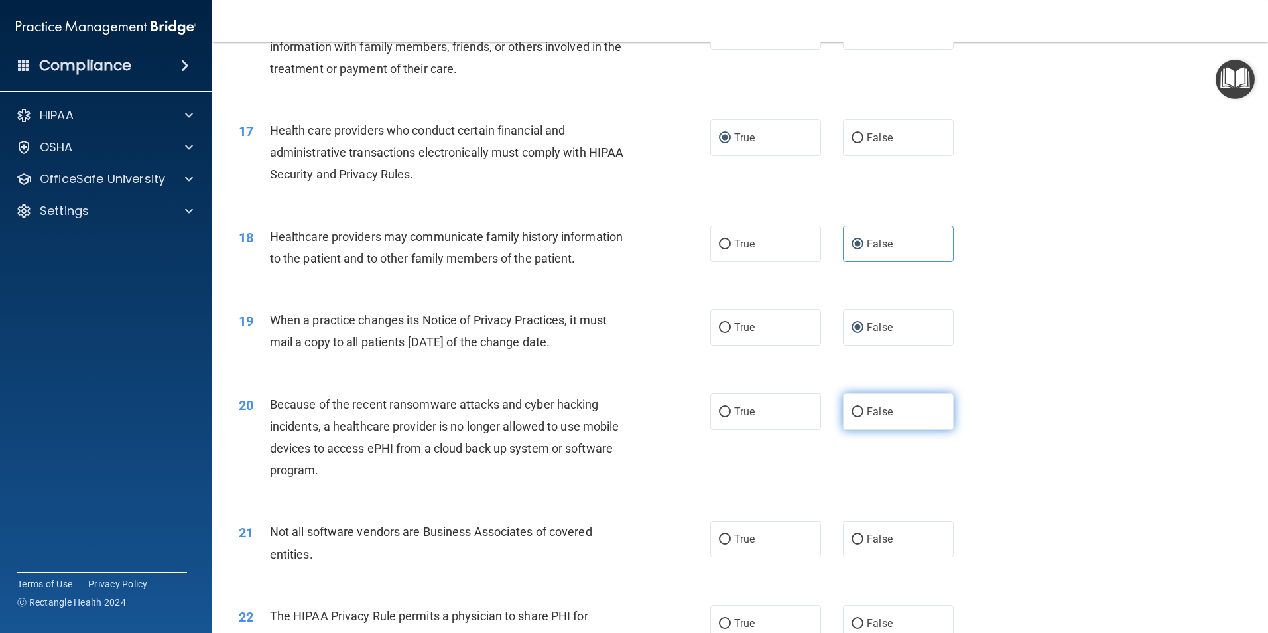
click at [851, 408] on input "False" at bounding box center [857, 412] width 12 height 10
radio input "true"
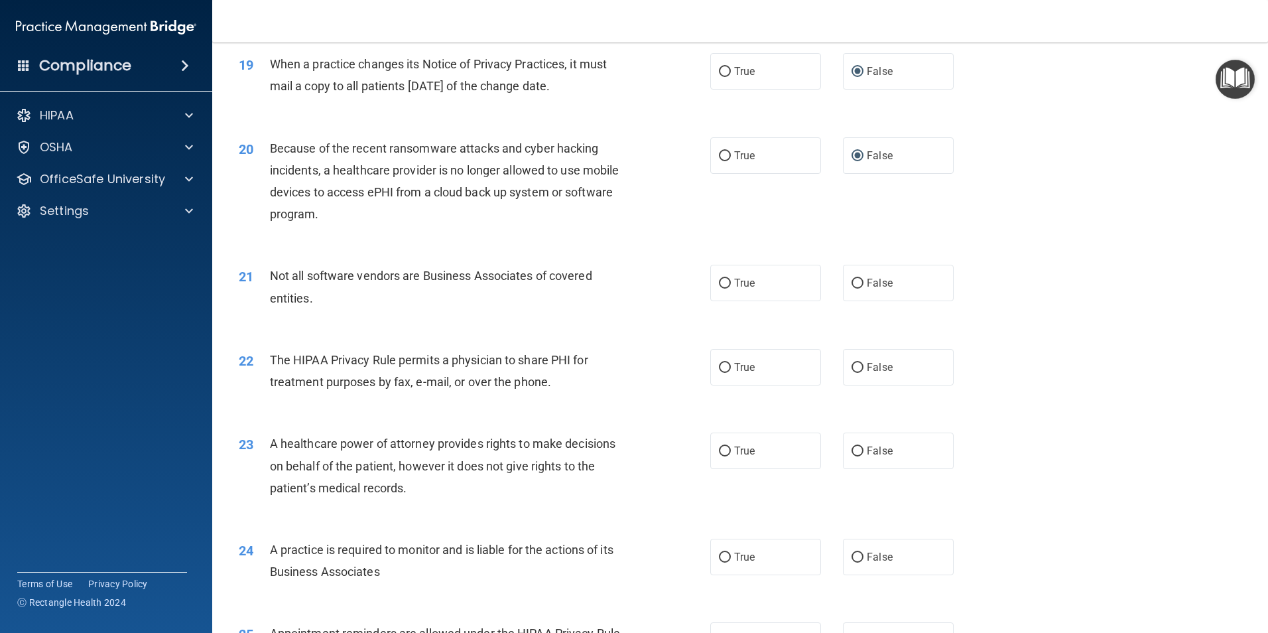
scroll to position [1923, 0]
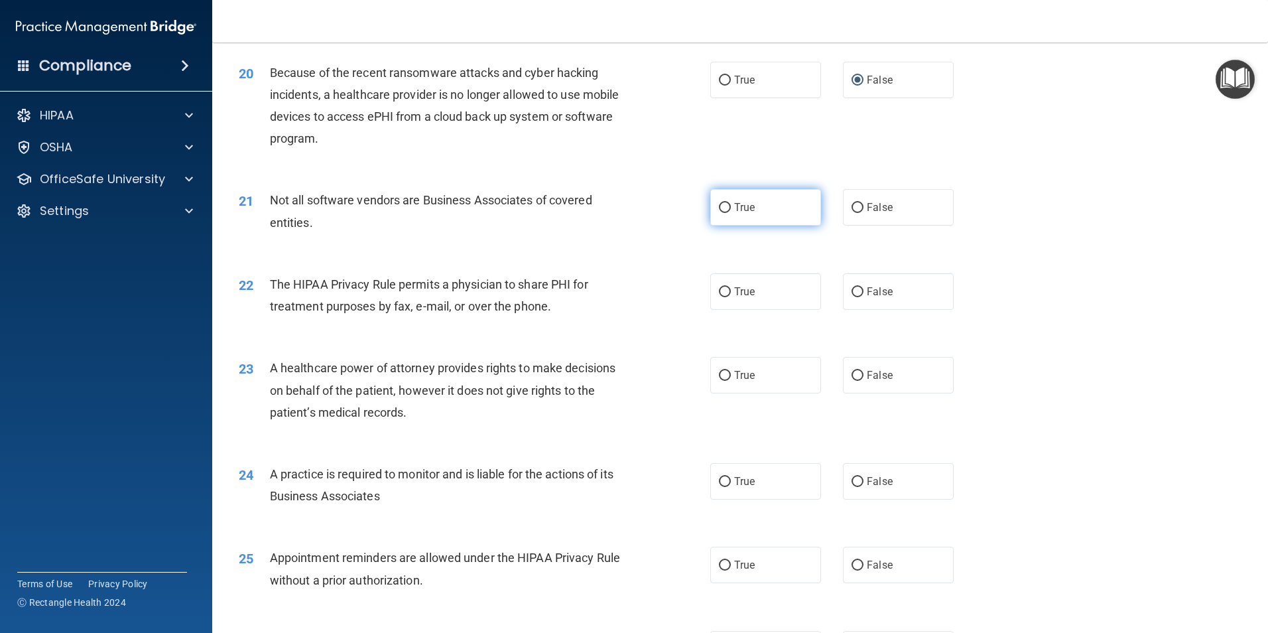
click at [719, 206] on input "True" at bounding box center [725, 208] width 12 height 10
radio input "true"
click at [719, 290] on input "True" at bounding box center [725, 292] width 12 height 10
radio input "true"
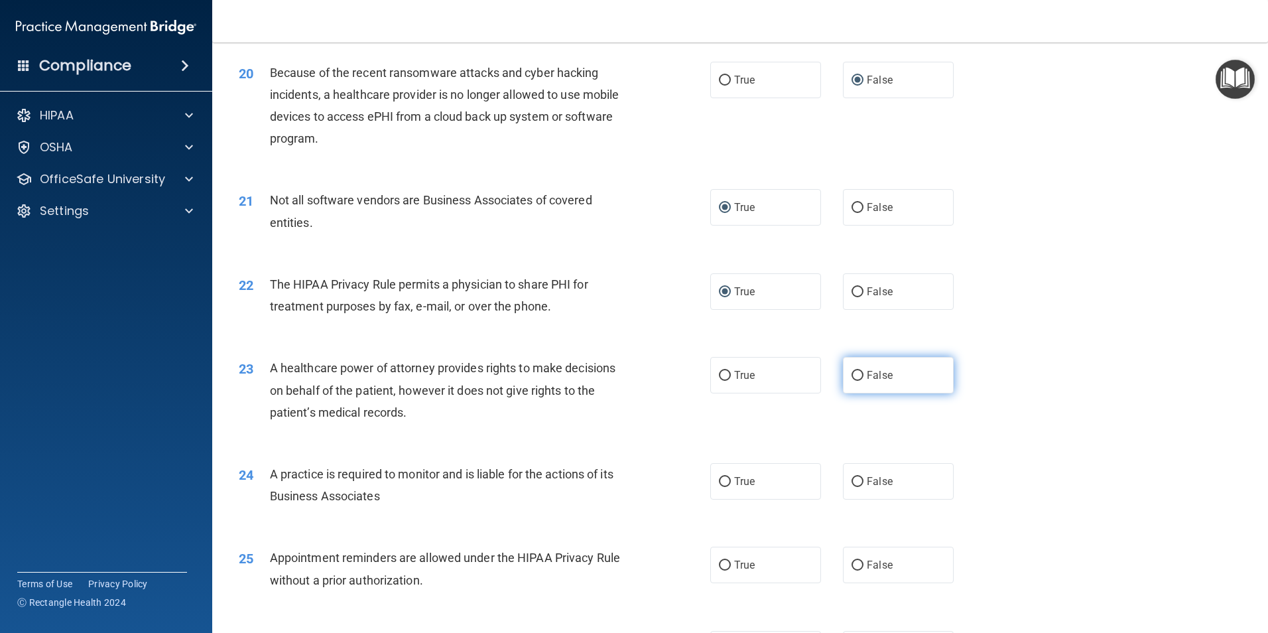
click at [851, 373] on input "False" at bounding box center [857, 376] width 12 height 10
radio input "true"
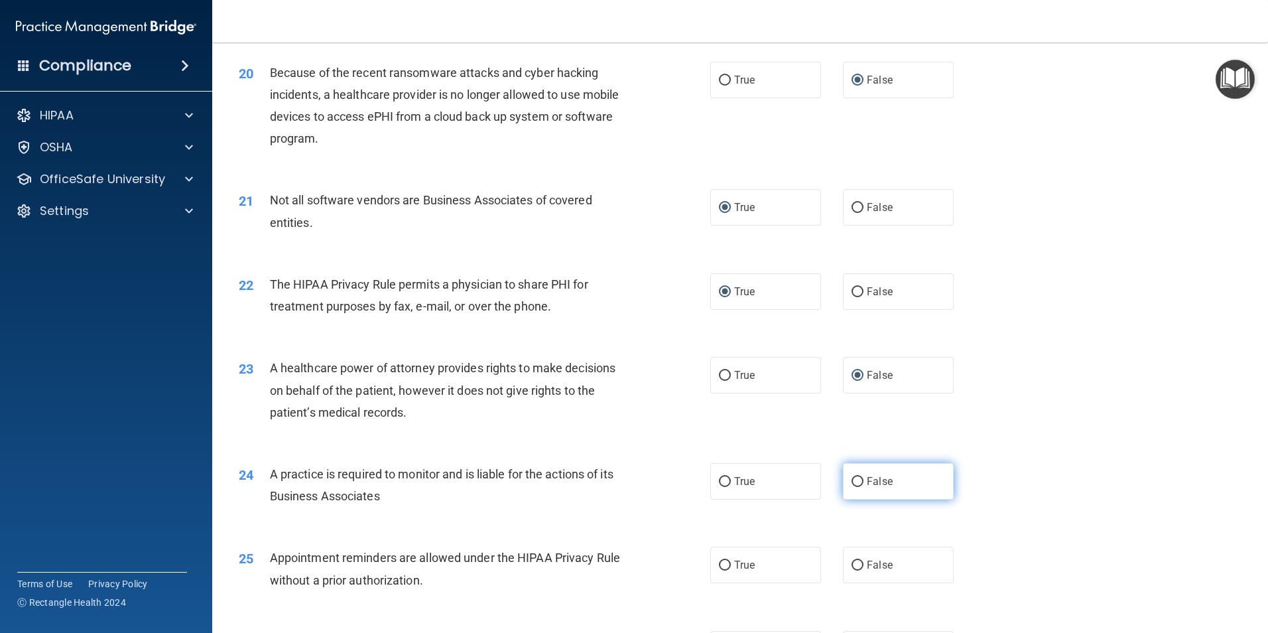
click at [851, 480] on input "False" at bounding box center [857, 482] width 12 height 10
radio input "true"
click at [723, 568] on input "True" at bounding box center [725, 565] width 12 height 10
radio input "true"
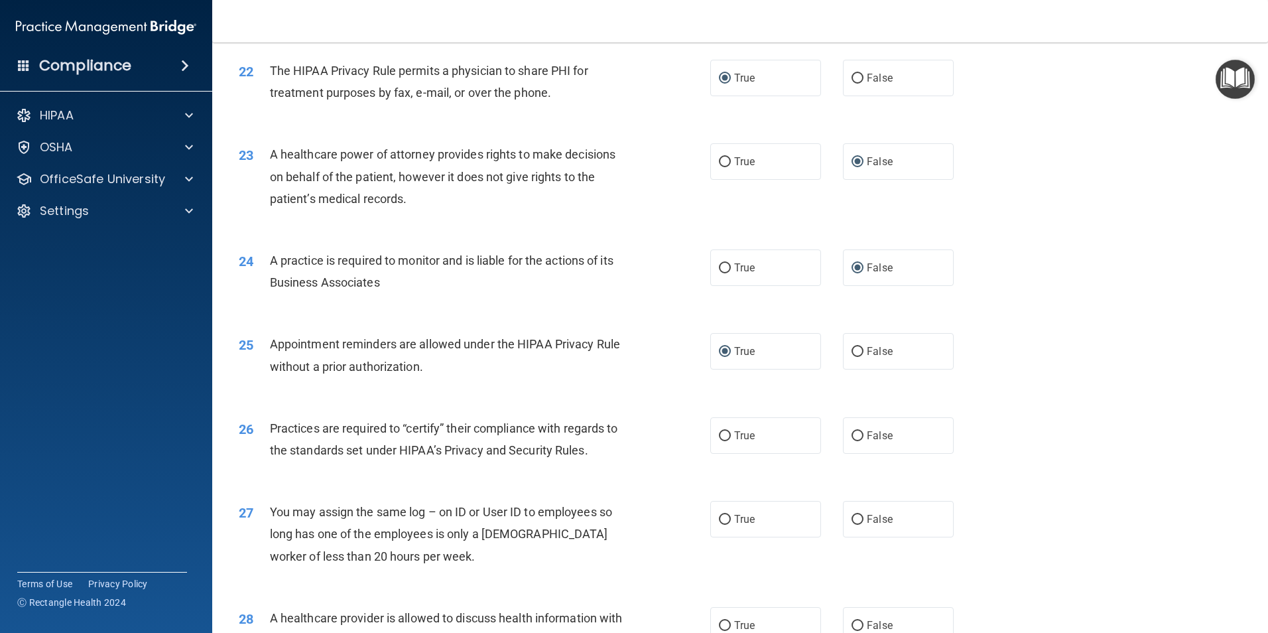
scroll to position [2188, 0]
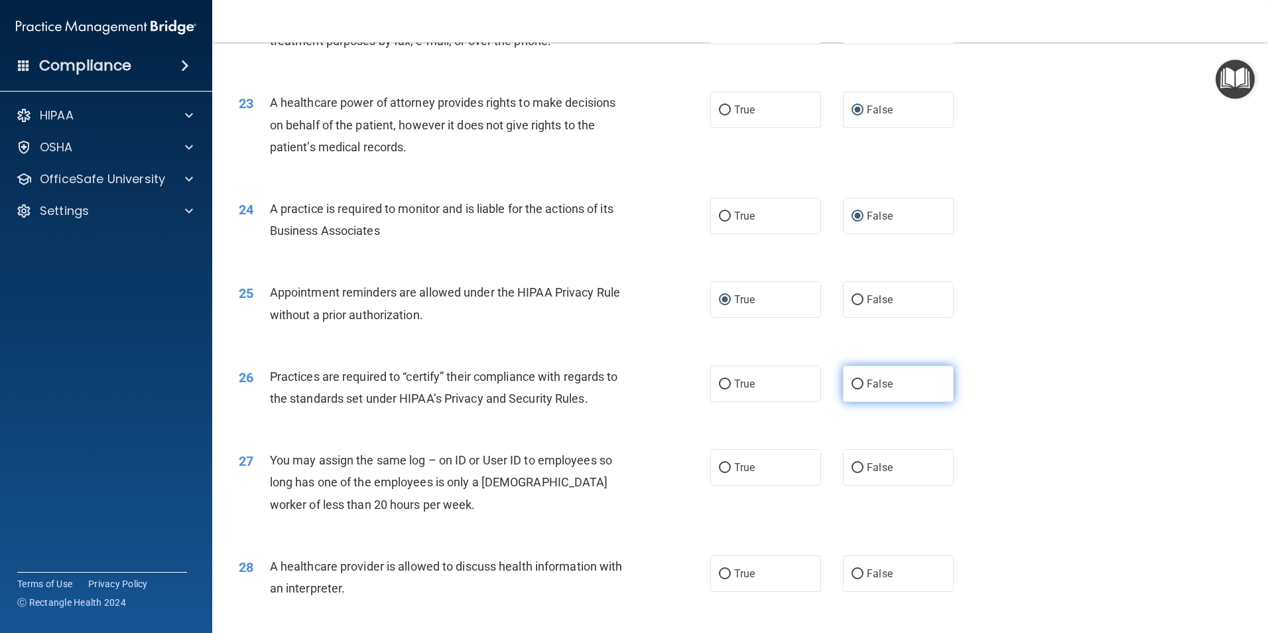
click at [856, 374] on label "False" at bounding box center [898, 383] width 111 height 36
click at [856, 379] on input "False" at bounding box center [857, 384] width 12 height 10
radio input "true"
click at [851, 468] on input "False" at bounding box center [857, 468] width 12 height 10
radio input "true"
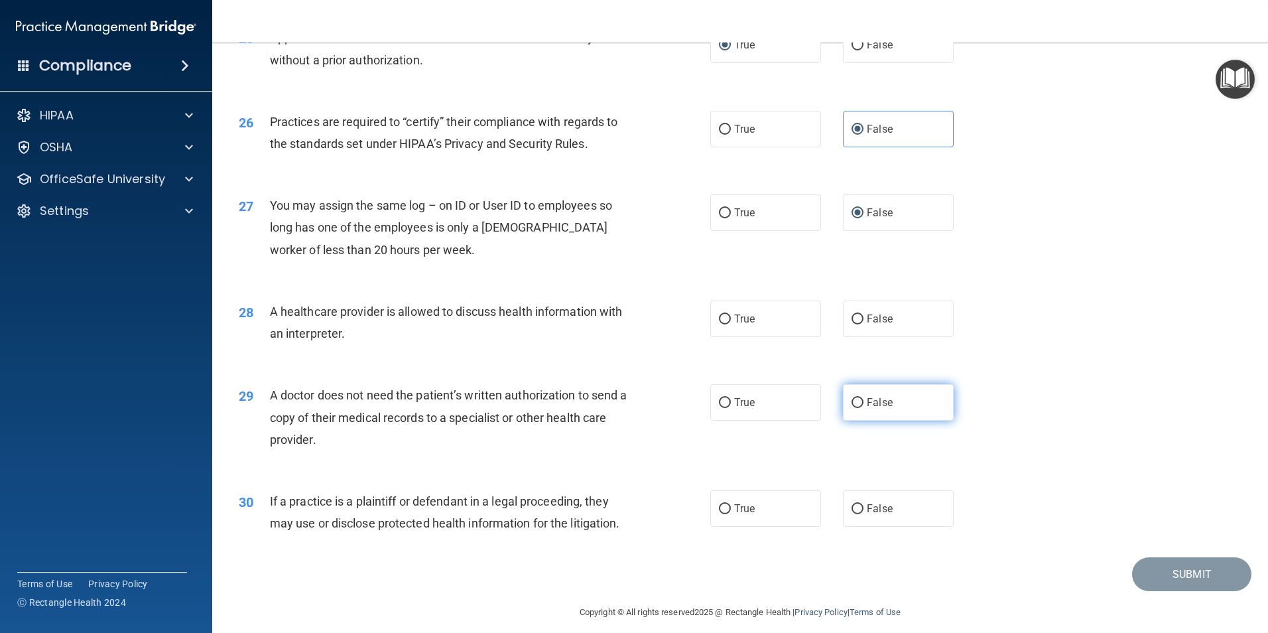
scroll to position [2453, 0]
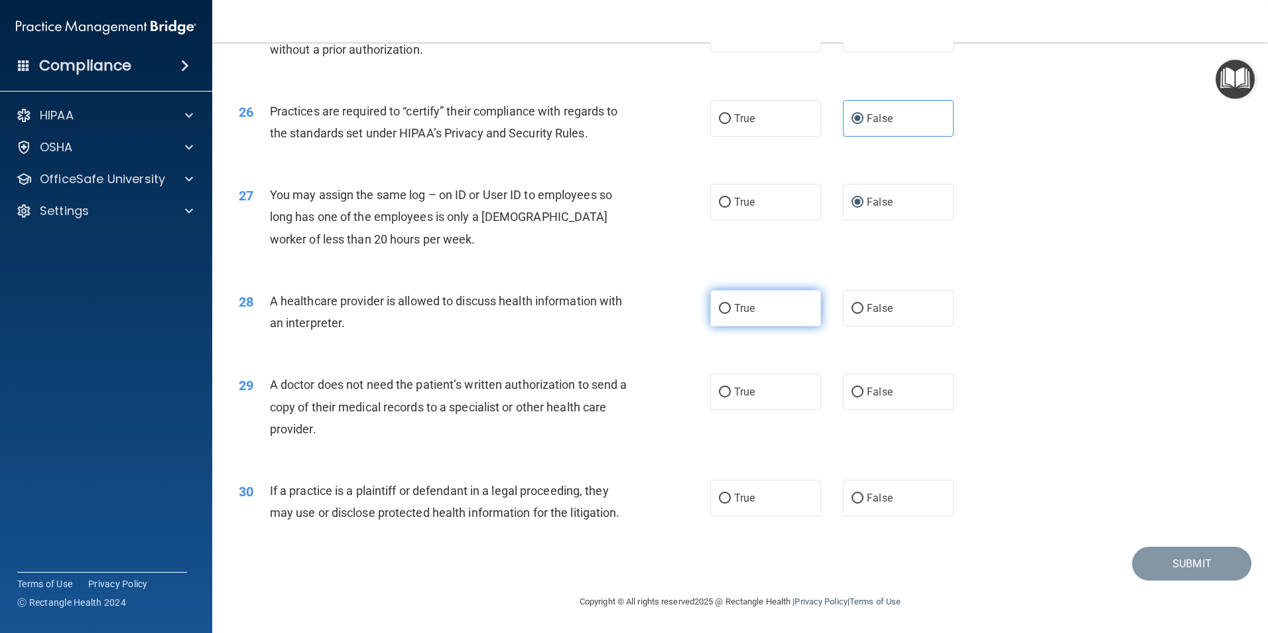
click at [729, 308] on label "True" at bounding box center [765, 308] width 111 height 36
click at [729, 308] on input "True" at bounding box center [725, 309] width 12 height 10
radio input "true"
click at [719, 391] on input "True" at bounding box center [725, 392] width 12 height 10
radio input "true"
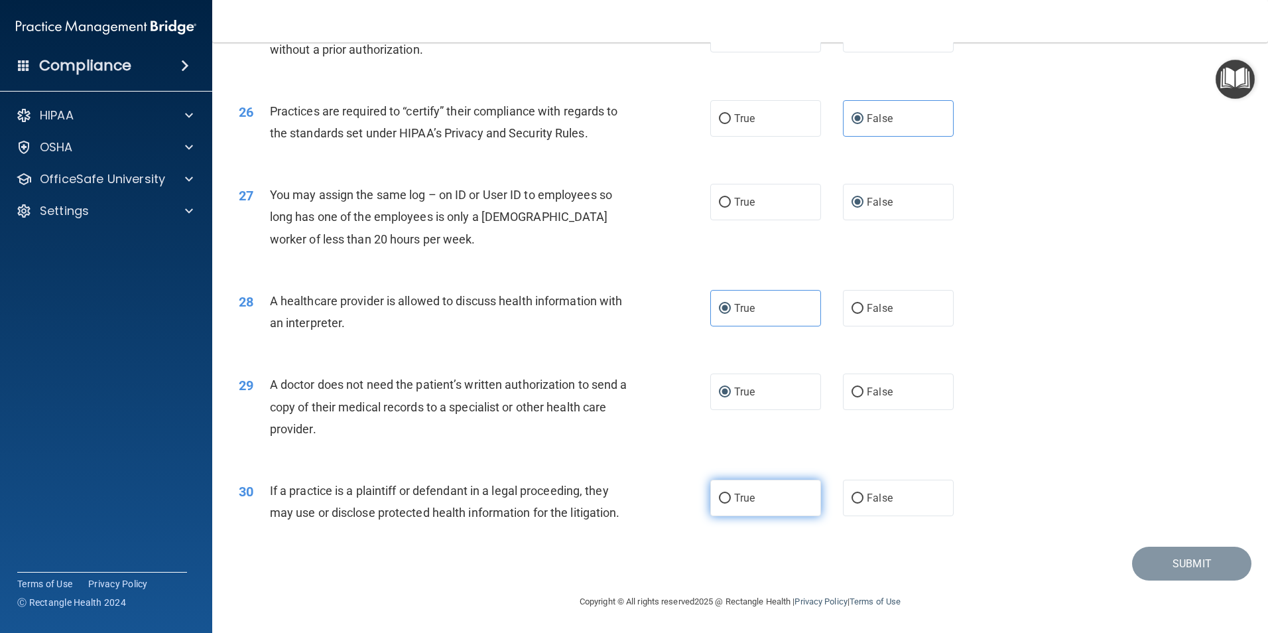
click at [719, 494] on input "True" at bounding box center [725, 498] width 12 height 10
radio input "true"
click at [1166, 558] on button "Submit" at bounding box center [1191, 563] width 119 height 34
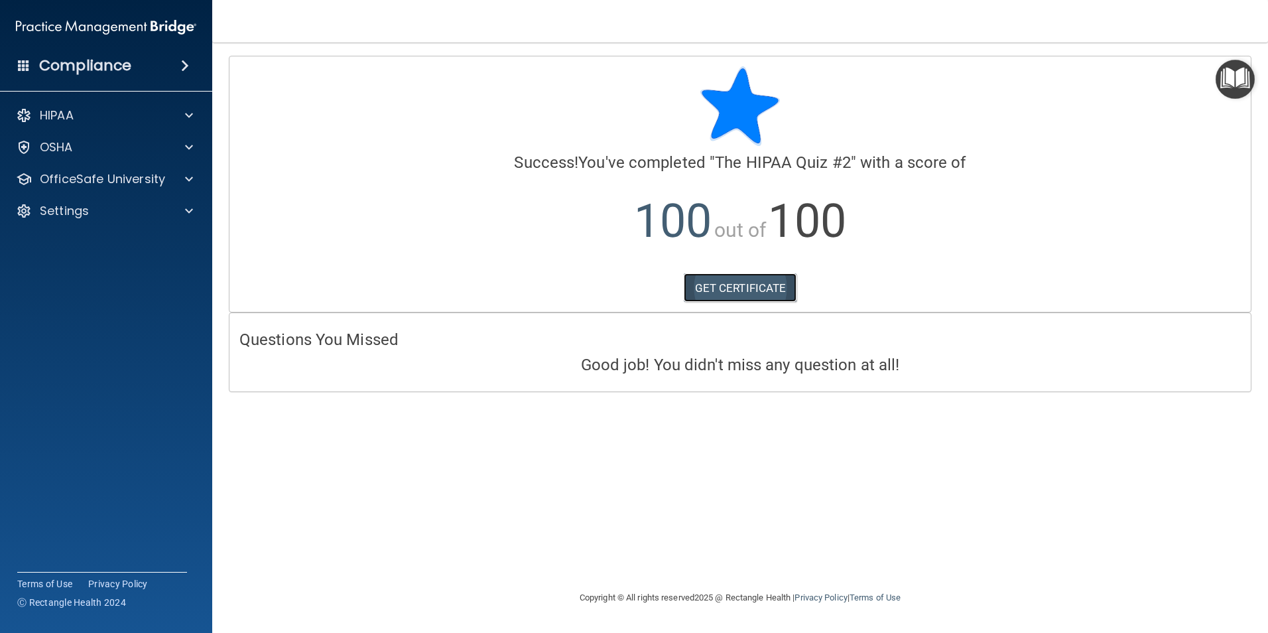
click at [724, 287] on link "GET CERTIFICATE" at bounding box center [740, 287] width 113 height 29
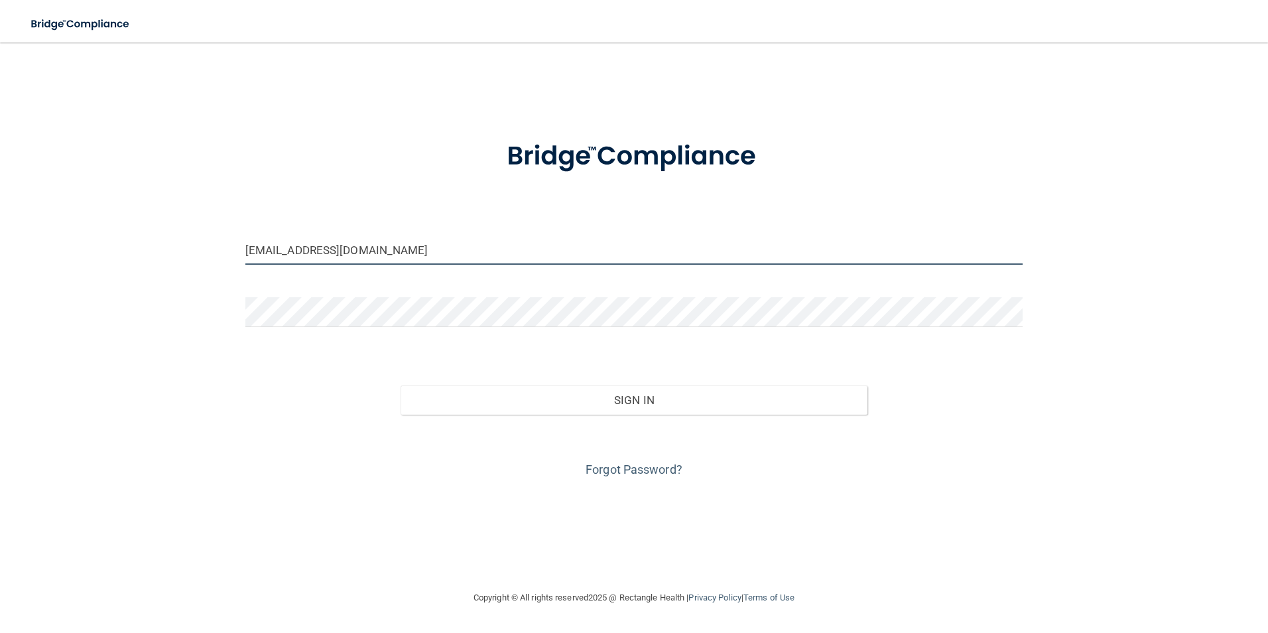
click at [489, 251] on input "[EMAIL_ADDRESS][DOMAIN_NAME]" at bounding box center [634, 250] width 778 height 30
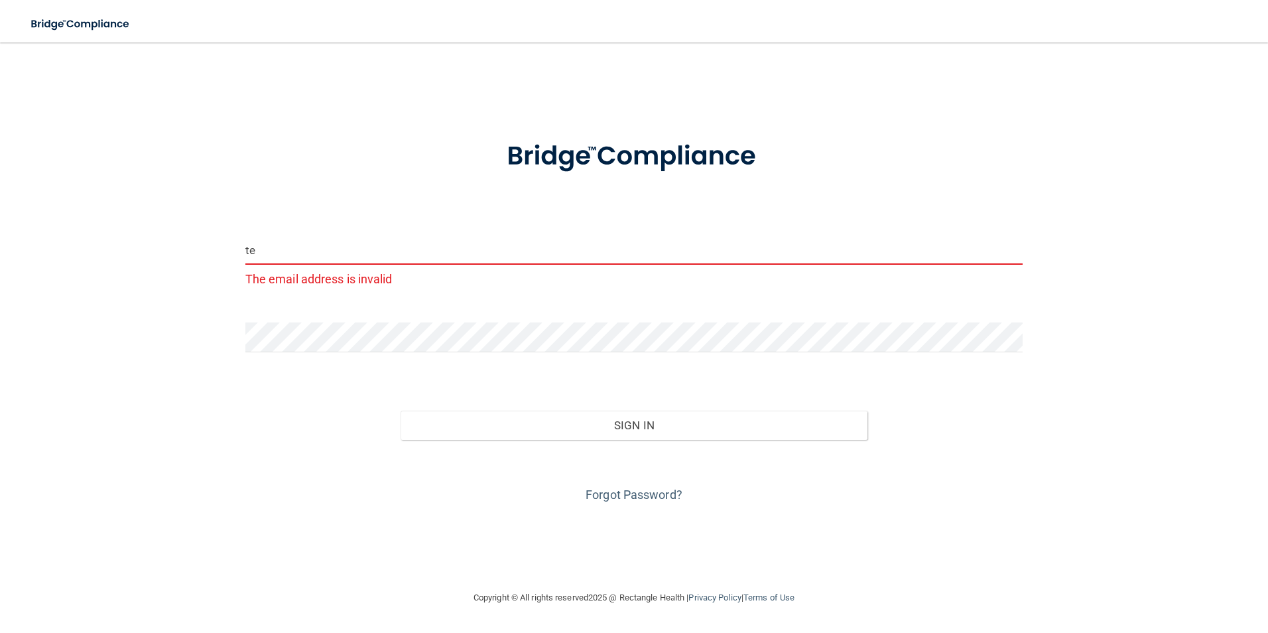
type input "t"
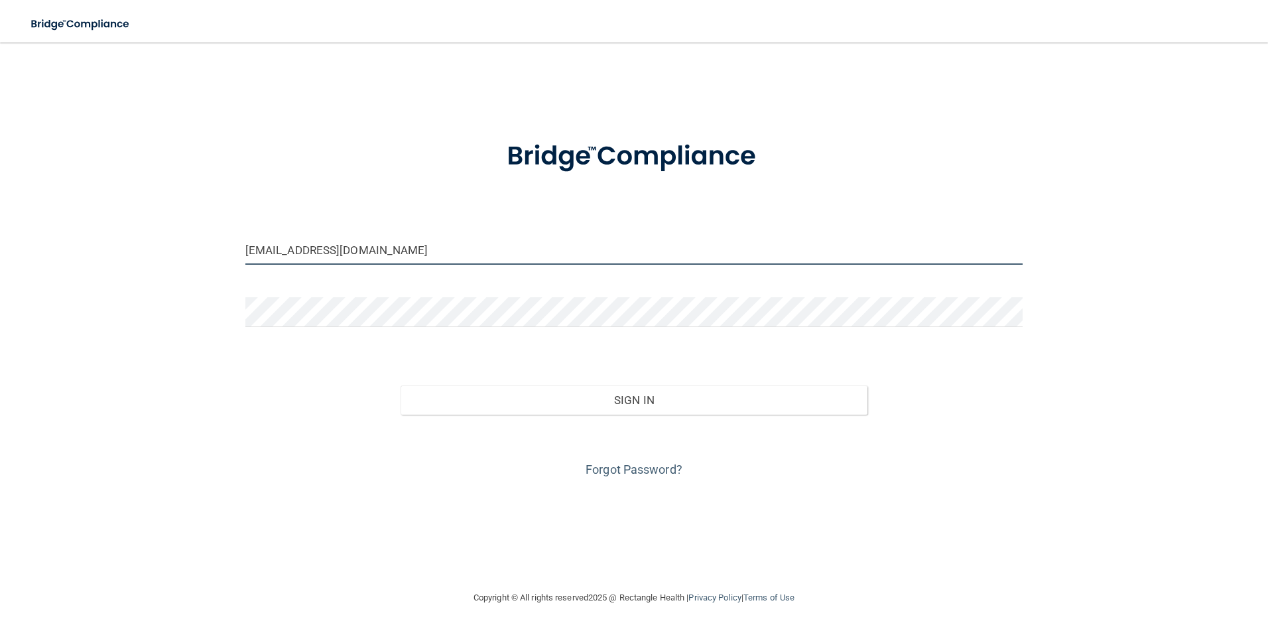
type input "[EMAIL_ADDRESS][DOMAIN_NAME]"
click at [278, 411] on div "Sign In" at bounding box center [634, 387] width 798 height 56
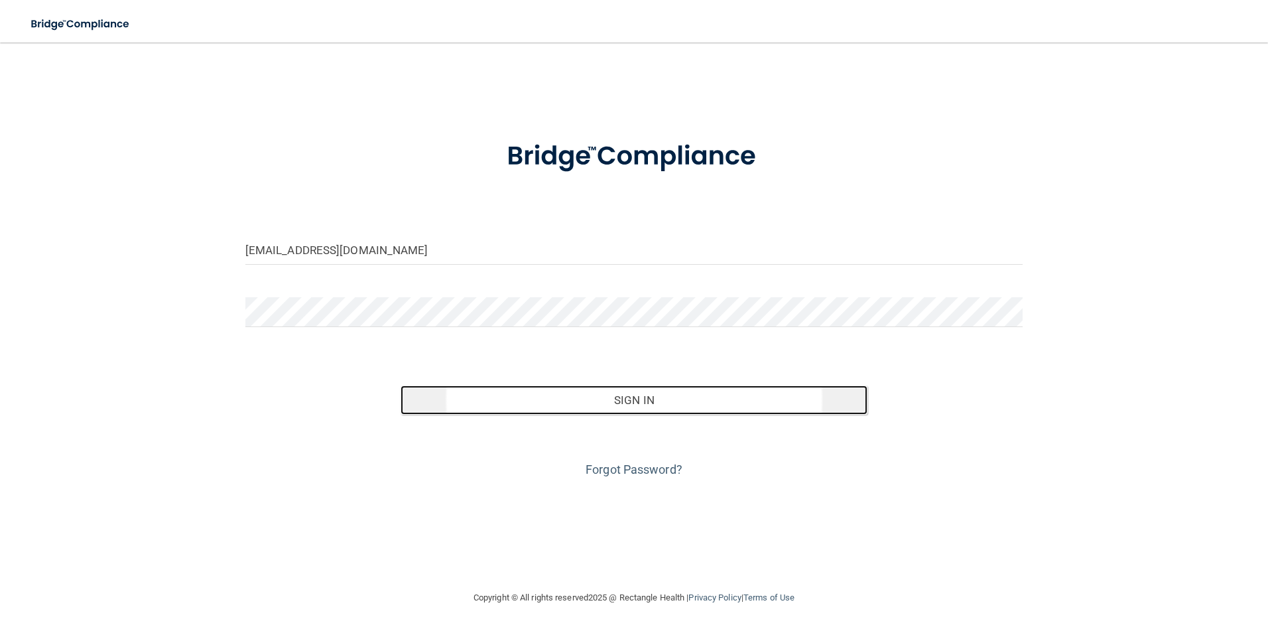
click at [617, 397] on button "Sign In" at bounding box center [633, 399] width 467 height 29
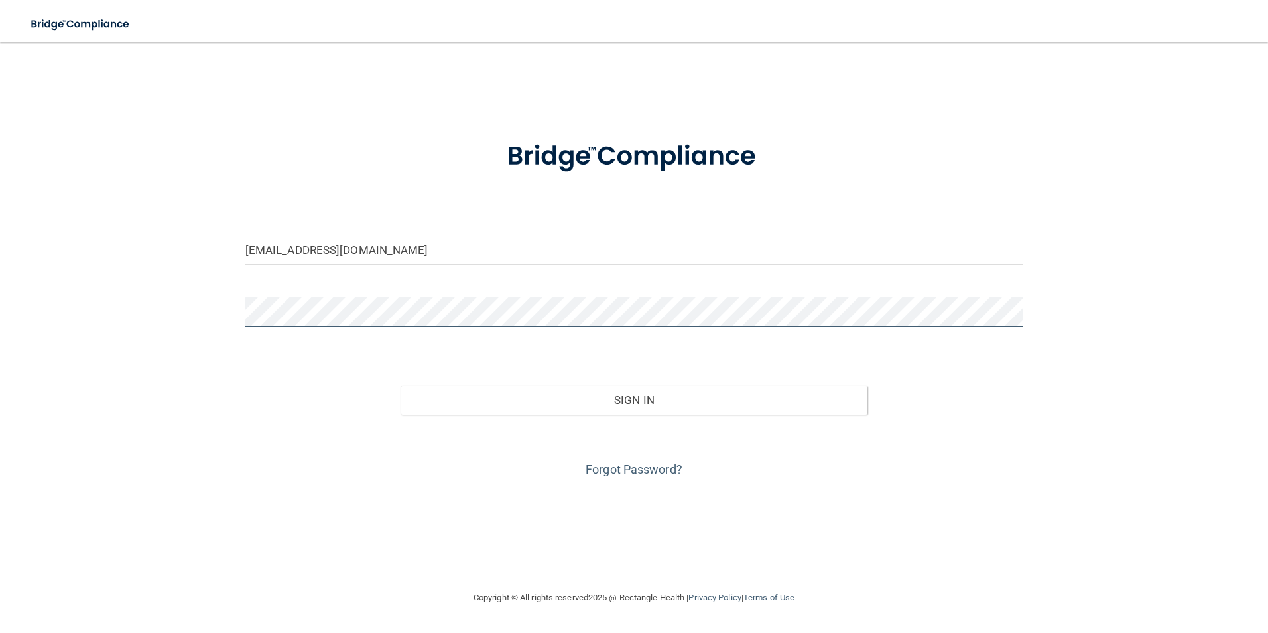
click at [400, 385] on button "Sign In" at bounding box center [633, 399] width 467 height 29
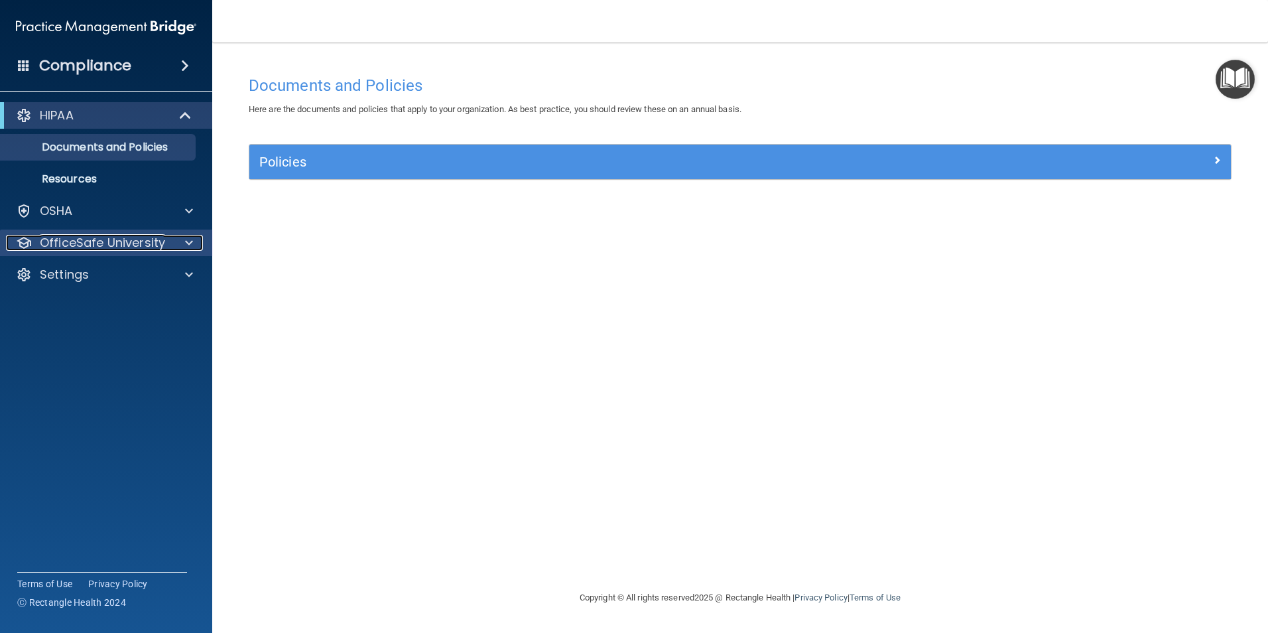
click at [186, 239] on span at bounding box center [189, 243] width 8 height 16
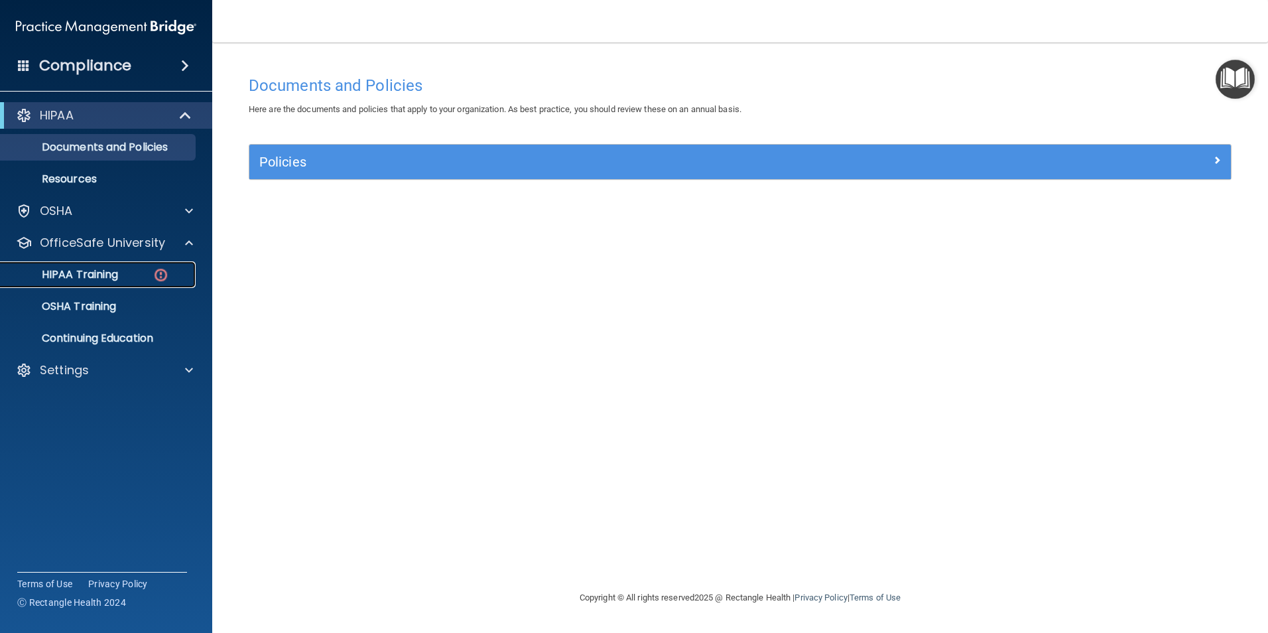
click at [105, 275] on p "HIPAA Training" at bounding box center [63, 274] width 109 height 13
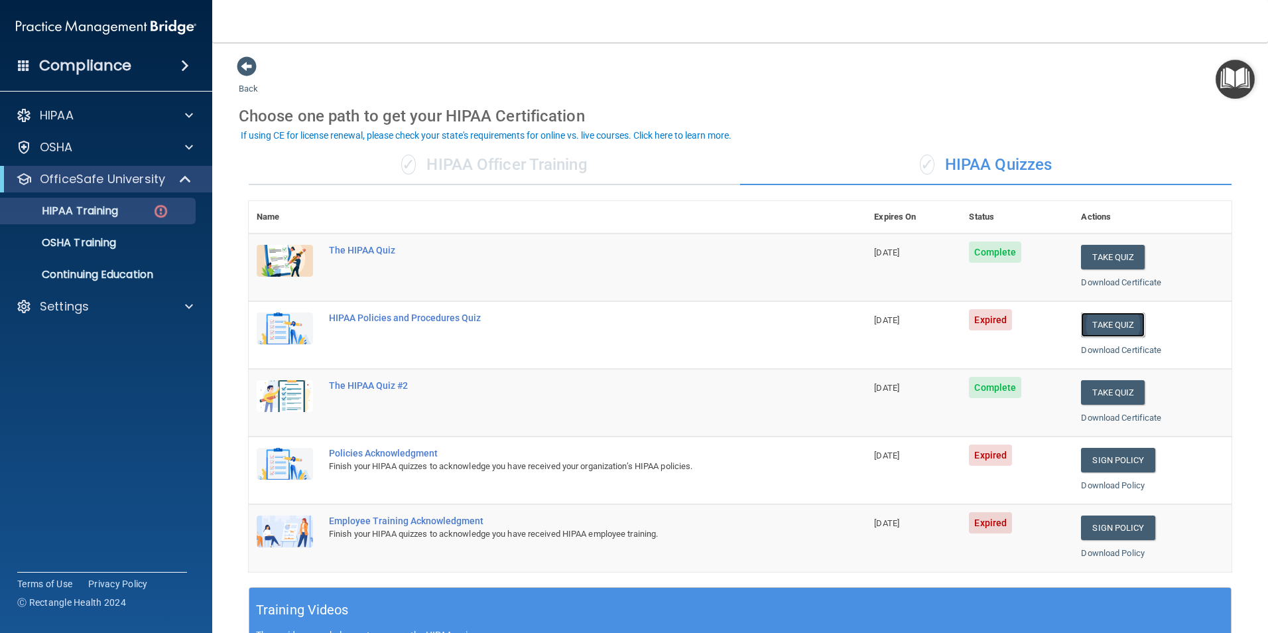
click at [1110, 326] on button "Take Quiz" at bounding box center [1113, 324] width 64 height 25
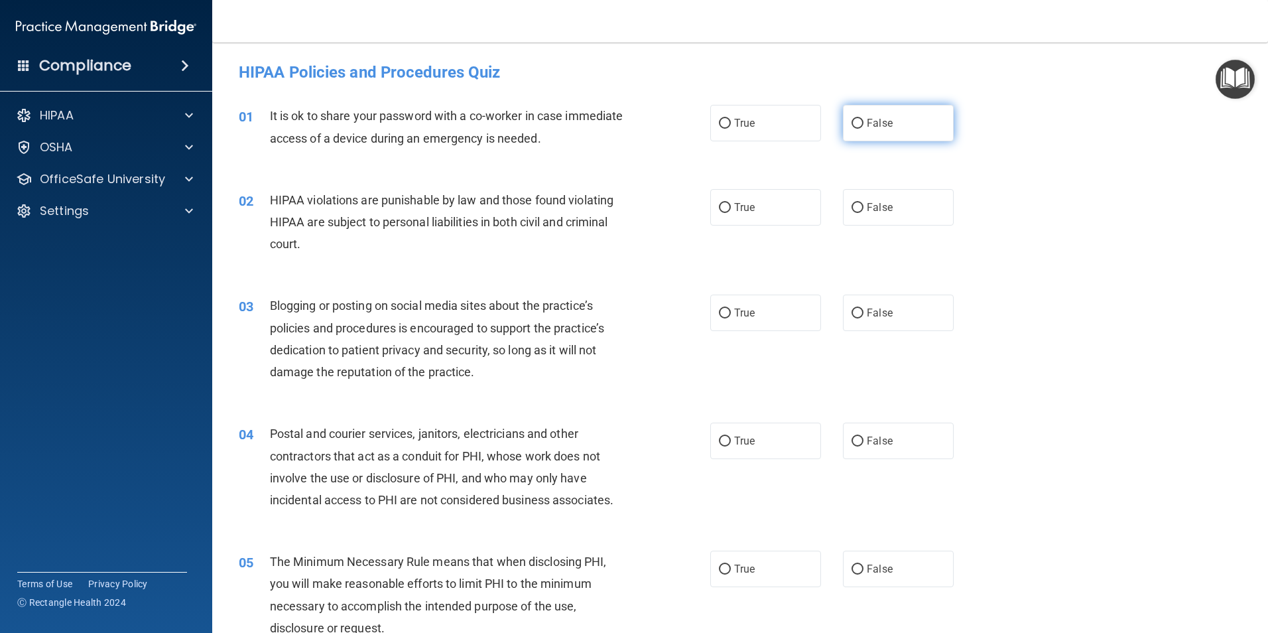
click at [855, 126] on input "False" at bounding box center [857, 124] width 12 height 10
radio input "true"
click at [723, 208] on input "True" at bounding box center [725, 208] width 12 height 10
radio input "true"
click at [843, 310] on label "False" at bounding box center [898, 312] width 111 height 36
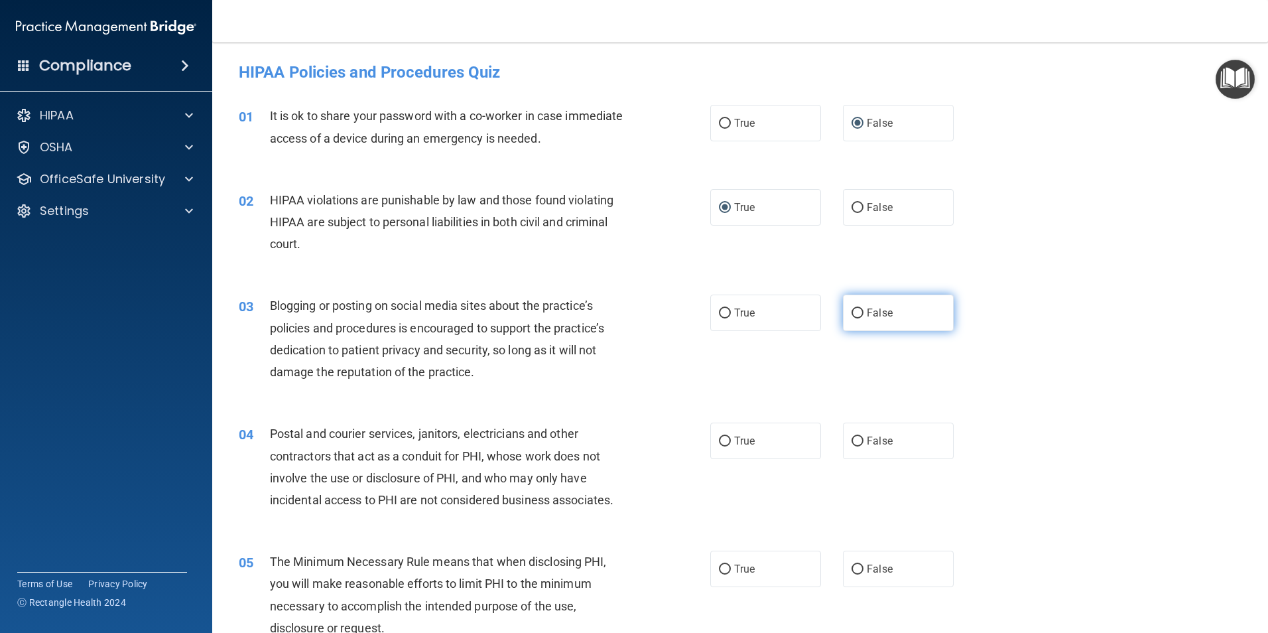
click at [851, 310] on input "False" at bounding box center [857, 313] width 12 height 10
radio input "true"
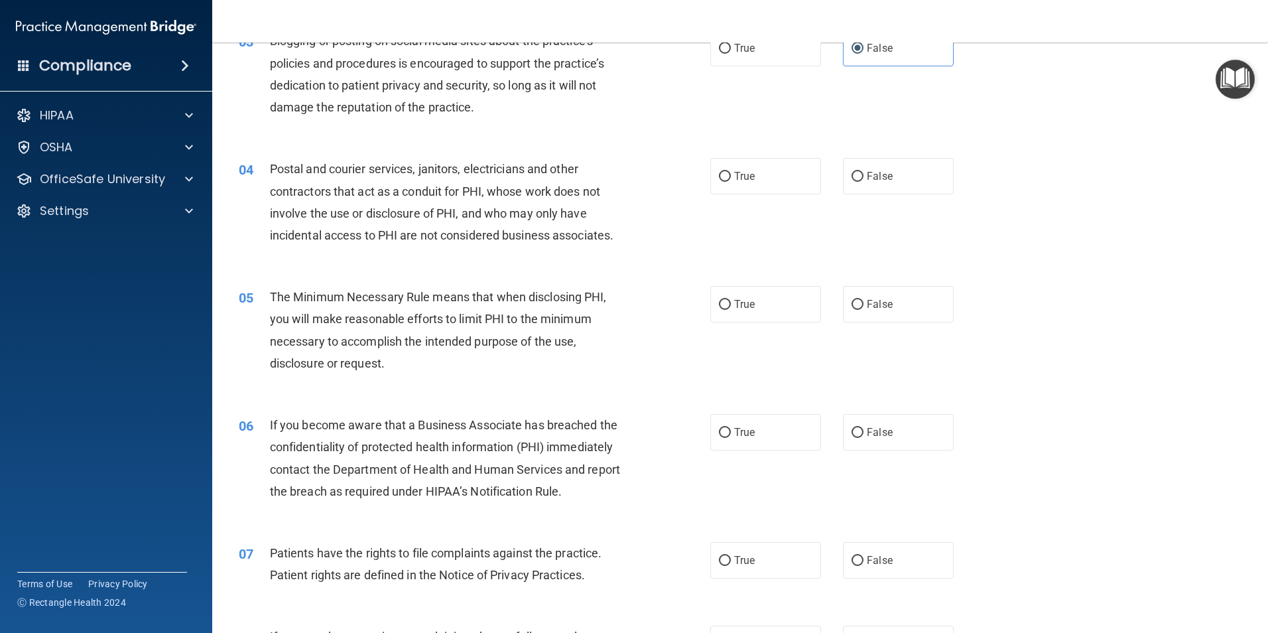
scroll to position [265, 0]
click at [719, 175] on input "True" at bounding box center [725, 176] width 12 height 10
radio input "true"
click at [721, 306] on input "True" at bounding box center [725, 304] width 12 height 10
radio input "true"
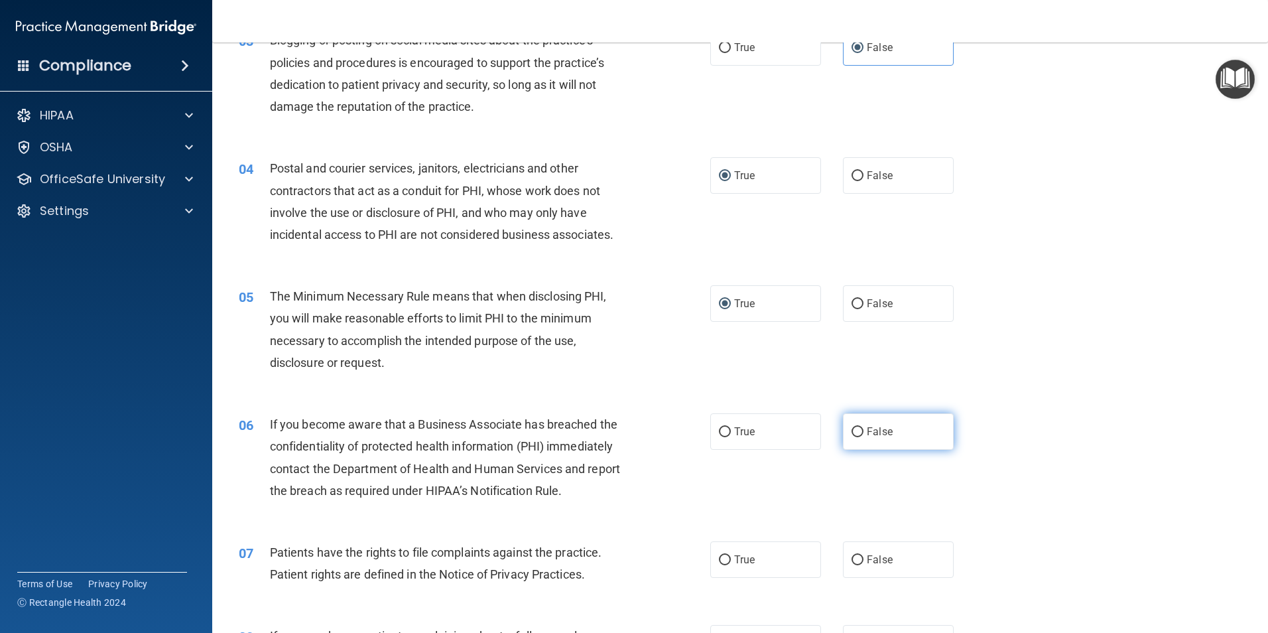
click at [855, 428] on input "False" at bounding box center [857, 432] width 12 height 10
radio input "true"
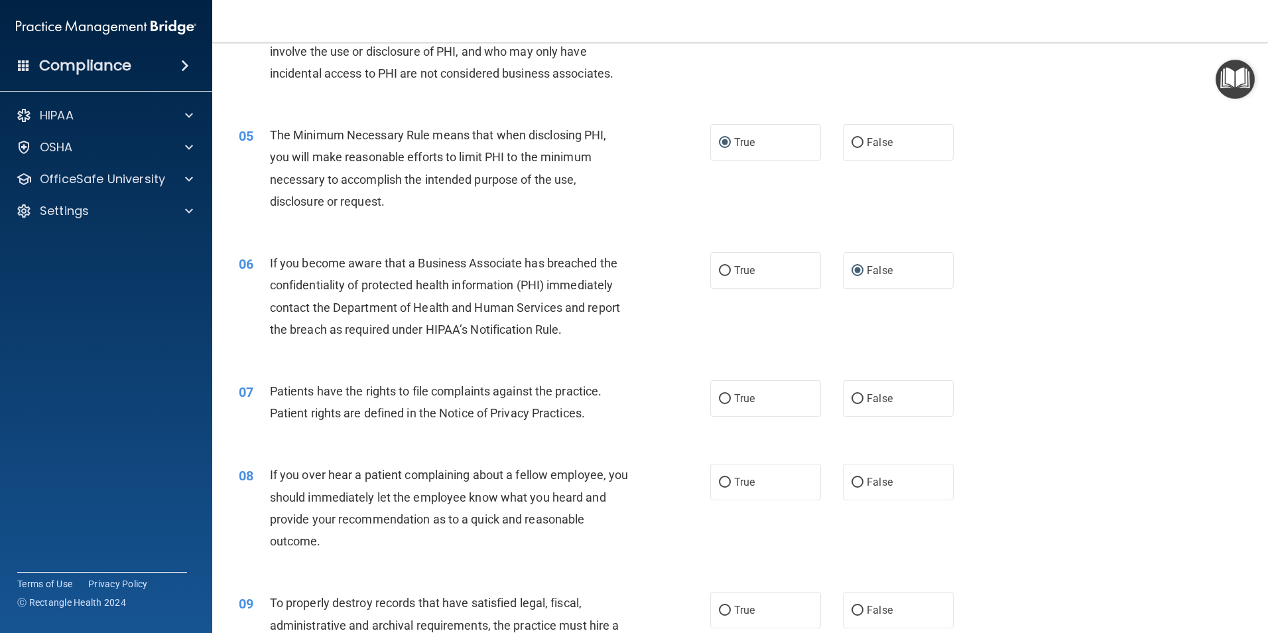
scroll to position [464, 0]
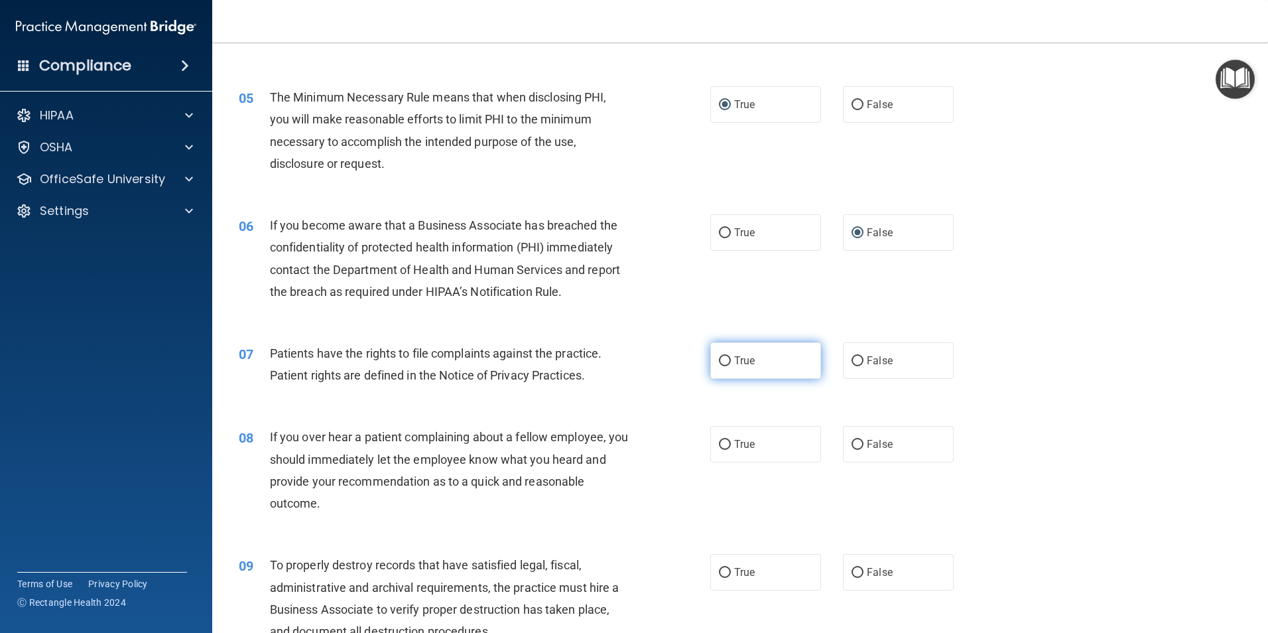
click at [734, 362] on span "True" at bounding box center [744, 360] width 21 height 13
click at [731, 362] on input "True" at bounding box center [725, 361] width 12 height 10
radio input "true"
click at [853, 440] on input "False" at bounding box center [857, 445] width 12 height 10
radio input "true"
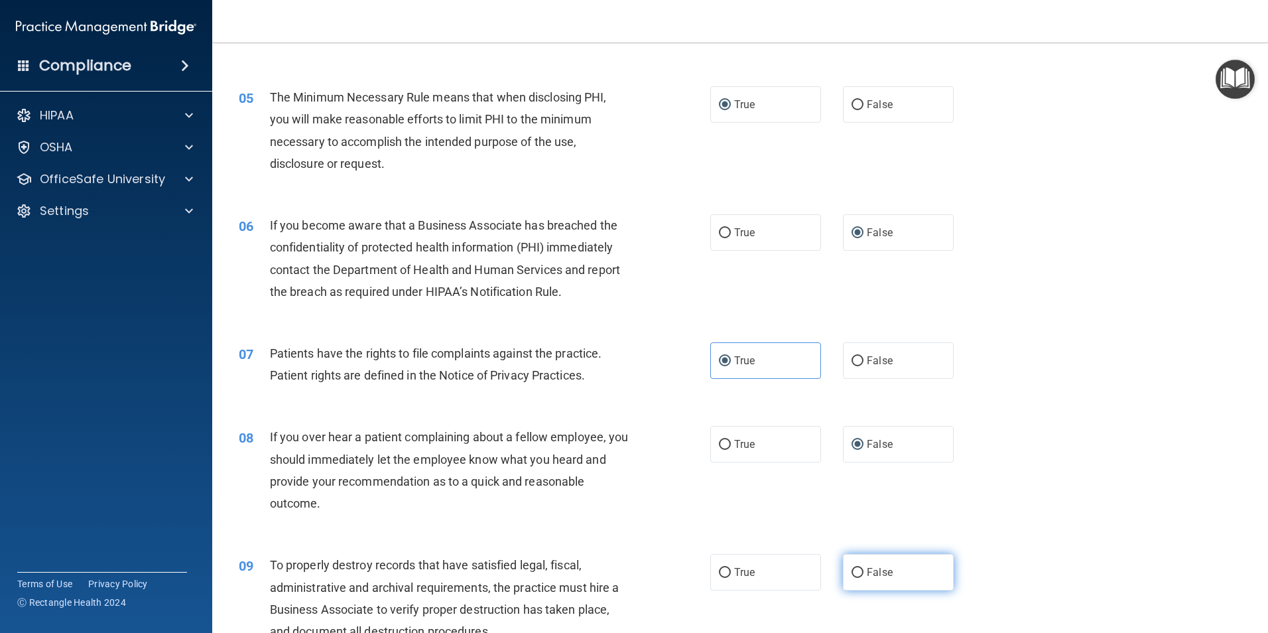
click at [857, 571] on input "False" at bounding box center [857, 573] width 12 height 10
radio input "true"
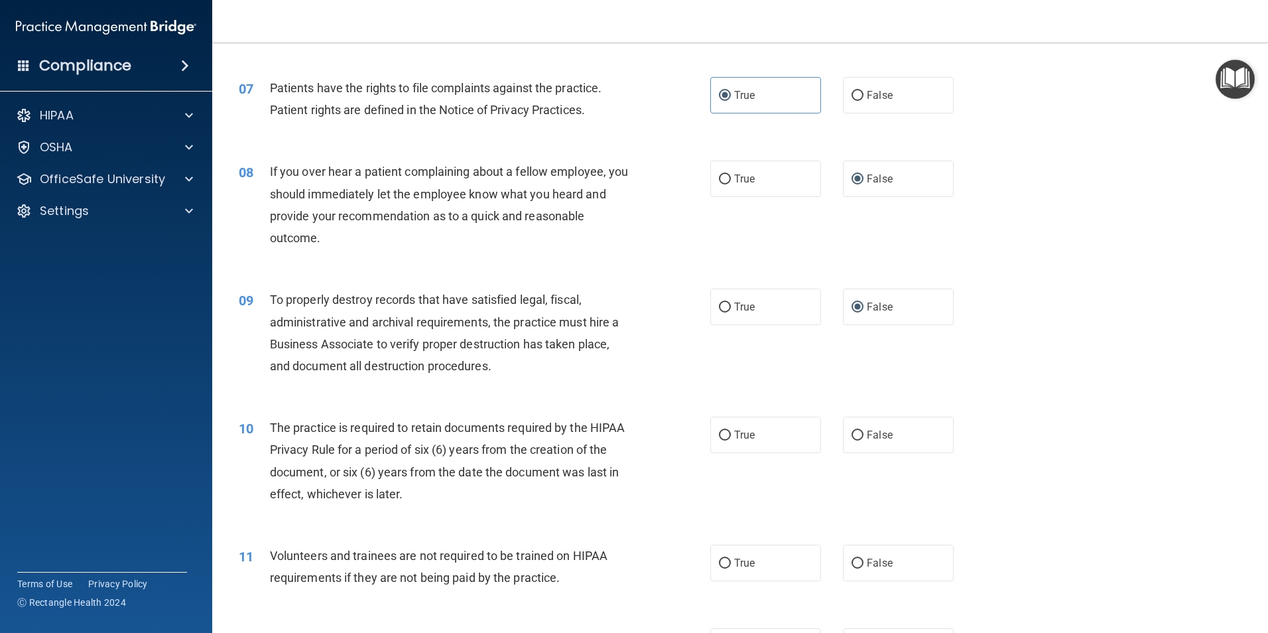
scroll to position [796, 0]
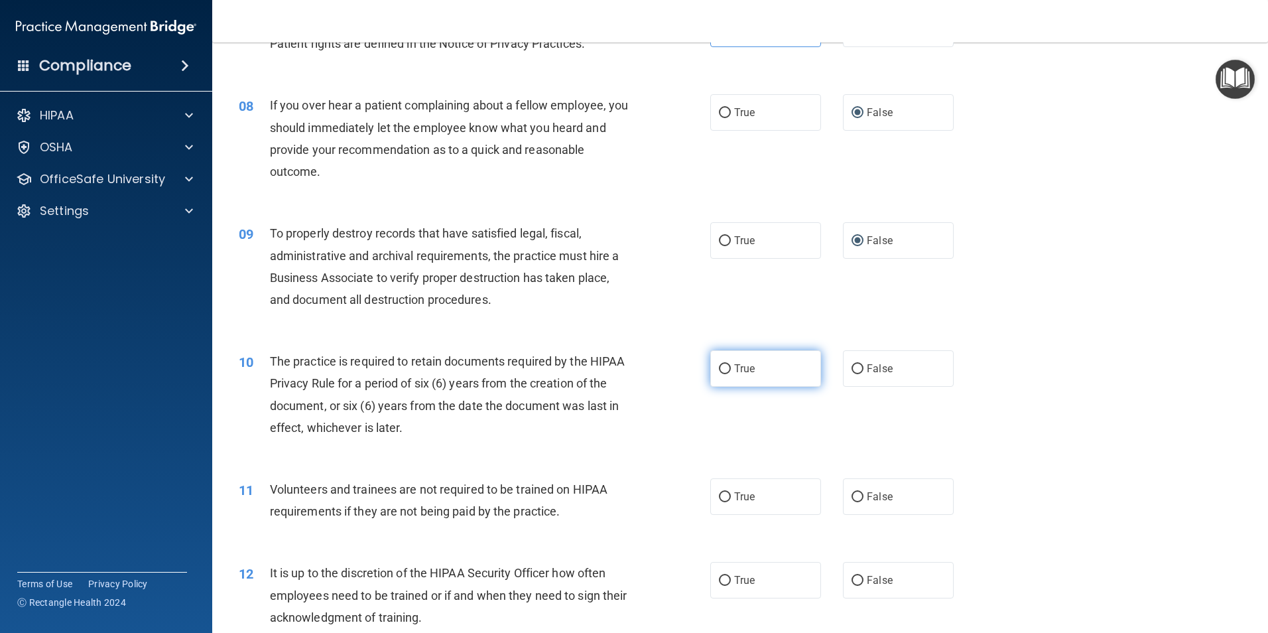
click at [725, 370] on input "True" at bounding box center [725, 369] width 12 height 10
radio input "true"
click at [851, 493] on input "False" at bounding box center [857, 497] width 12 height 10
radio input "true"
click at [851, 580] on input "False" at bounding box center [857, 581] width 12 height 10
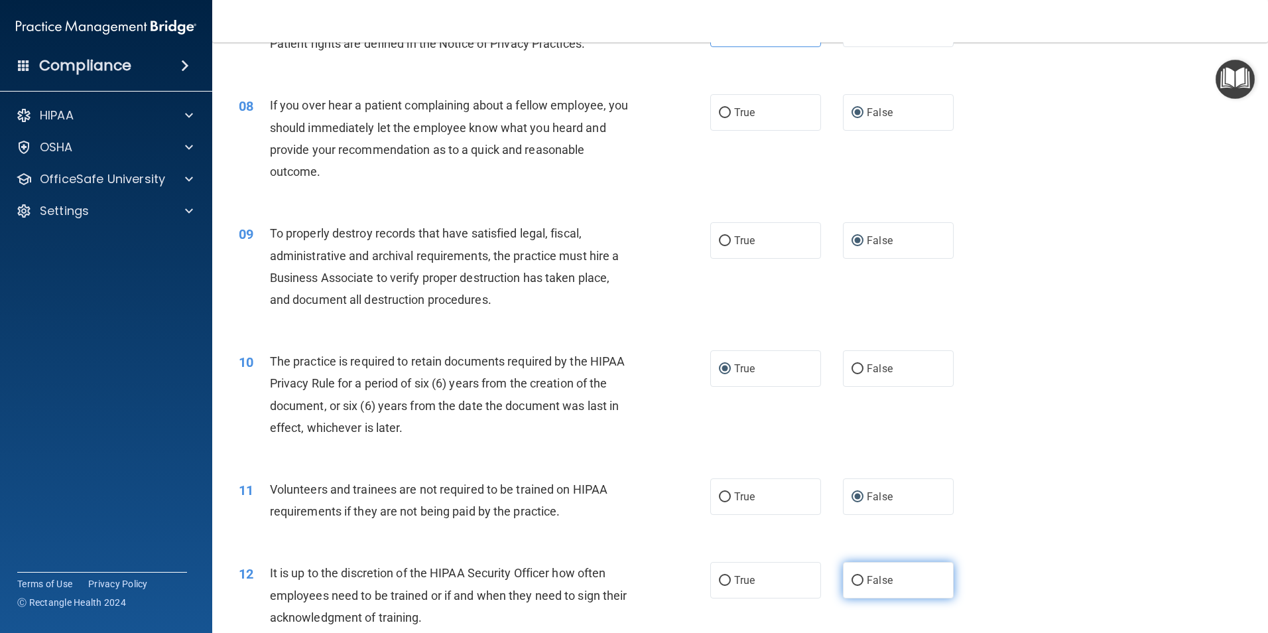
radio input "true"
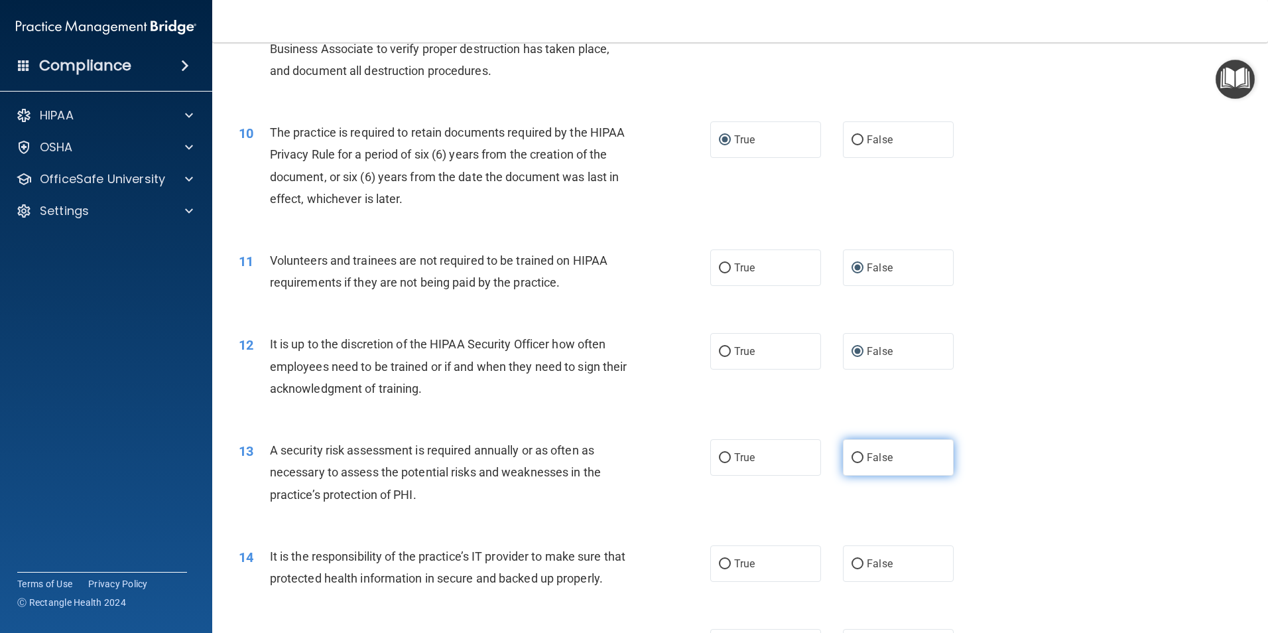
scroll to position [1061, 0]
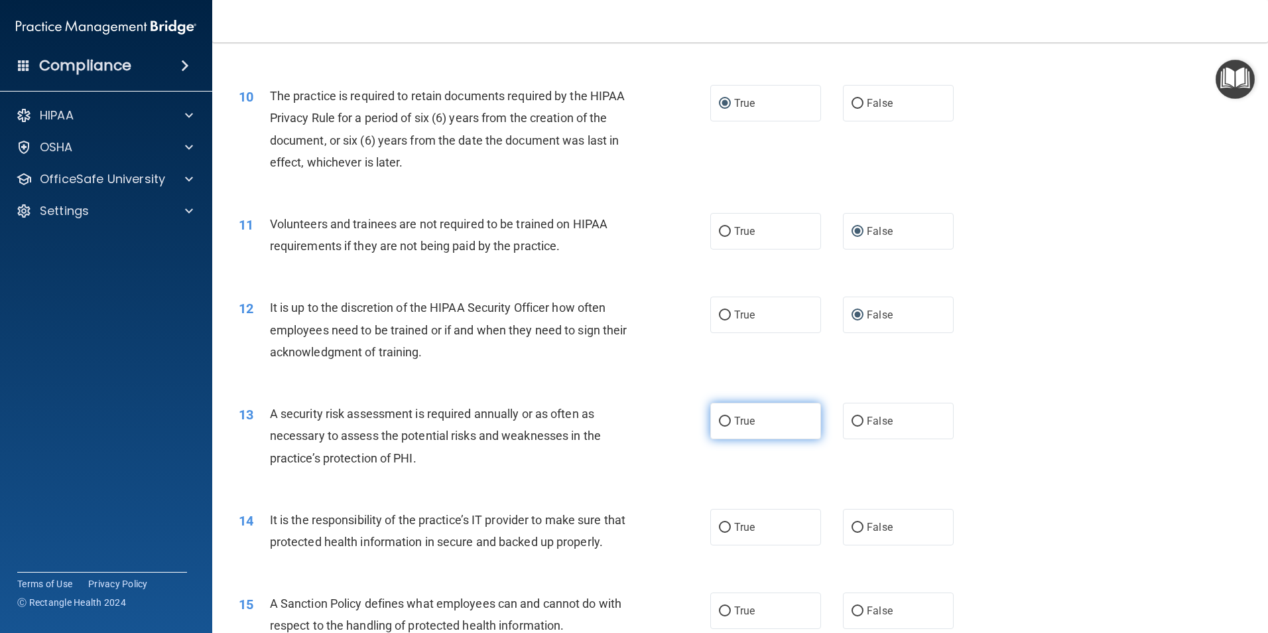
click at [721, 421] on input "True" at bounding box center [725, 421] width 12 height 10
radio input "true"
click at [852, 525] on input "False" at bounding box center [857, 527] width 12 height 10
radio input "true"
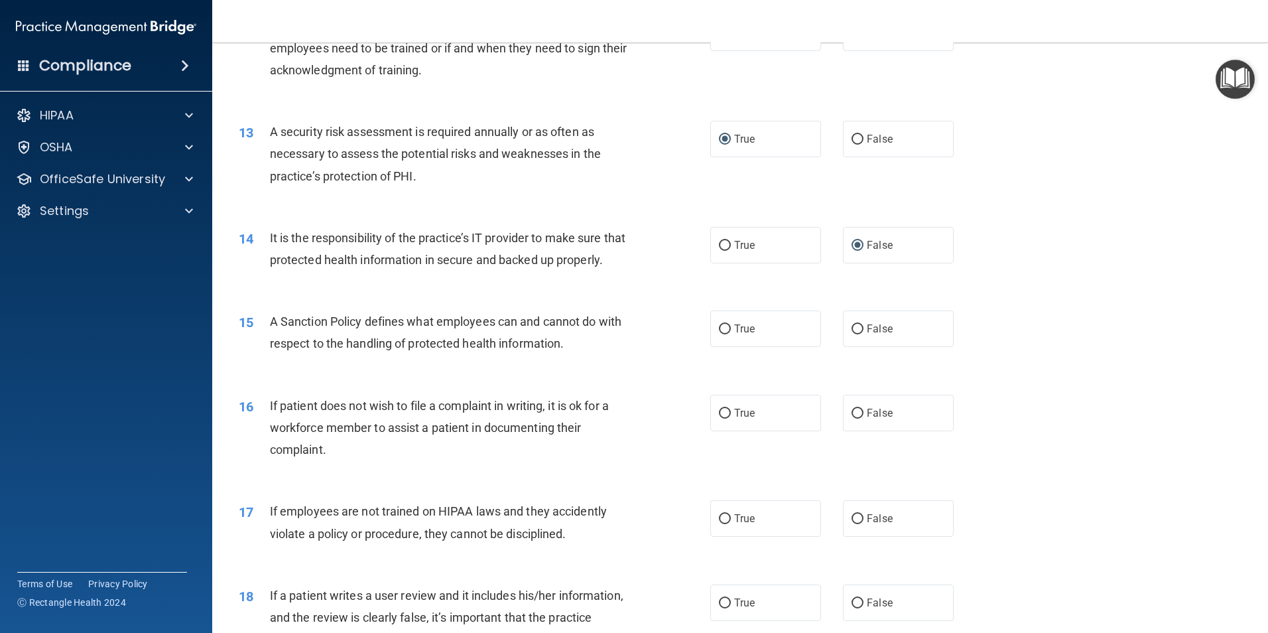
scroll to position [1459, 0]
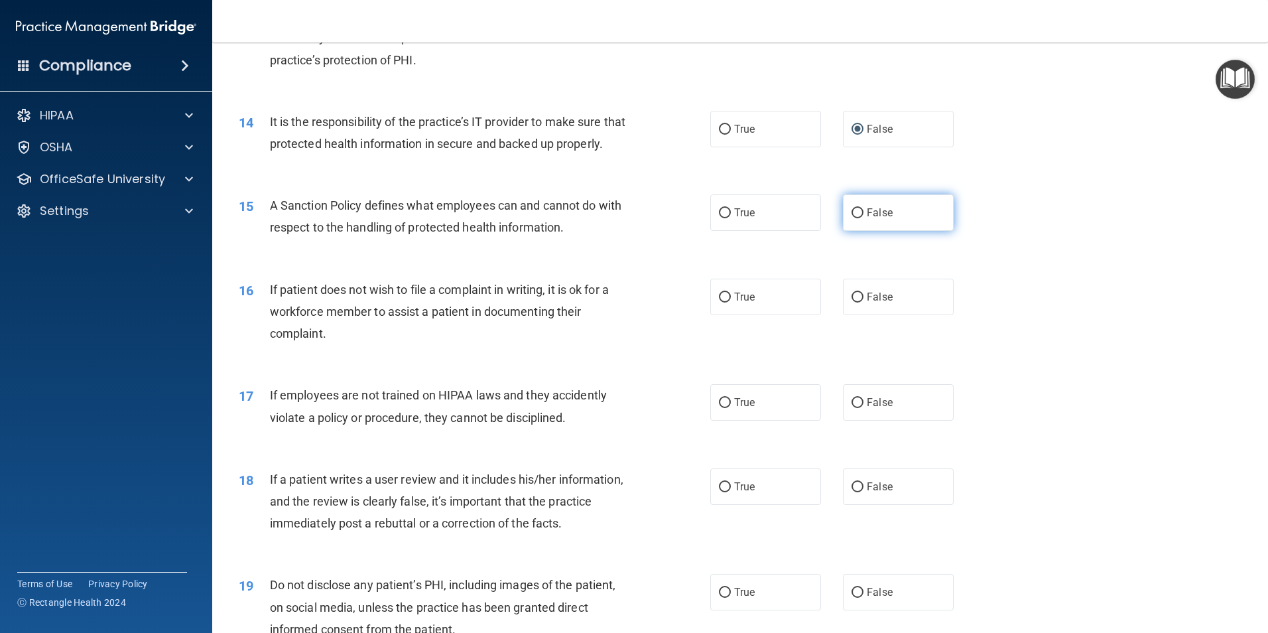
click at [851, 218] on input "False" at bounding box center [857, 213] width 12 height 10
radio input "true"
click at [719, 302] on input "True" at bounding box center [725, 297] width 12 height 10
radio input "true"
click at [851, 408] on input "False" at bounding box center [857, 403] width 12 height 10
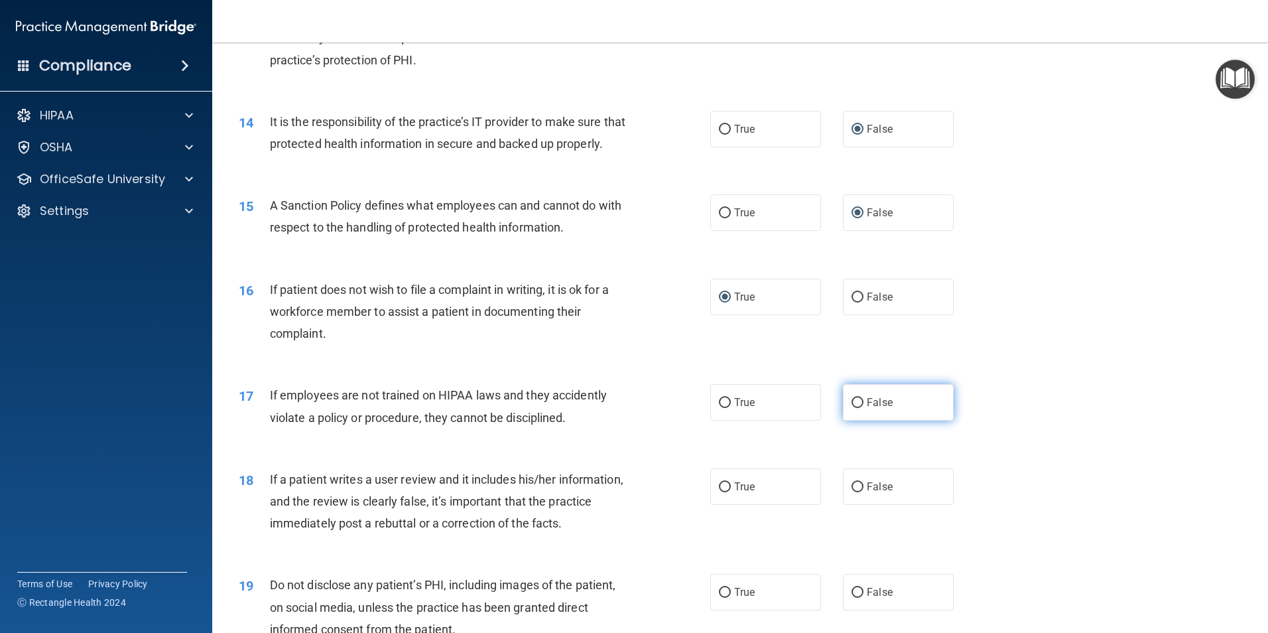
radio input "true"
click at [851, 492] on input "False" at bounding box center [857, 487] width 12 height 10
radio input "true"
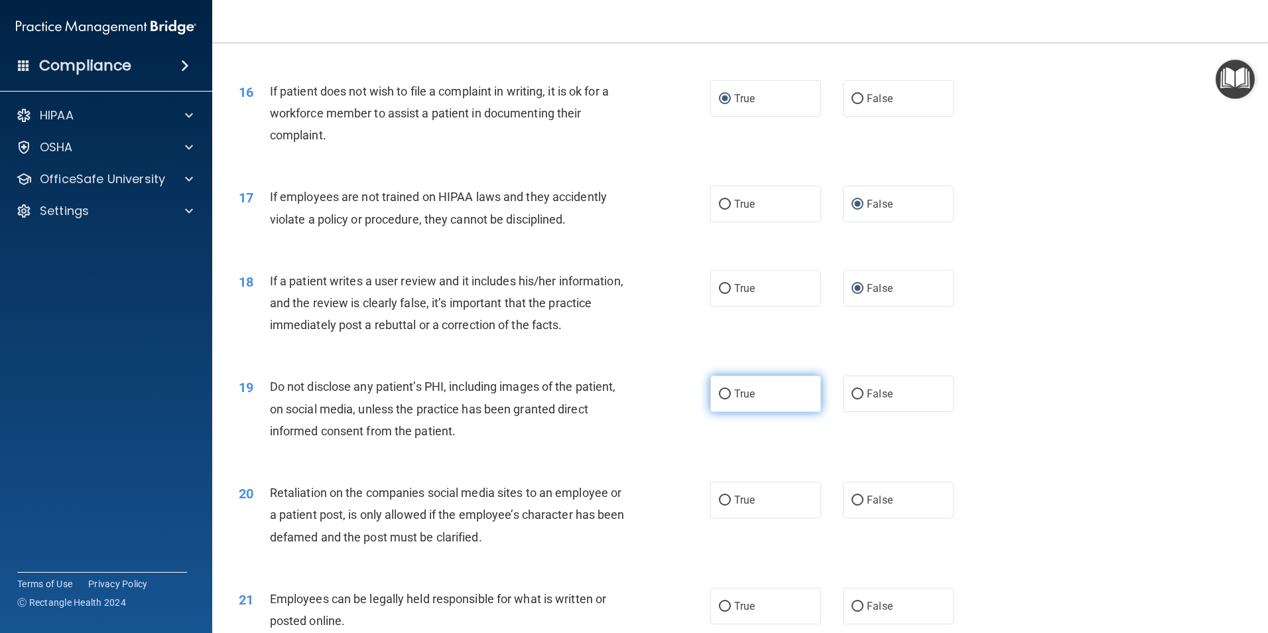
scroll to position [1658, 0]
click at [725, 398] on input "True" at bounding box center [725, 394] width 12 height 10
radio input "true"
click at [851, 505] on input "False" at bounding box center [857, 500] width 12 height 10
radio input "true"
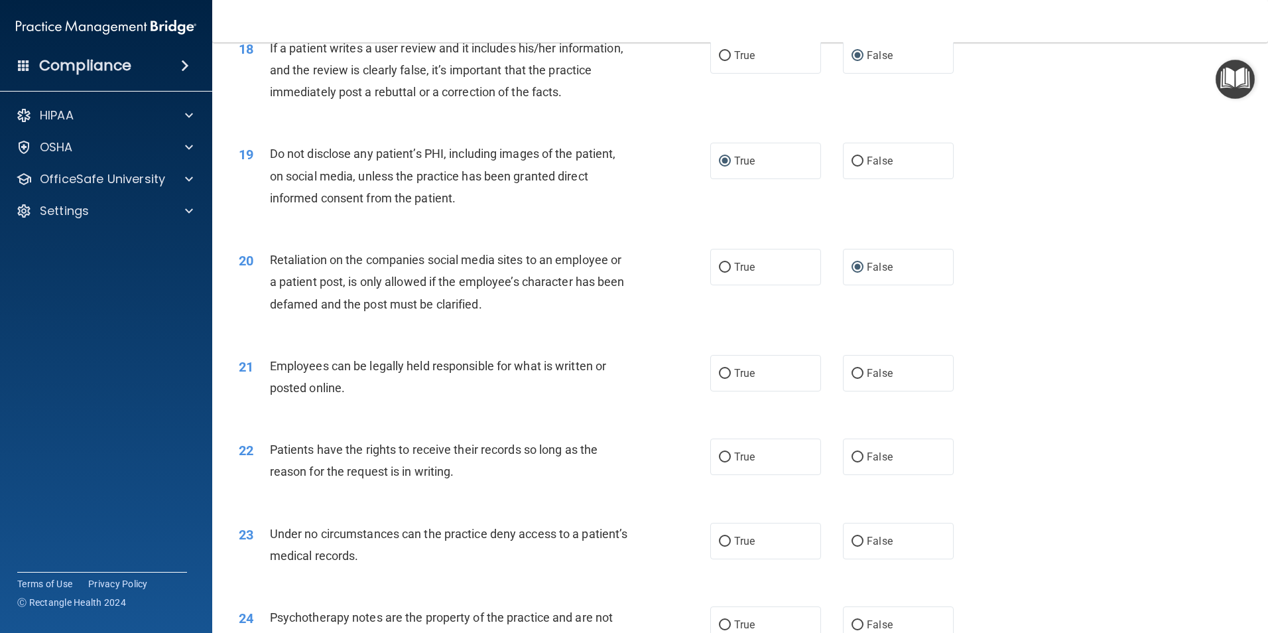
scroll to position [1923, 0]
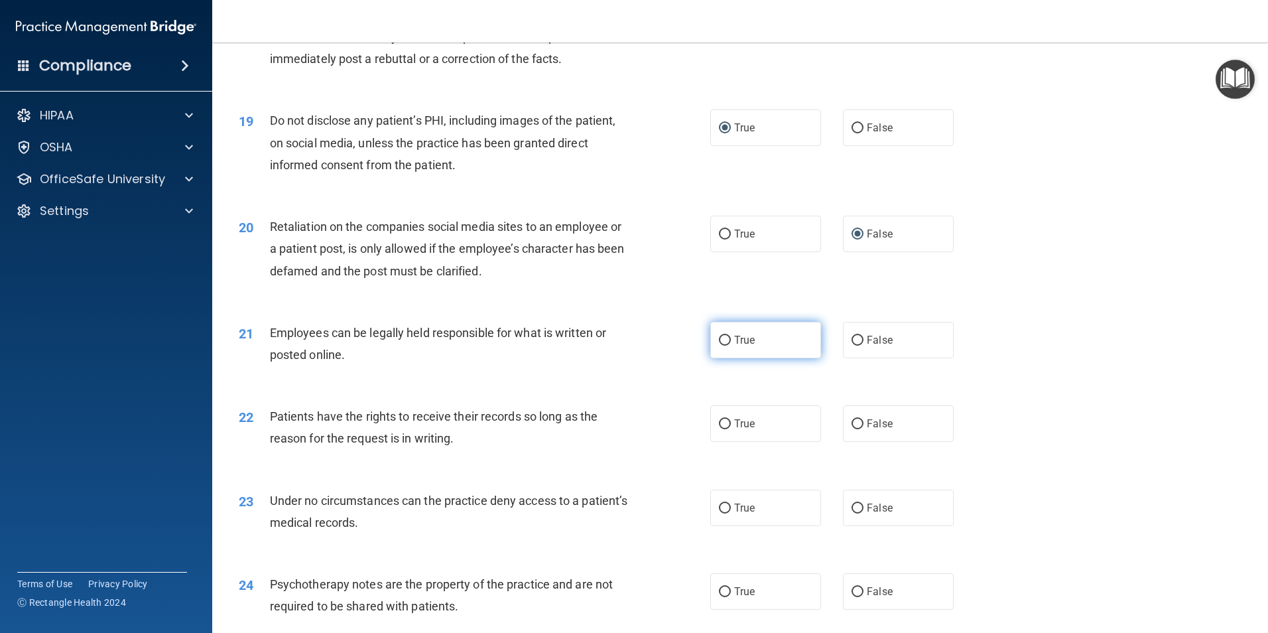
click at [719, 345] on input "True" at bounding box center [725, 341] width 12 height 10
radio input "true"
click at [853, 429] on input "False" at bounding box center [857, 424] width 12 height 10
radio input "true"
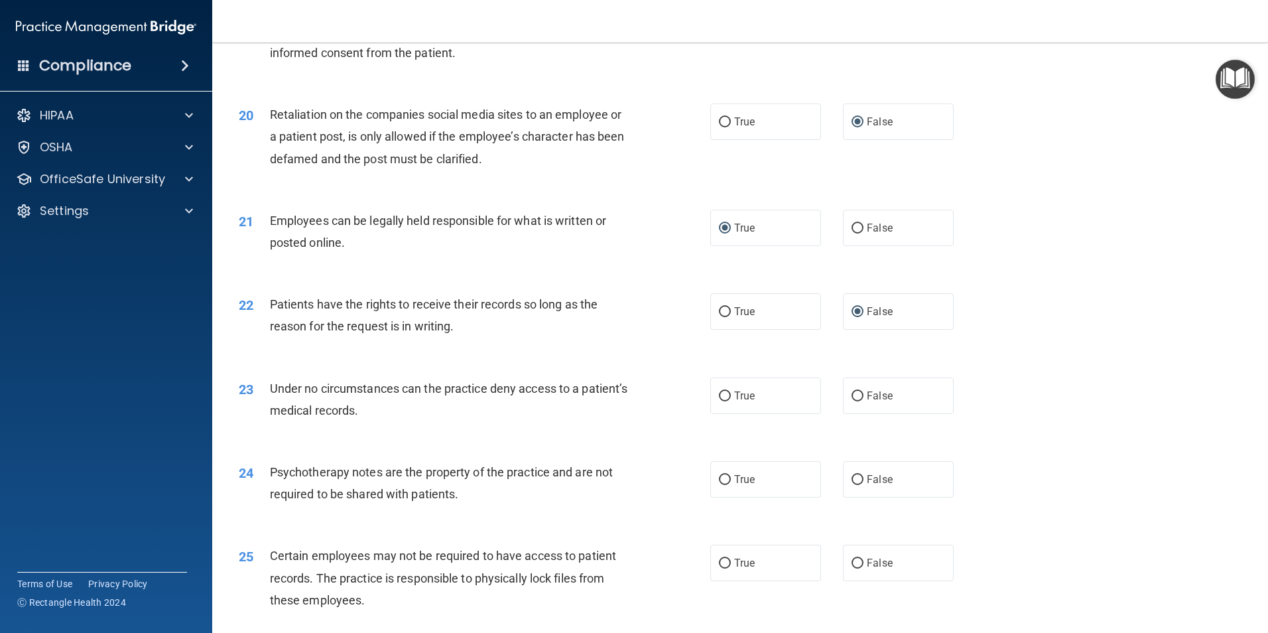
scroll to position [2055, 0]
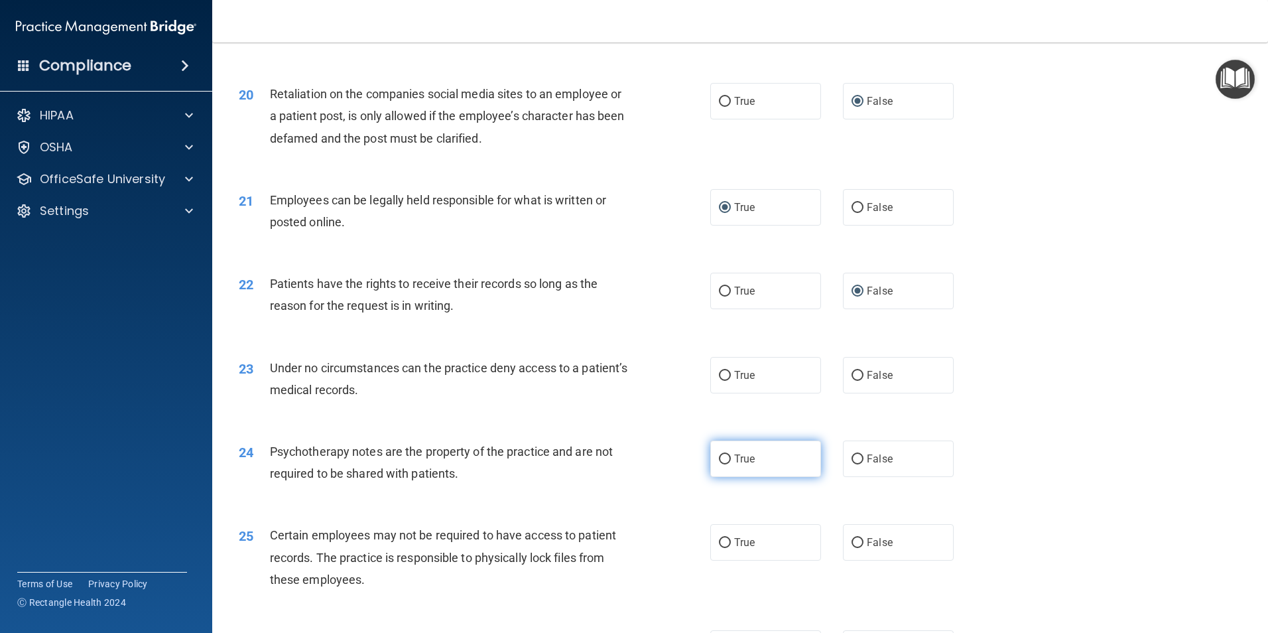
click at [736, 465] on span "True" at bounding box center [744, 458] width 21 height 13
click at [731, 464] on input "True" at bounding box center [725, 459] width 12 height 10
radio input "true"
click at [711, 393] on label "True" at bounding box center [765, 375] width 111 height 36
click at [719, 381] on input "True" at bounding box center [725, 376] width 12 height 10
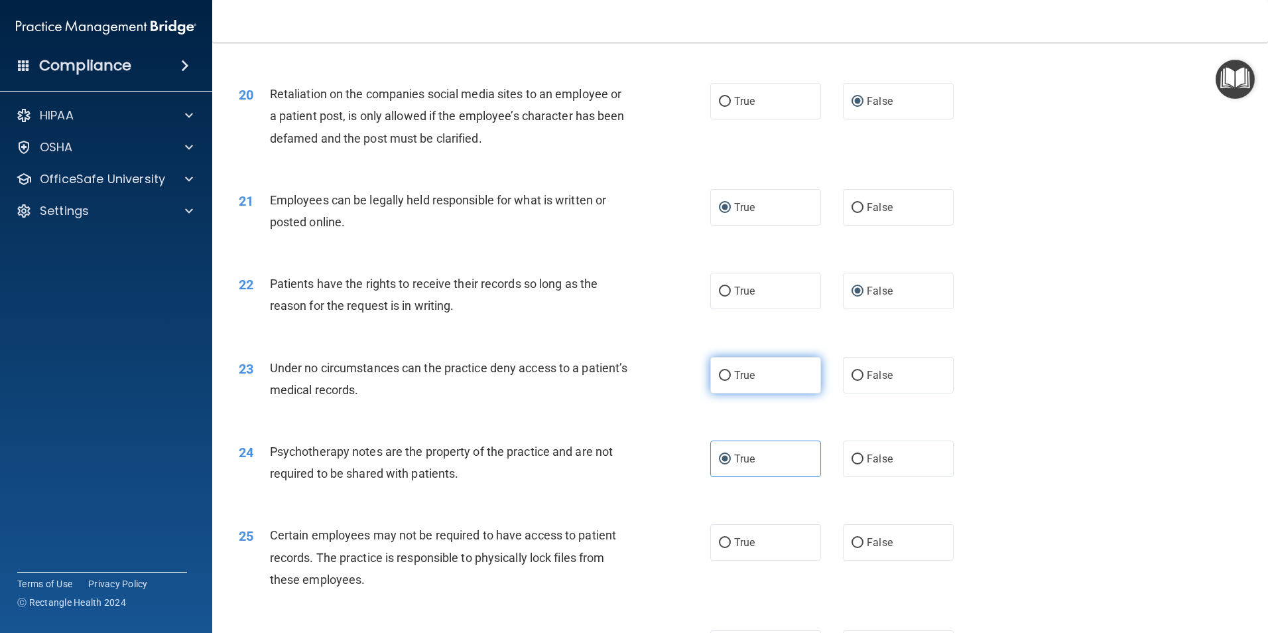
radio input "true"
click at [853, 381] on input "False" at bounding box center [857, 376] width 12 height 10
radio input "true"
radio input "false"
click at [719, 548] on input "True" at bounding box center [725, 543] width 12 height 10
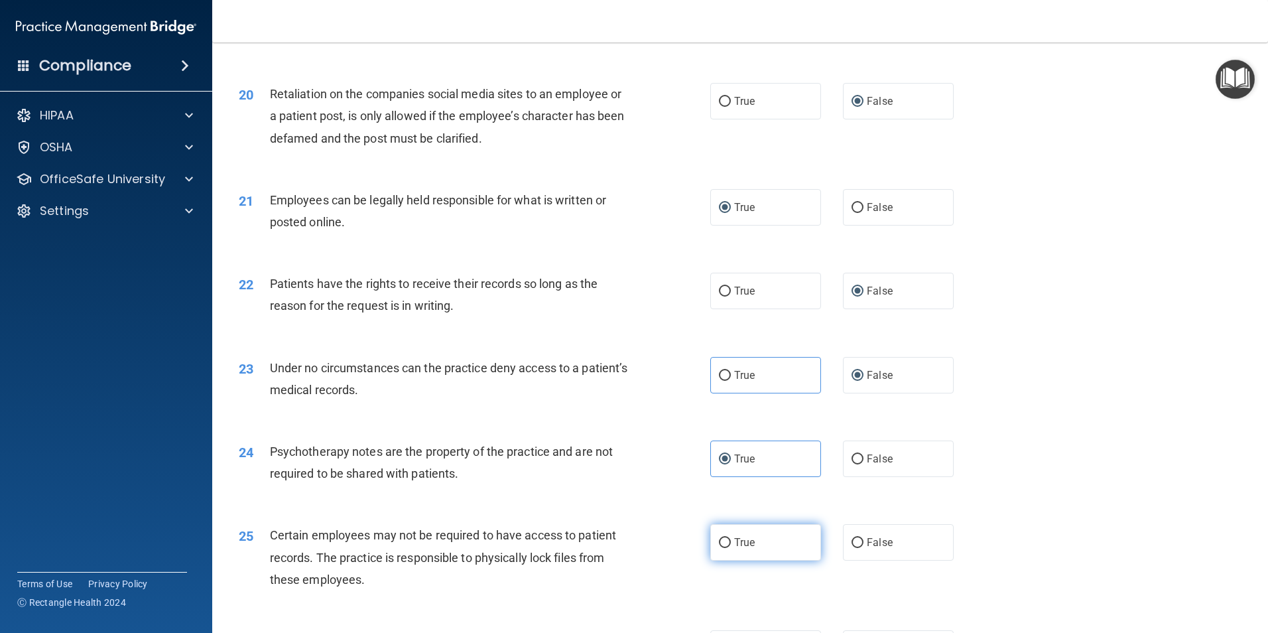
radio input "true"
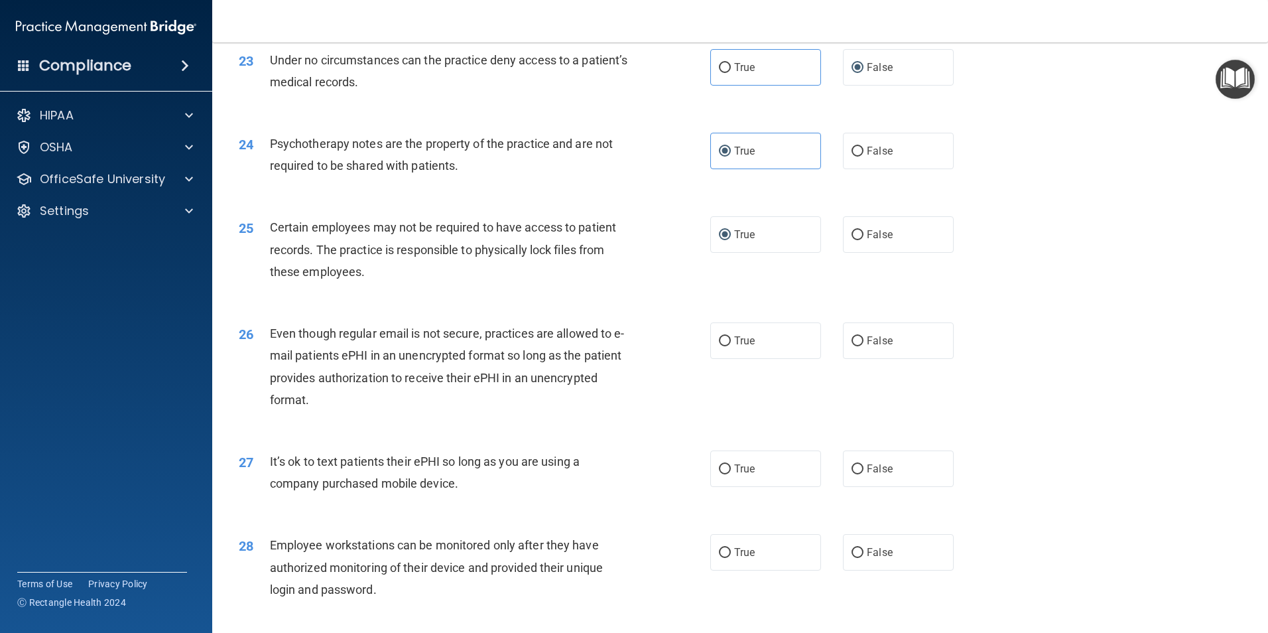
scroll to position [2387, 0]
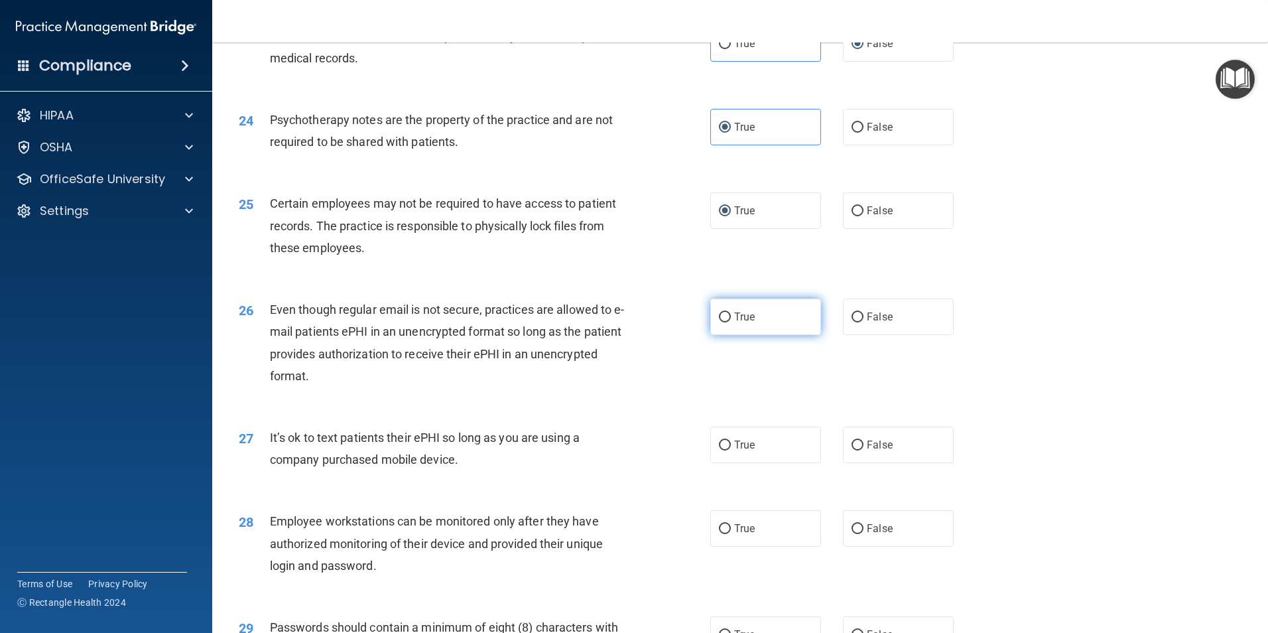
click at [719, 322] on input "True" at bounding box center [725, 317] width 12 height 10
radio input "true"
click at [853, 450] on input "False" at bounding box center [857, 445] width 12 height 10
radio input "true"
click at [853, 534] on input "False" at bounding box center [857, 529] width 12 height 10
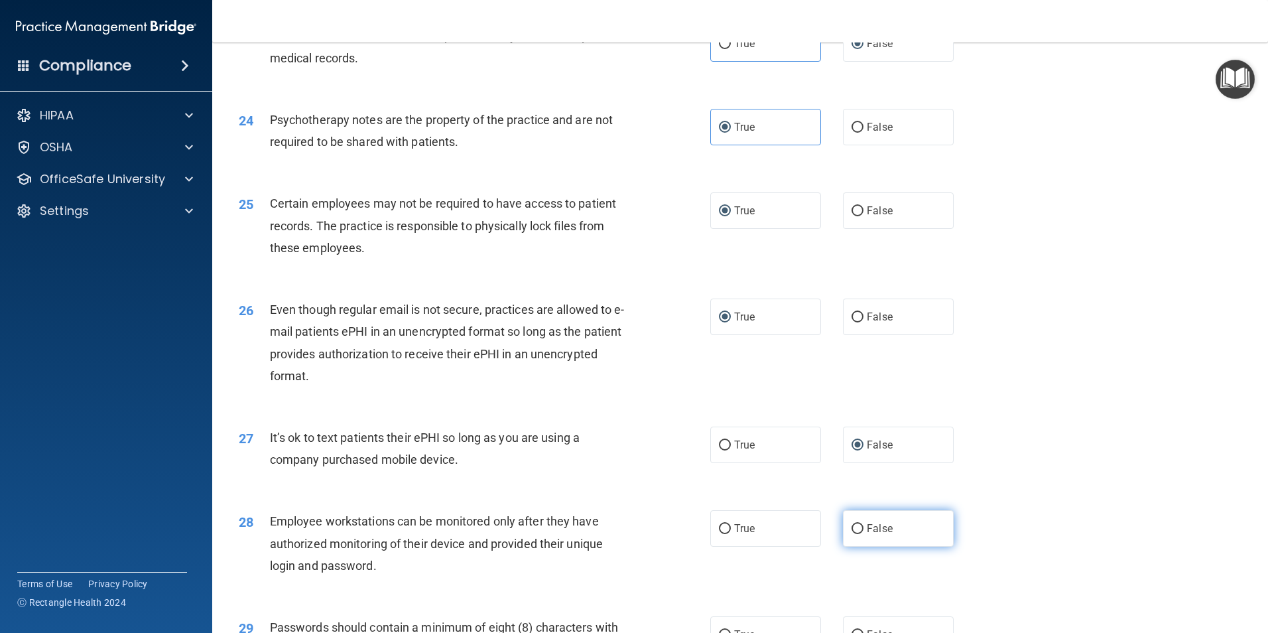
radio input "true"
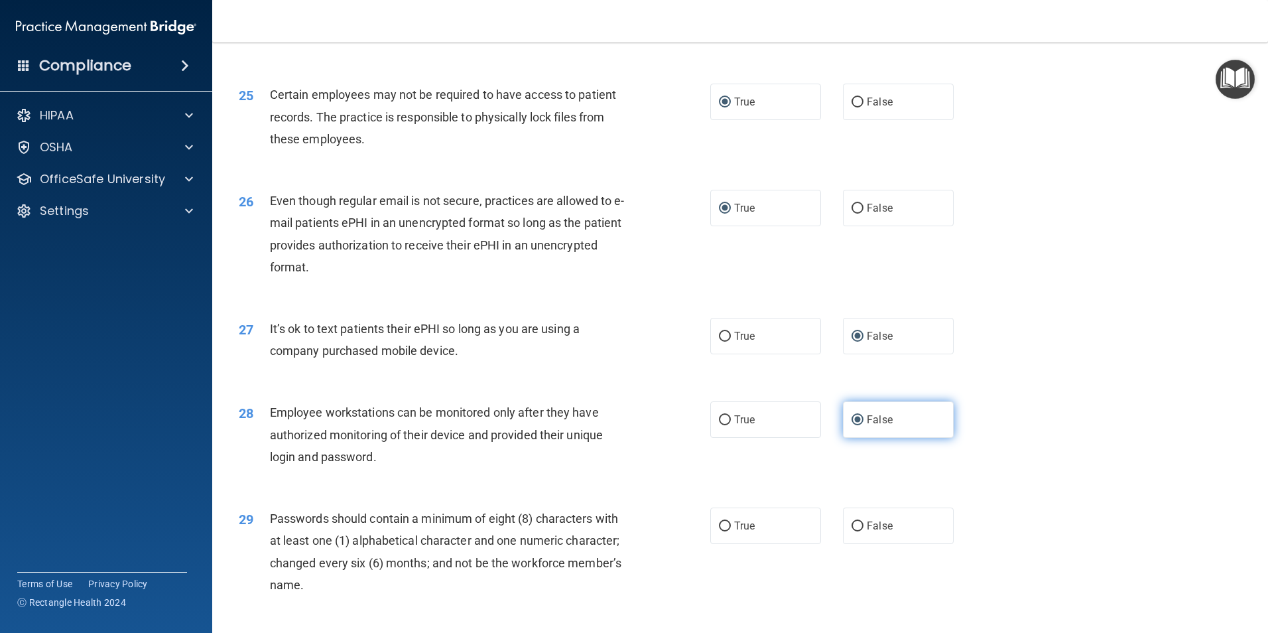
scroll to position [2520, 0]
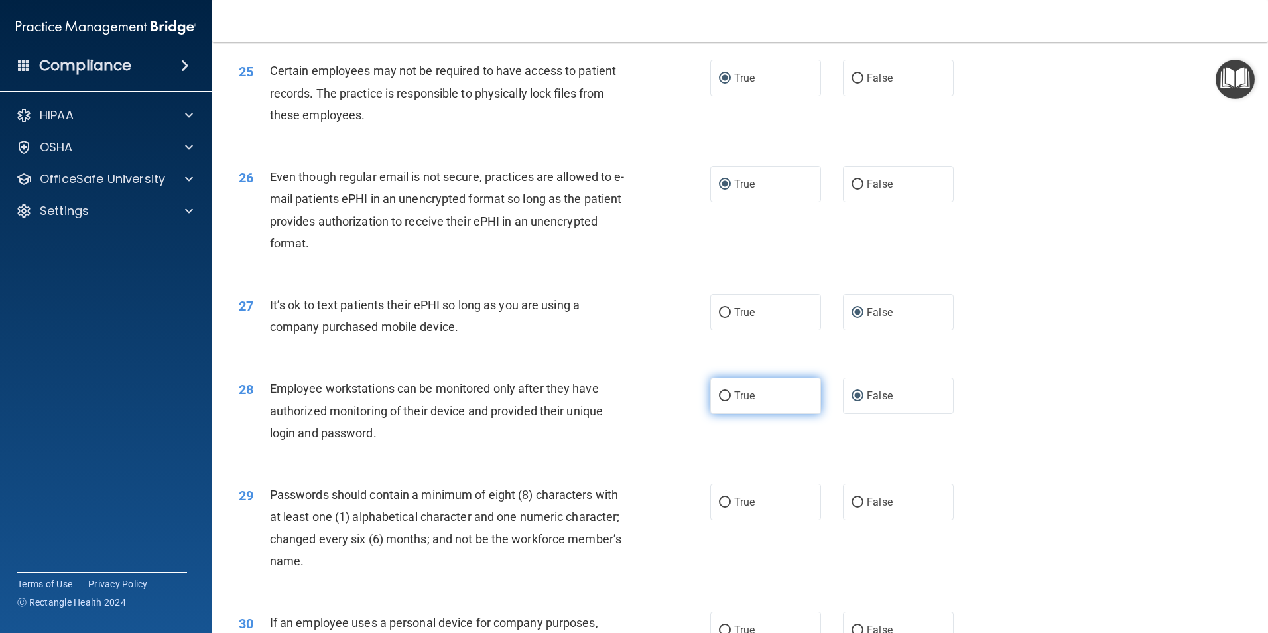
click at [727, 414] on label "True" at bounding box center [765, 395] width 111 height 36
click at [727, 401] on input "True" at bounding box center [725, 396] width 12 height 10
radio input "true"
radio input "false"
click at [855, 507] on input "False" at bounding box center [857, 502] width 12 height 10
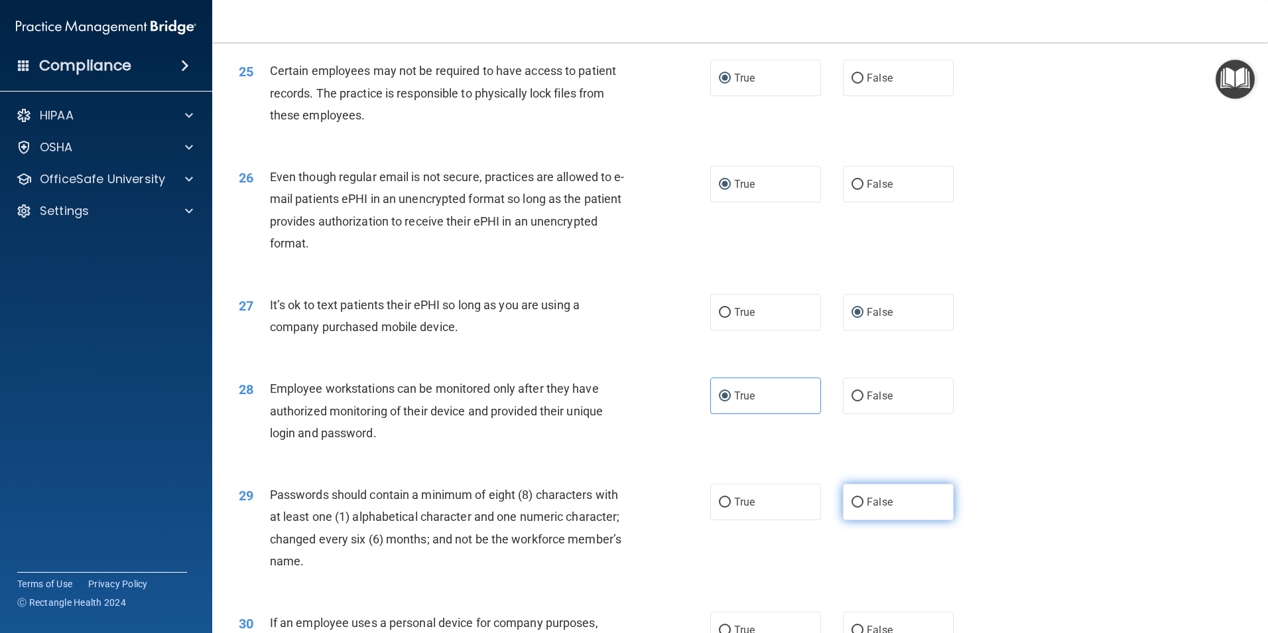
radio input "true"
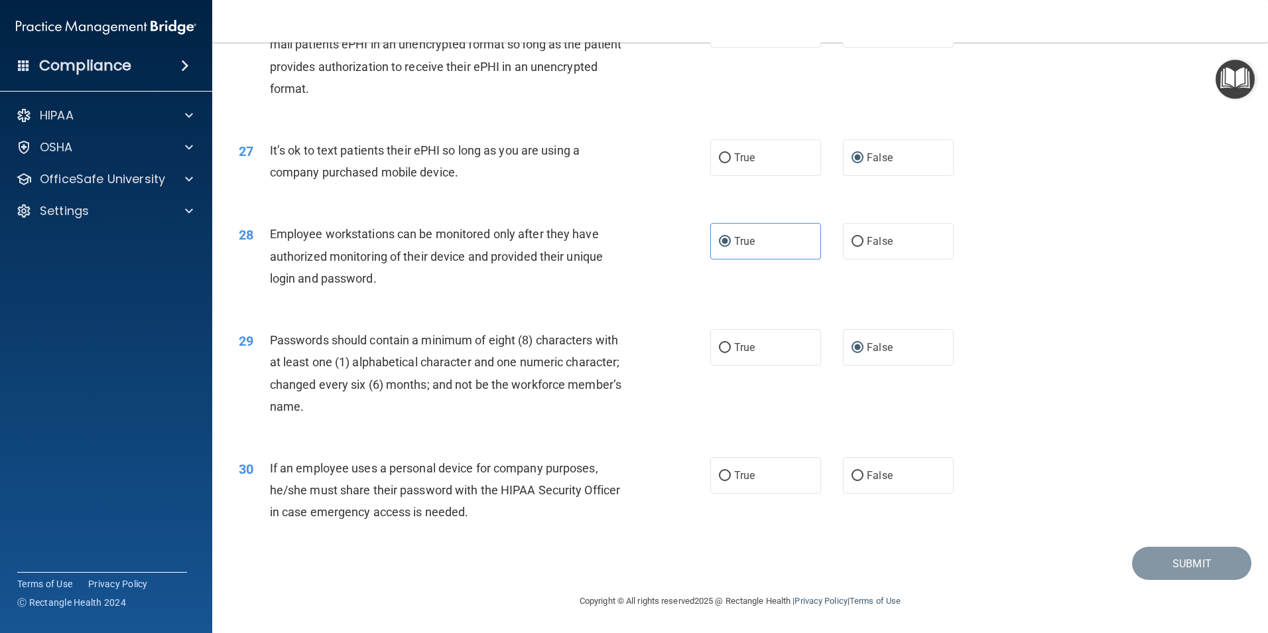
scroll to position [2696, 0]
click at [859, 474] on label "False" at bounding box center [898, 475] width 111 height 36
click at [859, 474] on input "False" at bounding box center [857, 476] width 12 height 10
radio input "true"
click at [719, 343] on input "True" at bounding box center [725, 348] width 12 height 10
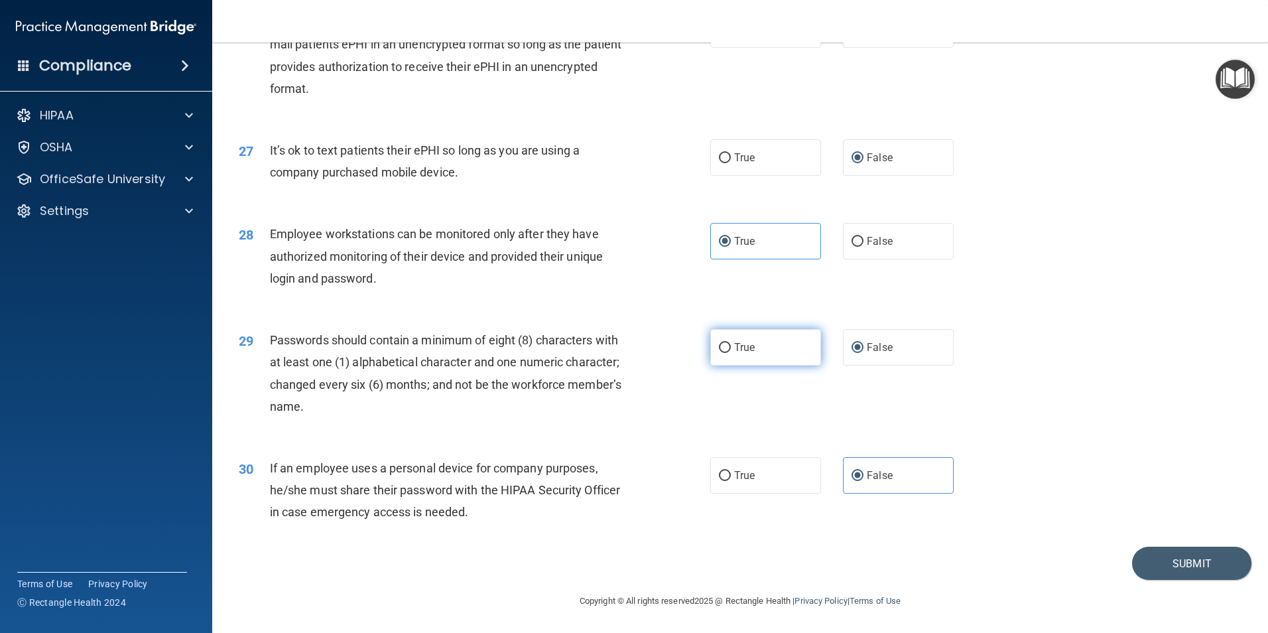
radio input "true"
radio input "false"
click at [855, 245] on input "False" at bounding box center [857, 242] width 12 height 10
radio input "true"
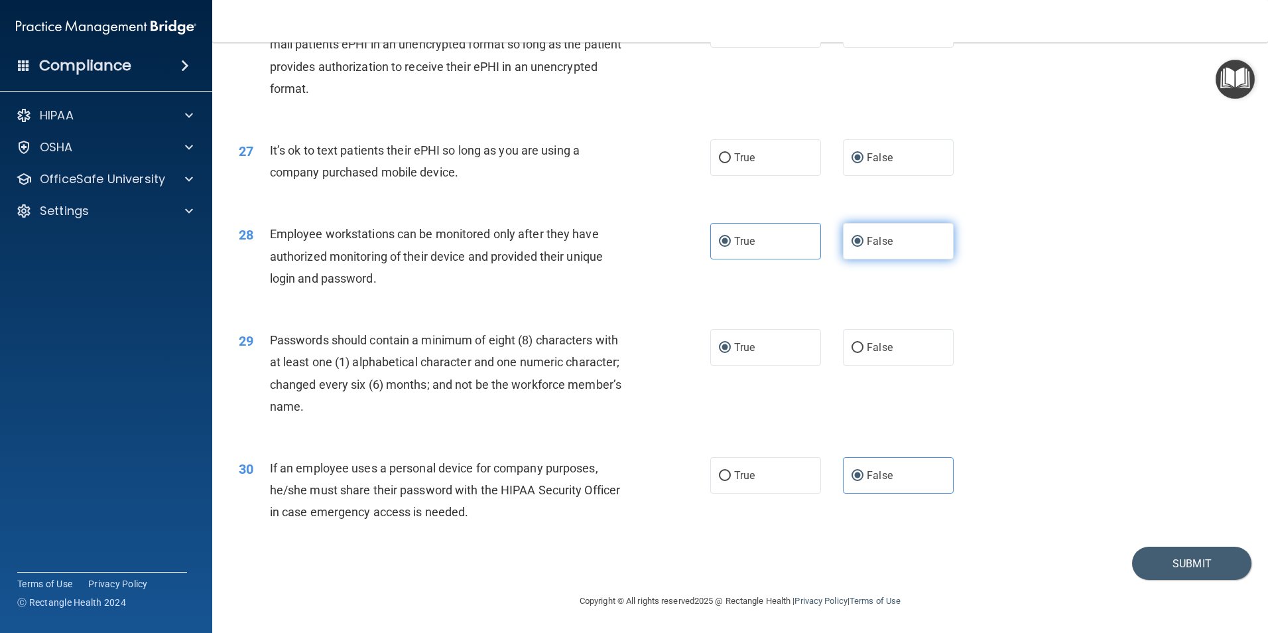
radio input "false"
click at [1164, 562] on button "Submit" at bounding box center [1191, 563] width 119 height 34
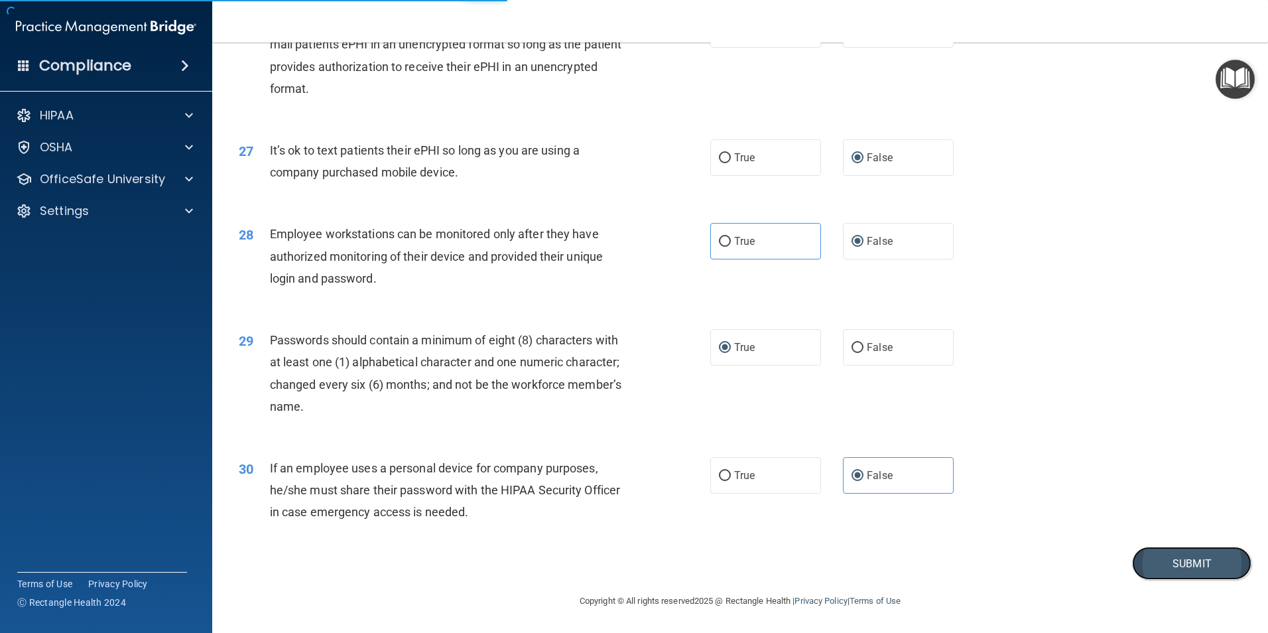
click at [1179, 560] on button "Submit" at bounding box center [1191, 563] width 119 height 34
click at [1182, 550] on button "Submit" at bounding box center [1191, 563] width 119 height 34
click at [1193, 576] on button "Submit" at bounding box center [1191, 563] width 119 height 34
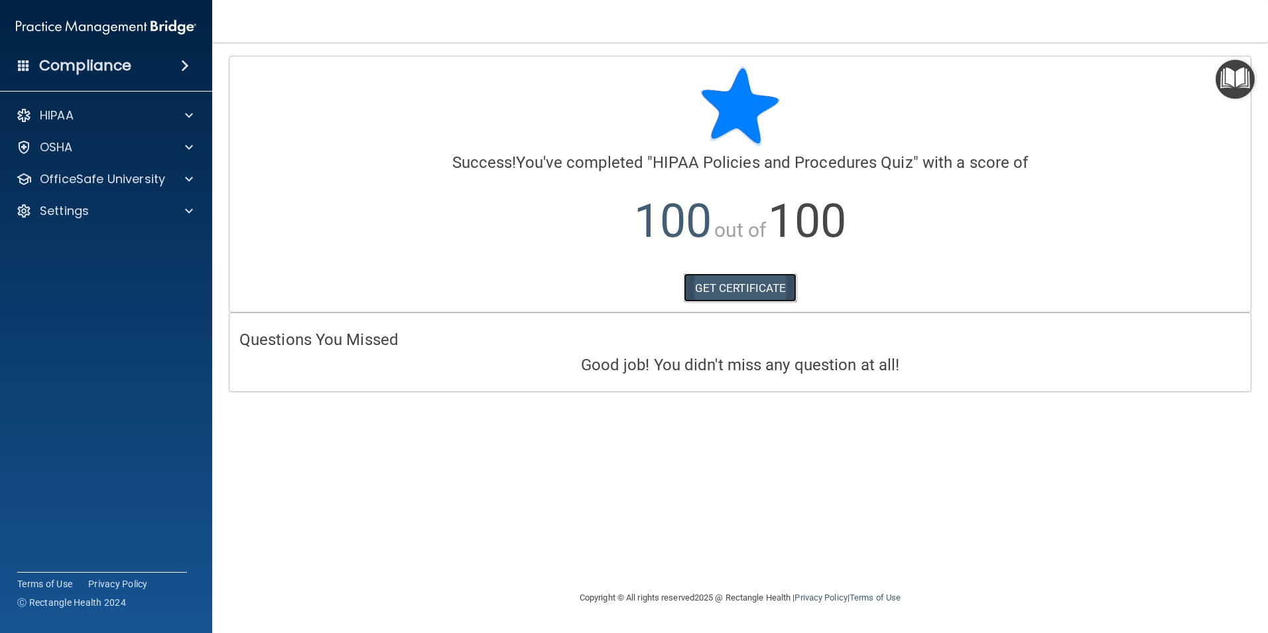
click at [747, 288] on link "GET CERTIFICATE" at bounding box center [740, 287] width 113 height 29
click at [189, 114] on span at bounding box center [189, 115] width 8 height 16
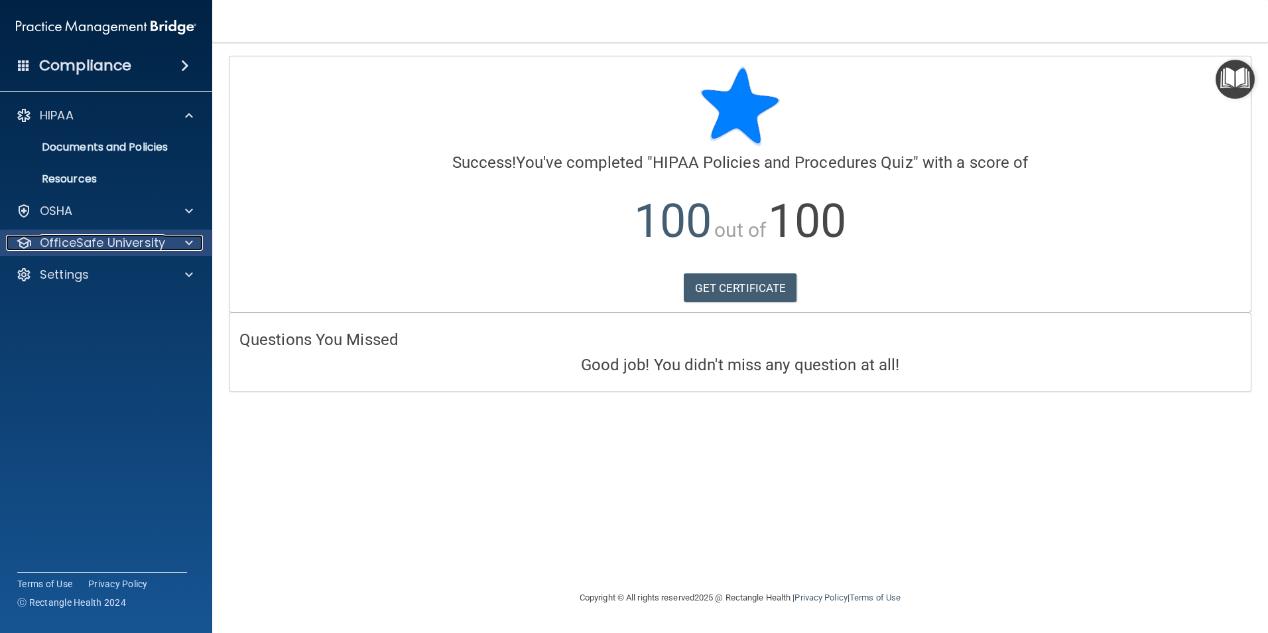
click at [187, 241] on span at bounding box center [189, 243] width 8 height 16
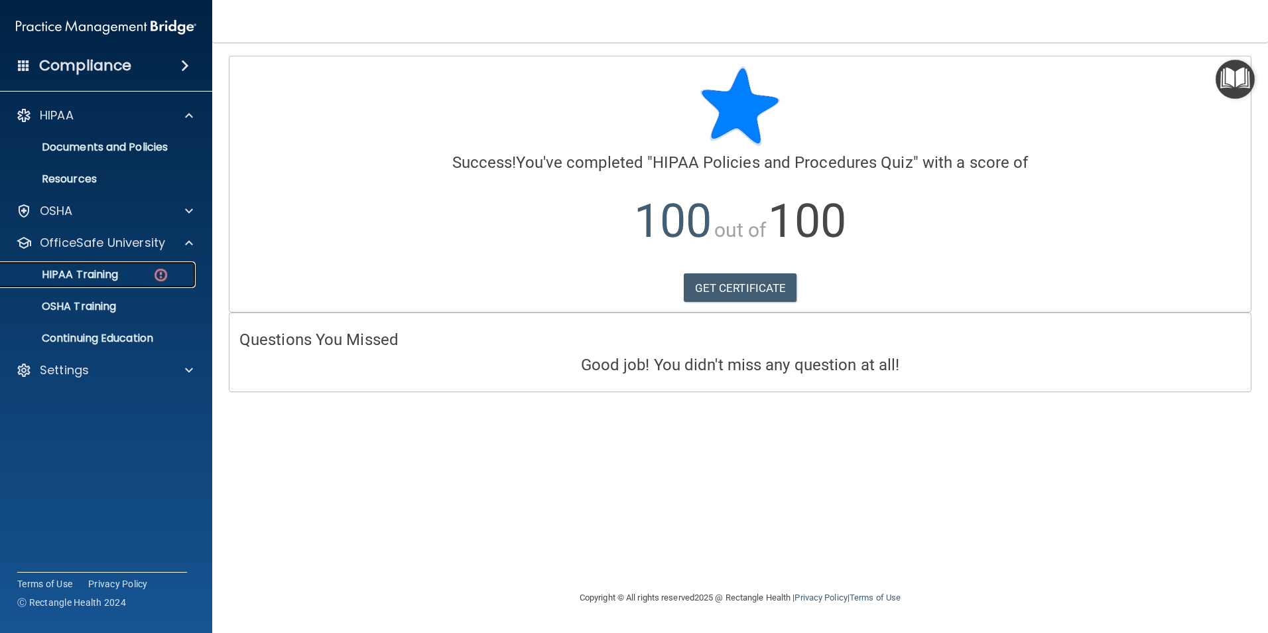
click at [127, 270] on div "HIPAA Training" at bounding box center [99, 274] width 181 height 13
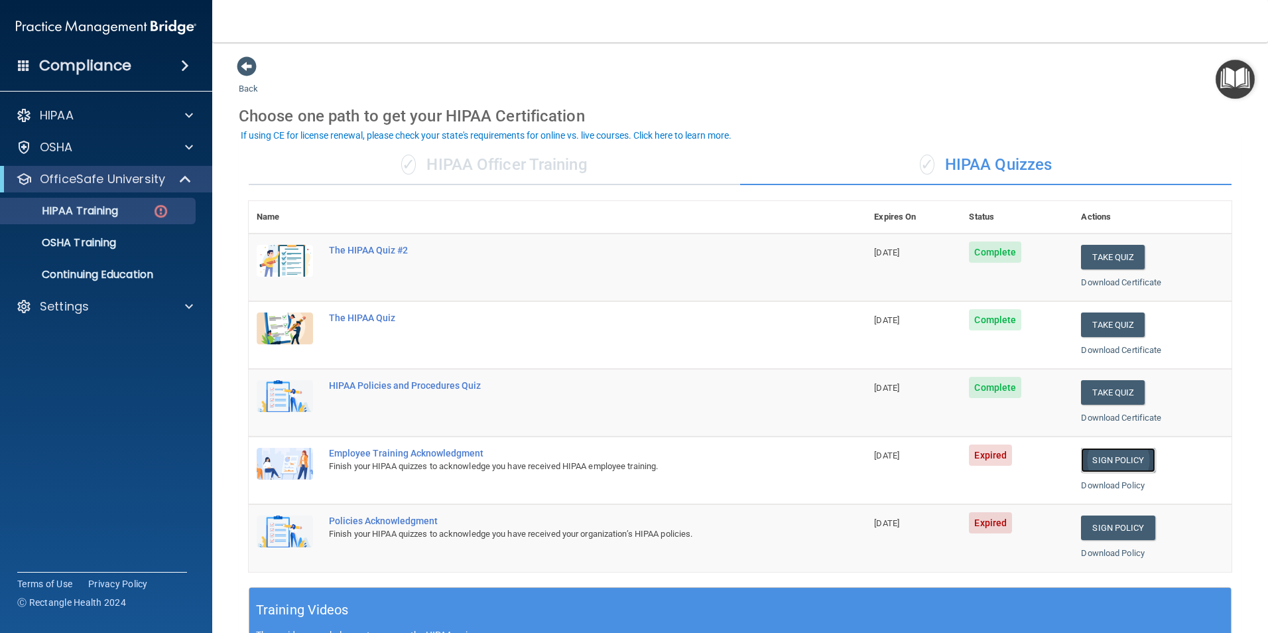
click at [1101, 458] on link "Sign Policy" at bounding box center [1118, 460] width 74 height 25
click at [1093, 526] on link "Sign Policy" at bounding box center [1118, 527] width 74 height 25
click at [1105, 348] on link "Download Certificate" at bounding box center [1121, 350] width 80 height 10
click at [1081, 414] on link "Download Certificate" at bounding box center [1121, 417] width 80 height 10
click at [1090, 459] on link "Sign Policy" at bounding box center [1118, 460] width 74 height 25
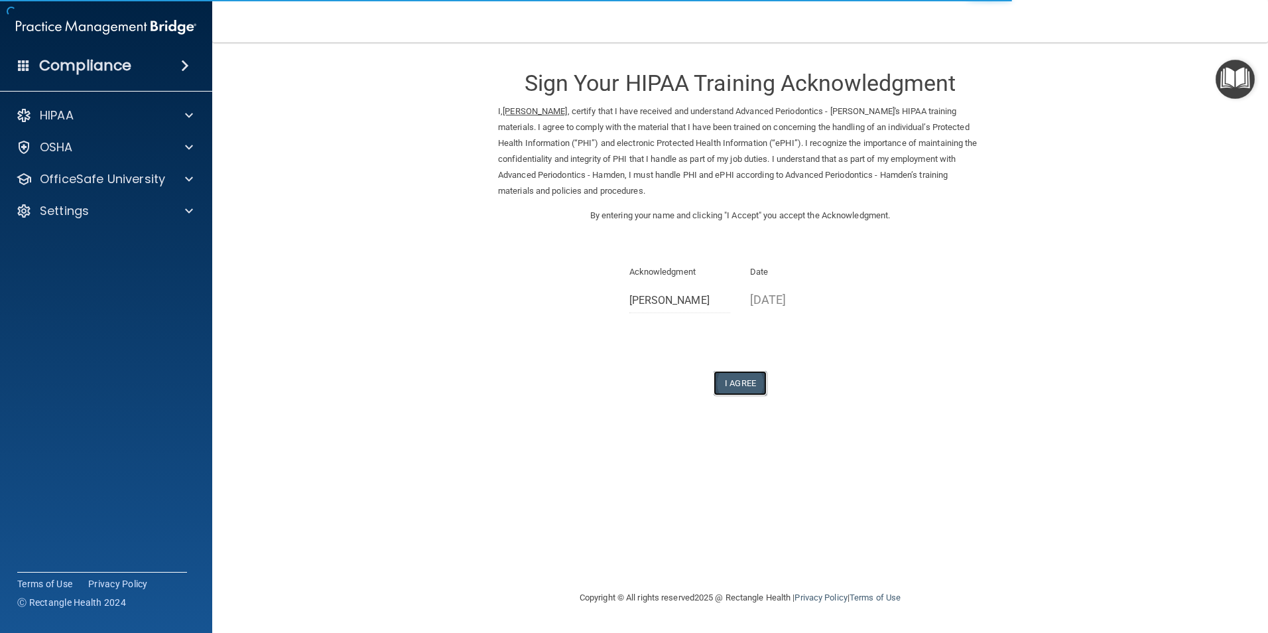
click at [739, 383] on button "I Agree" at bounding box center [739, 383] width 53 height 25
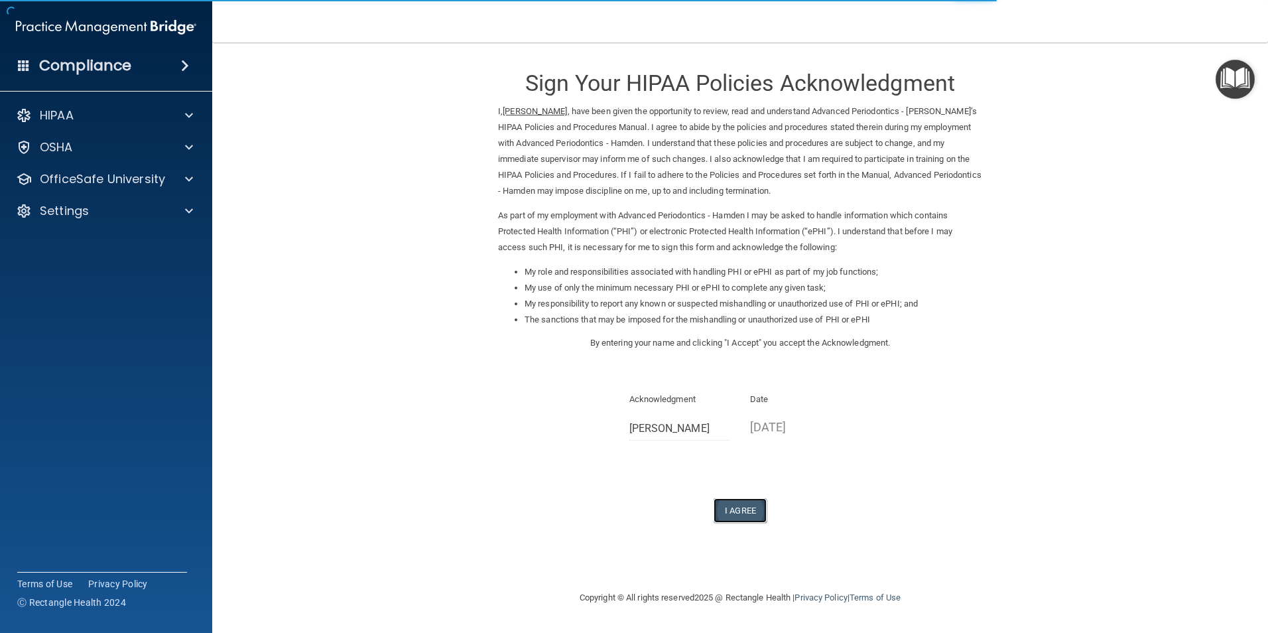
click at [739, 509] on button "I Agree" at bounding box center [739, 510] width 53 height 25
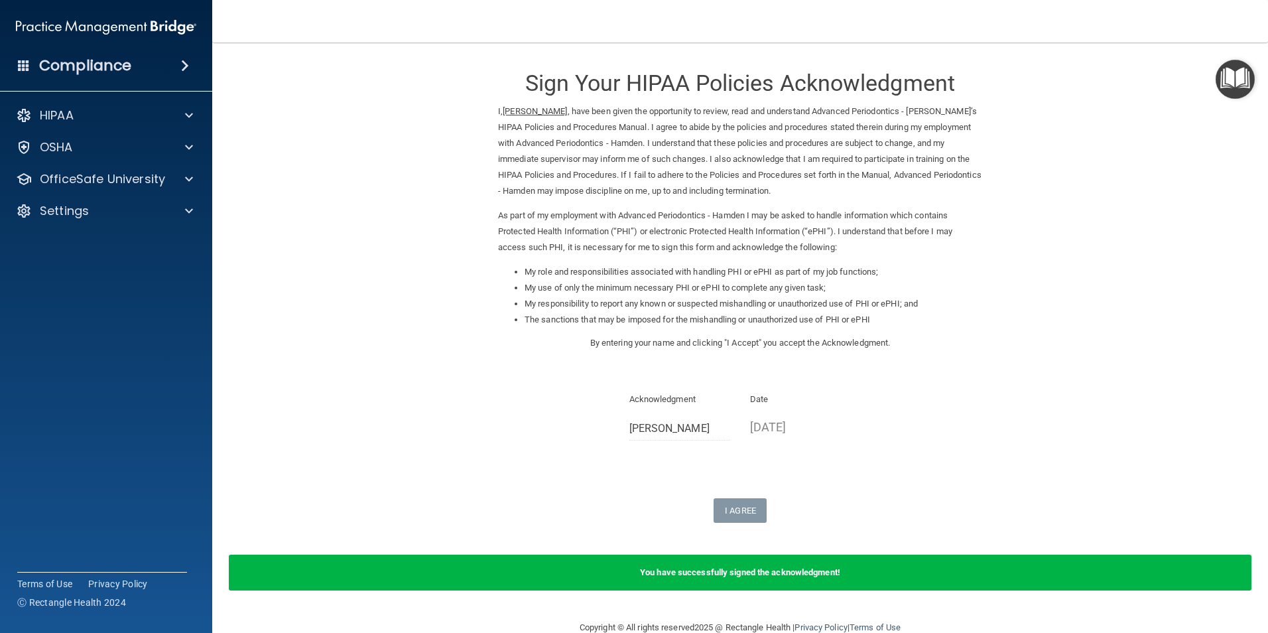
click at [771, 577] on b "You have successfully signed the acknowledgment!" at bounding box center [740, 572] width 200 height 10
click at [189, 176] on span at bounding box center [189, 179] width 8 height 16
click at [160, 215] on div "HIPAA Training" at bounding box center [99, 210] width 181 height 13
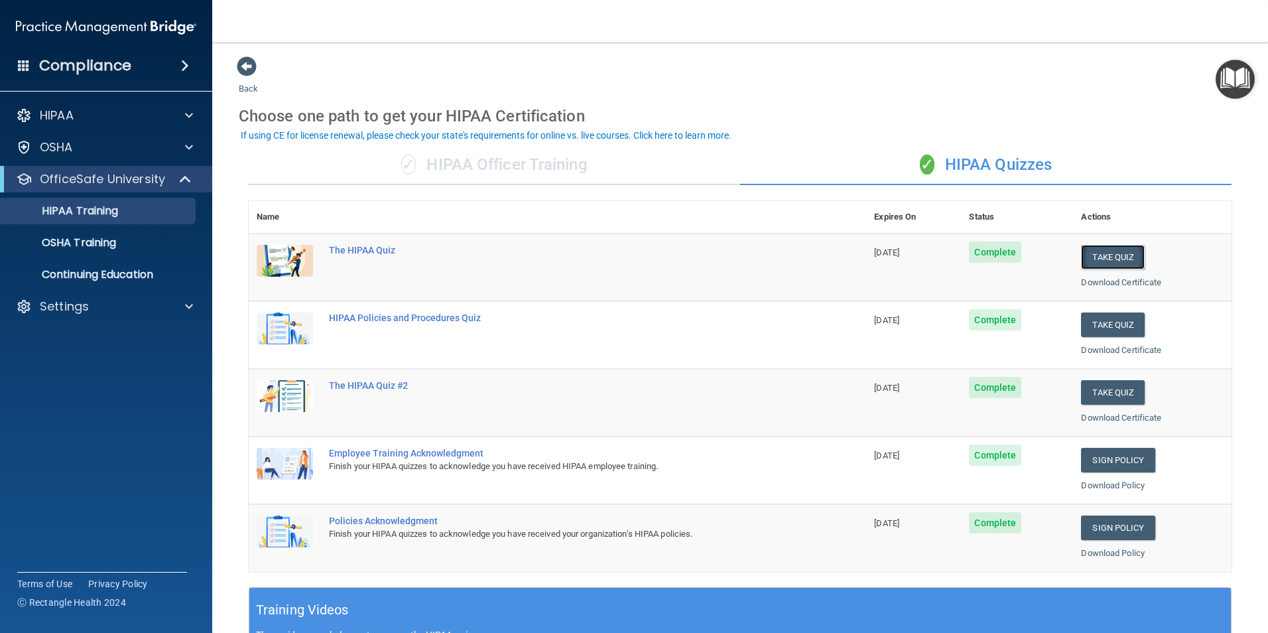
click at [1100, 255] on button "Take Quiz" at bounding box center [1113, 257] width 64 height 25
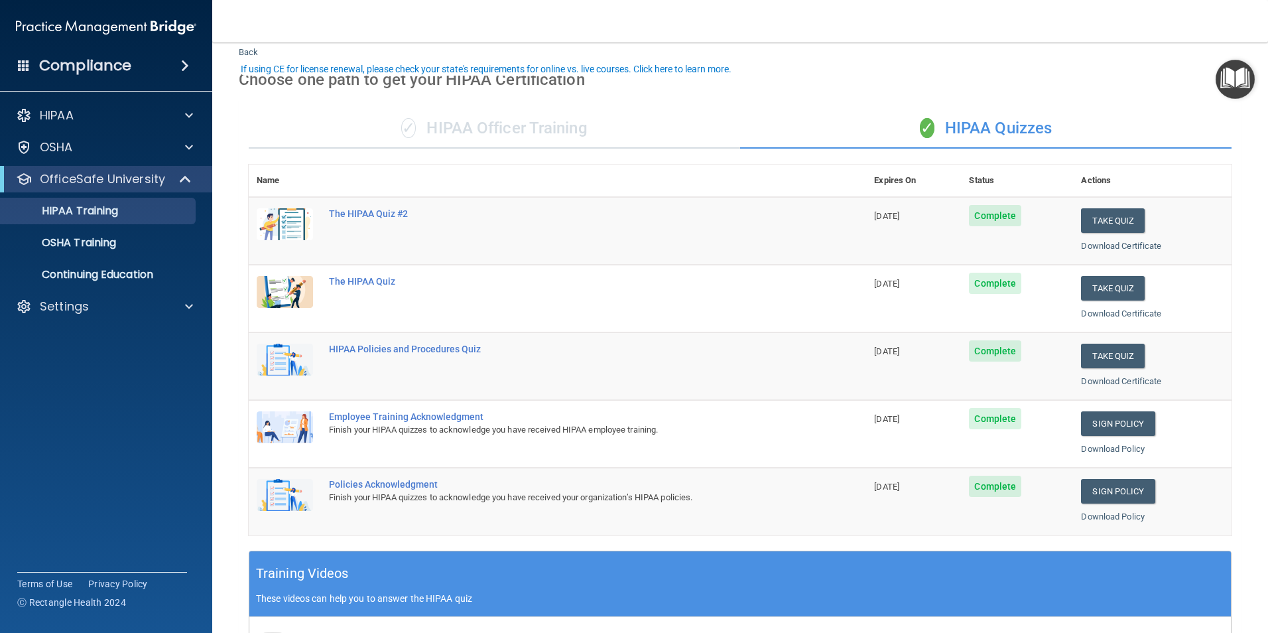
scroll to position [66, 0]
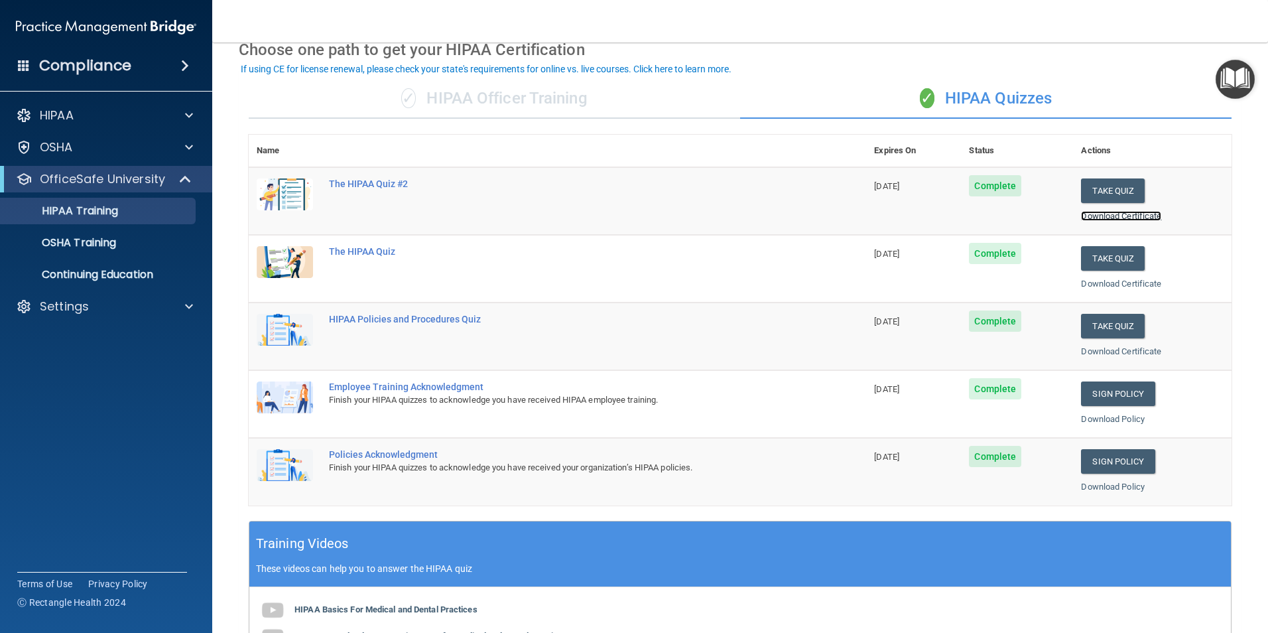
click at [1103, 219] on link "Download Certificate" at bounding box center [1121, 216] width 80 height 10
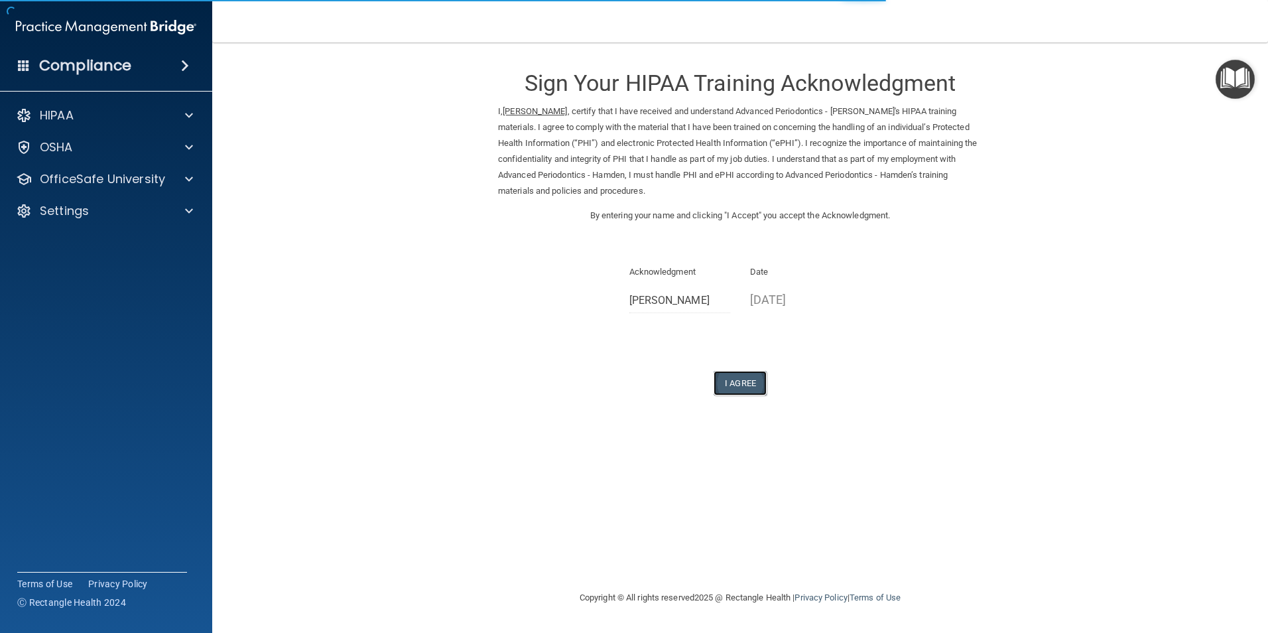
click at [743, 385] on button "I Agree" at bounding box center [739, 383] width 53 height 25
